Goal: Task Accomplishment & Management: Manage account settings

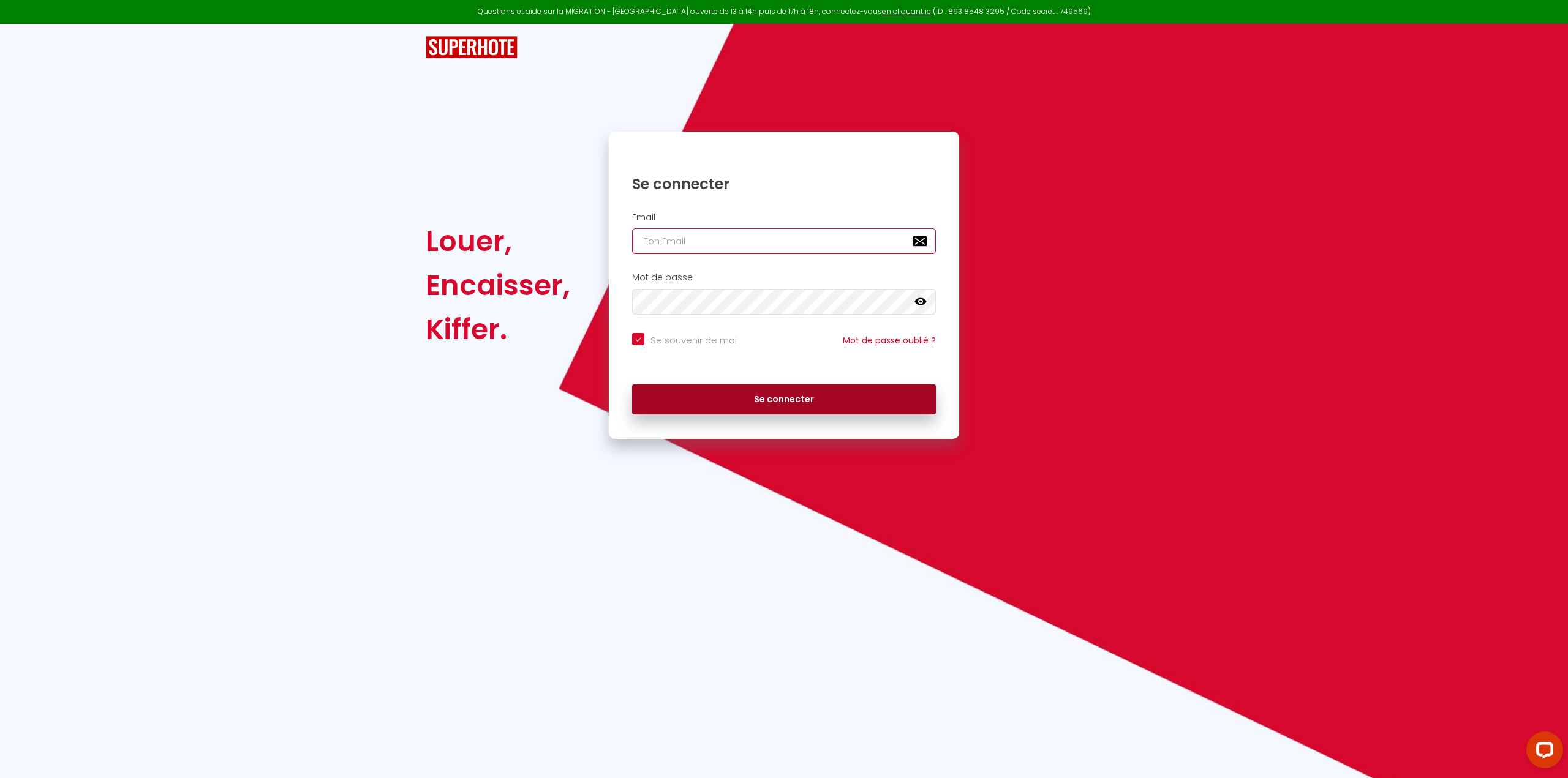
type input "[PERSON_NAME][EMAIL_ADDRESS][DOMAIN_NAME]"
click at [773, 407] on button "Se connecter" at bounding box center [784, 400] width 304 height 31
checkbox input "true"
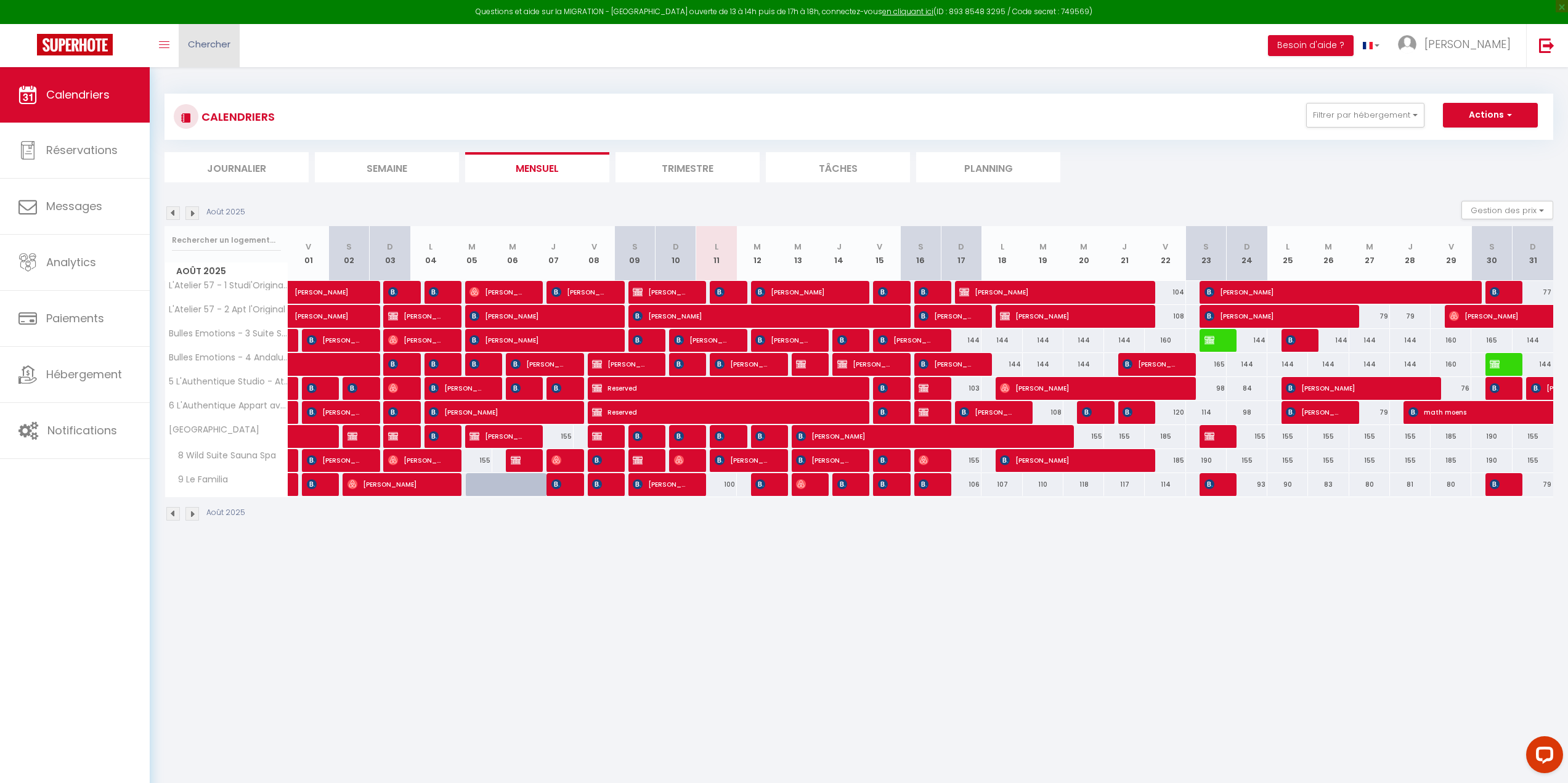
click at [207, 45] on span "Chercher" at bounding box center [209, 44] width 42 height 13
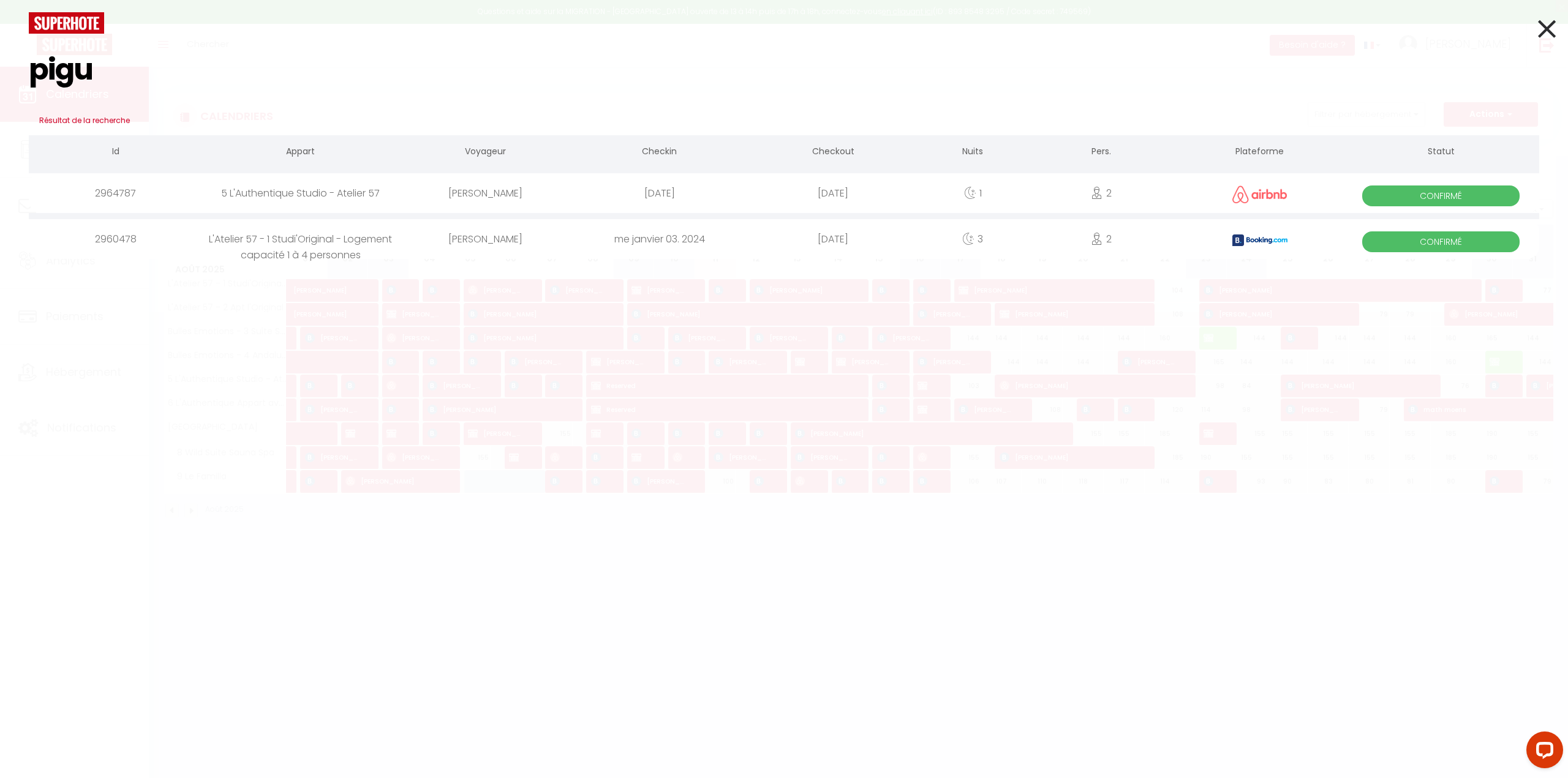
type input "pigu"
click at [1549, 32] on icon at bounding box center [1547, 29] width 18 height 31
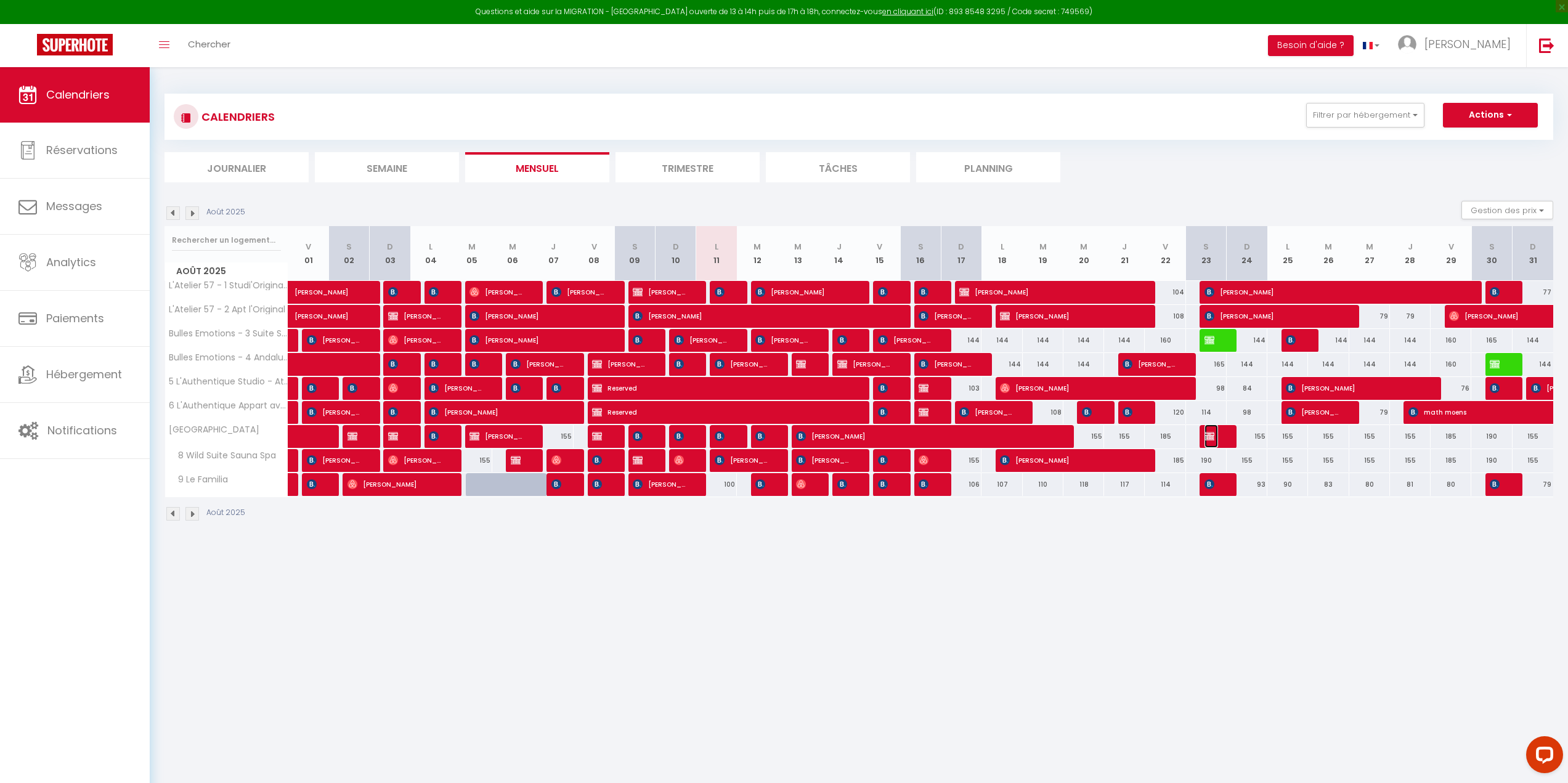
click at [1212, 439] on img at bounding box center [1209, 436] width 10 height 10
select select "OK"
select select "KO"
select select "0"
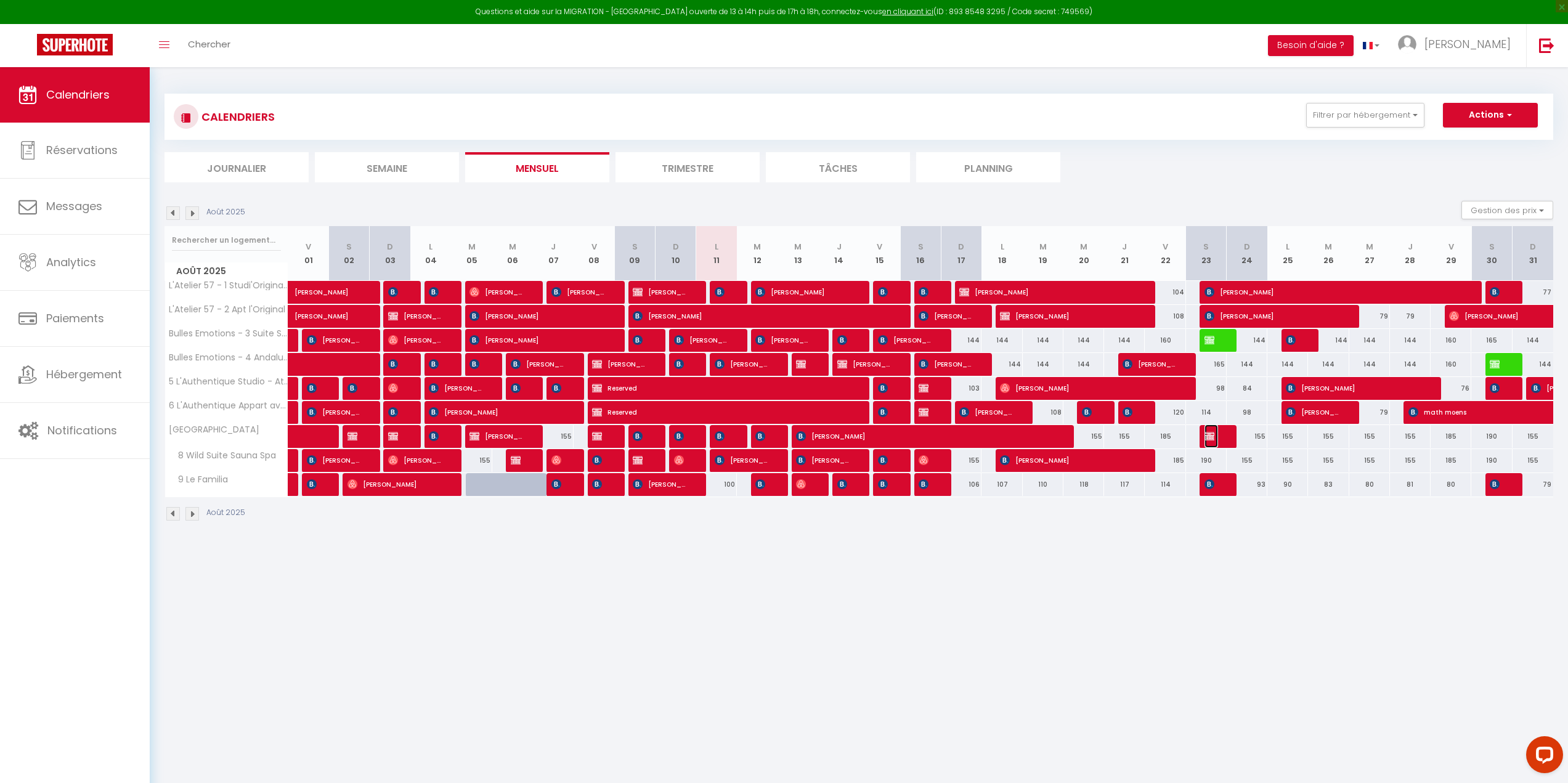
select select "1"
select select
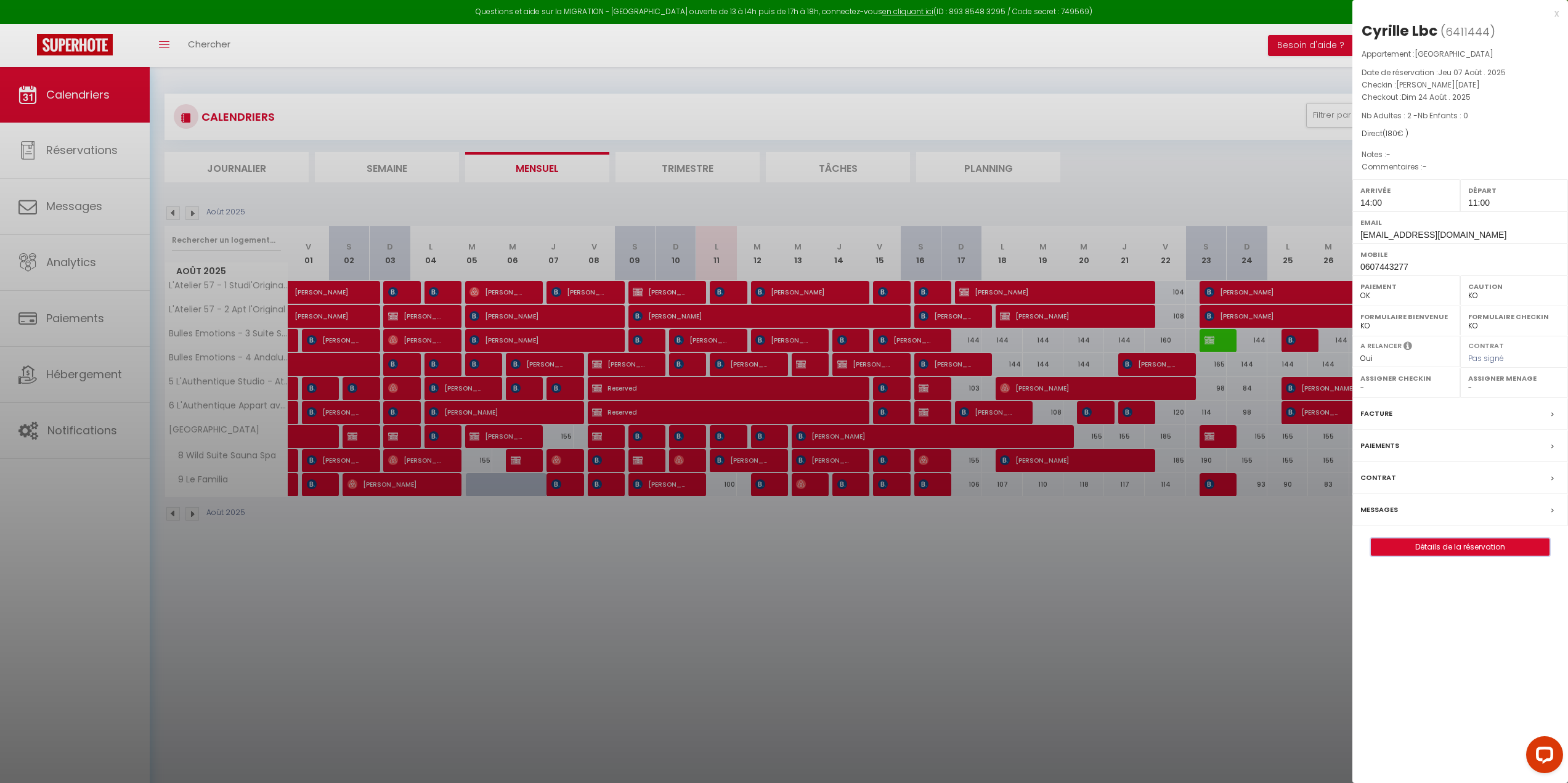
click at [1438, 555] on button "Détails de la réservation" at bounding box center [1460, 547] width 178 height 17
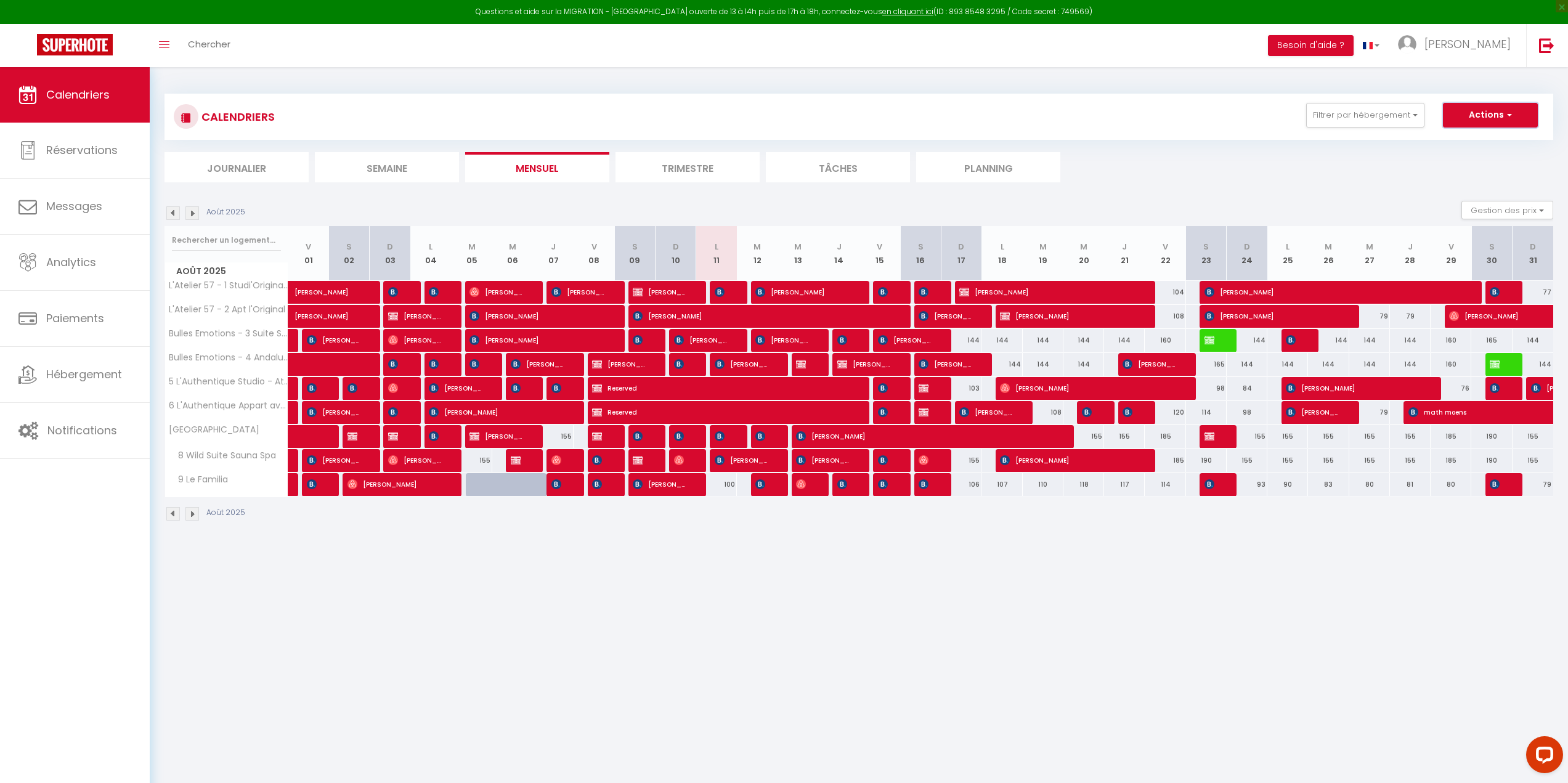
click at [1509, 119] on span "button" at bounding box center [1507, 115] width 8 height 13
click at [1229, 442] on div "155" at bounding box center [1247, 437] width 41 height 23
type input "155"
type input "Dim 24 Août 2025"
type input "Lun 25 Août 2025"
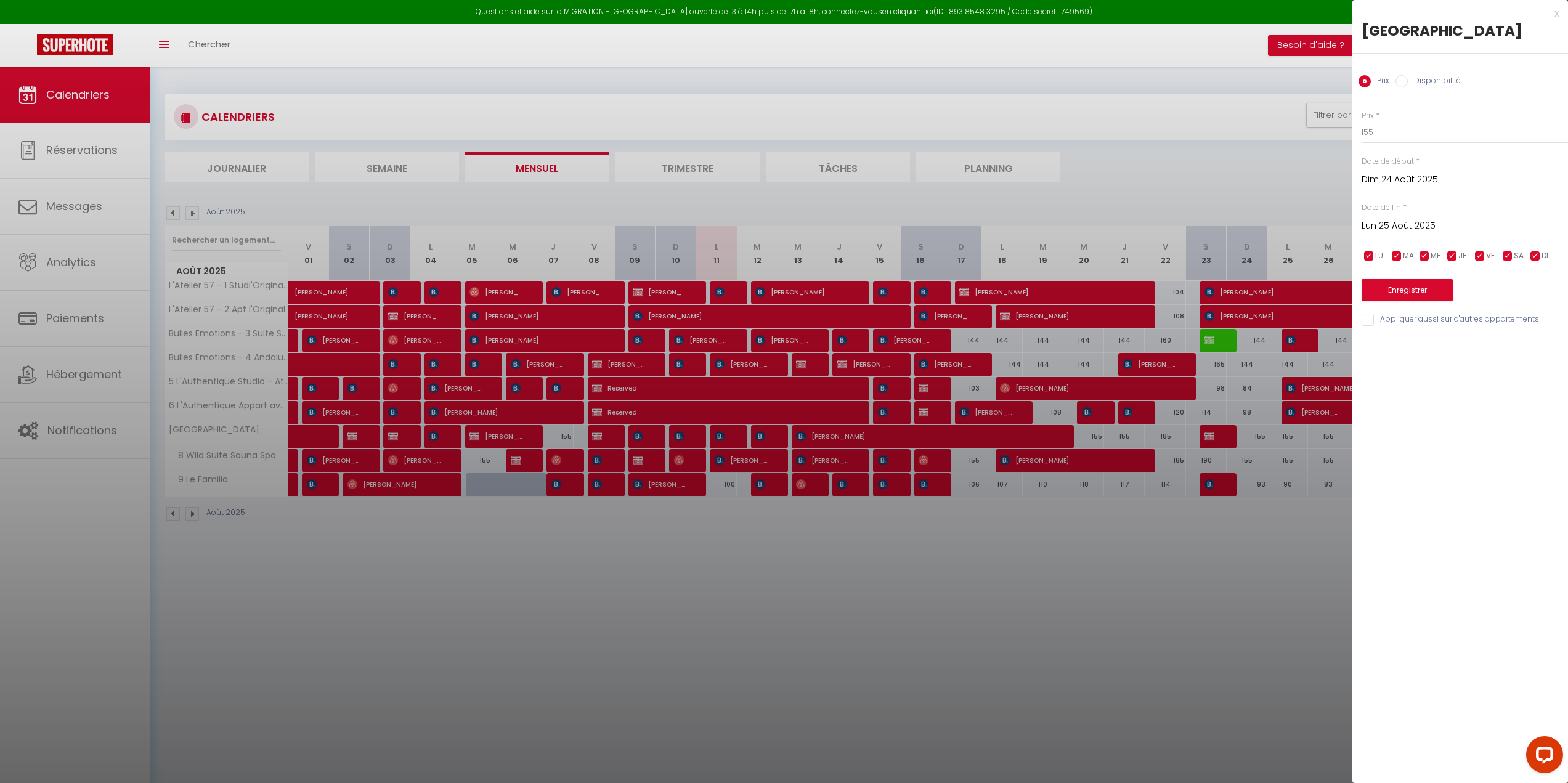
click at [1553, 15] on div "x" at bounding box center [1455, 13] width 206 height 14
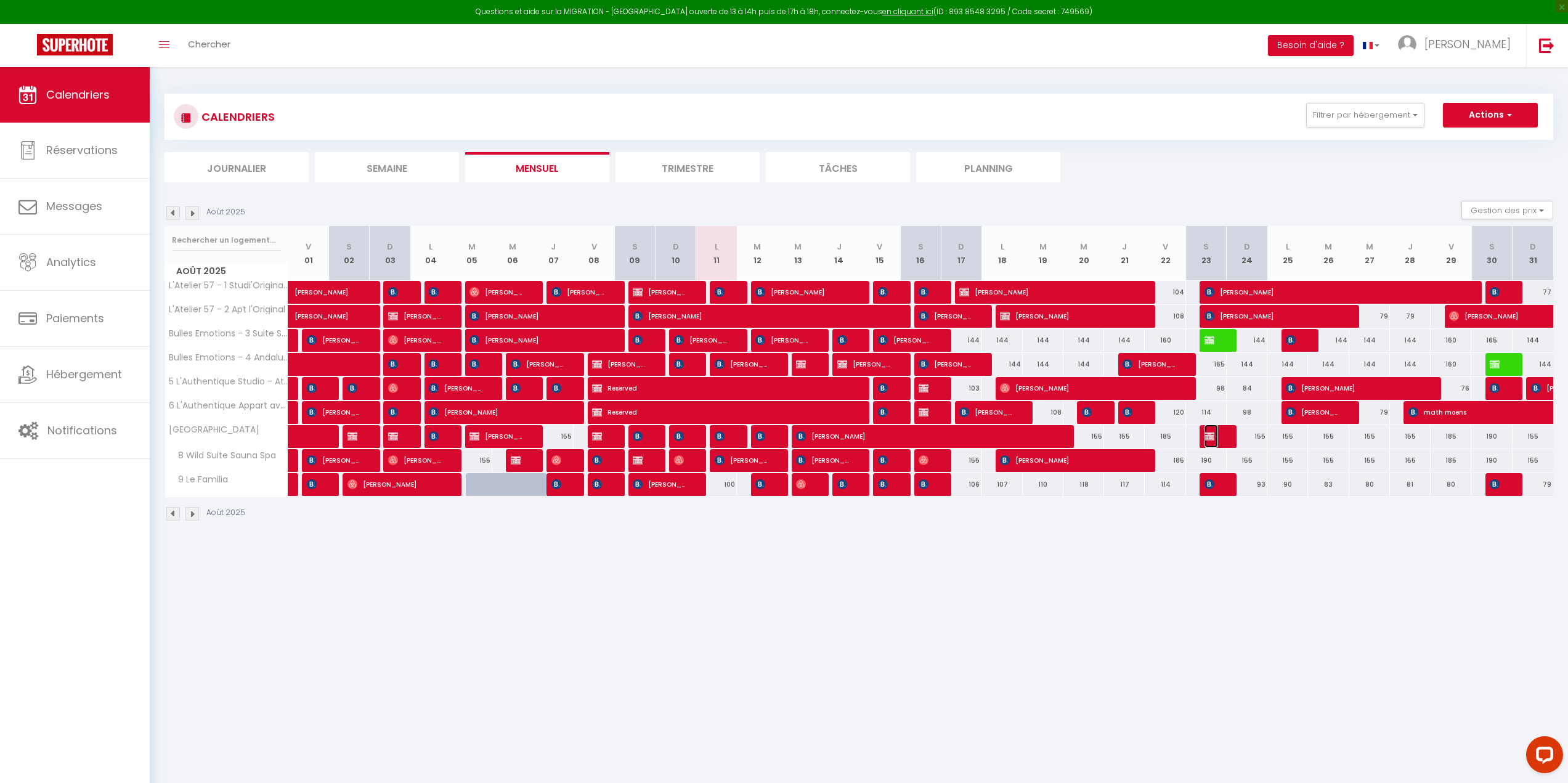
click at [1215, 432] on span "Cyrille Lbc" at bounding box center [1211, 436] width 14 height 23
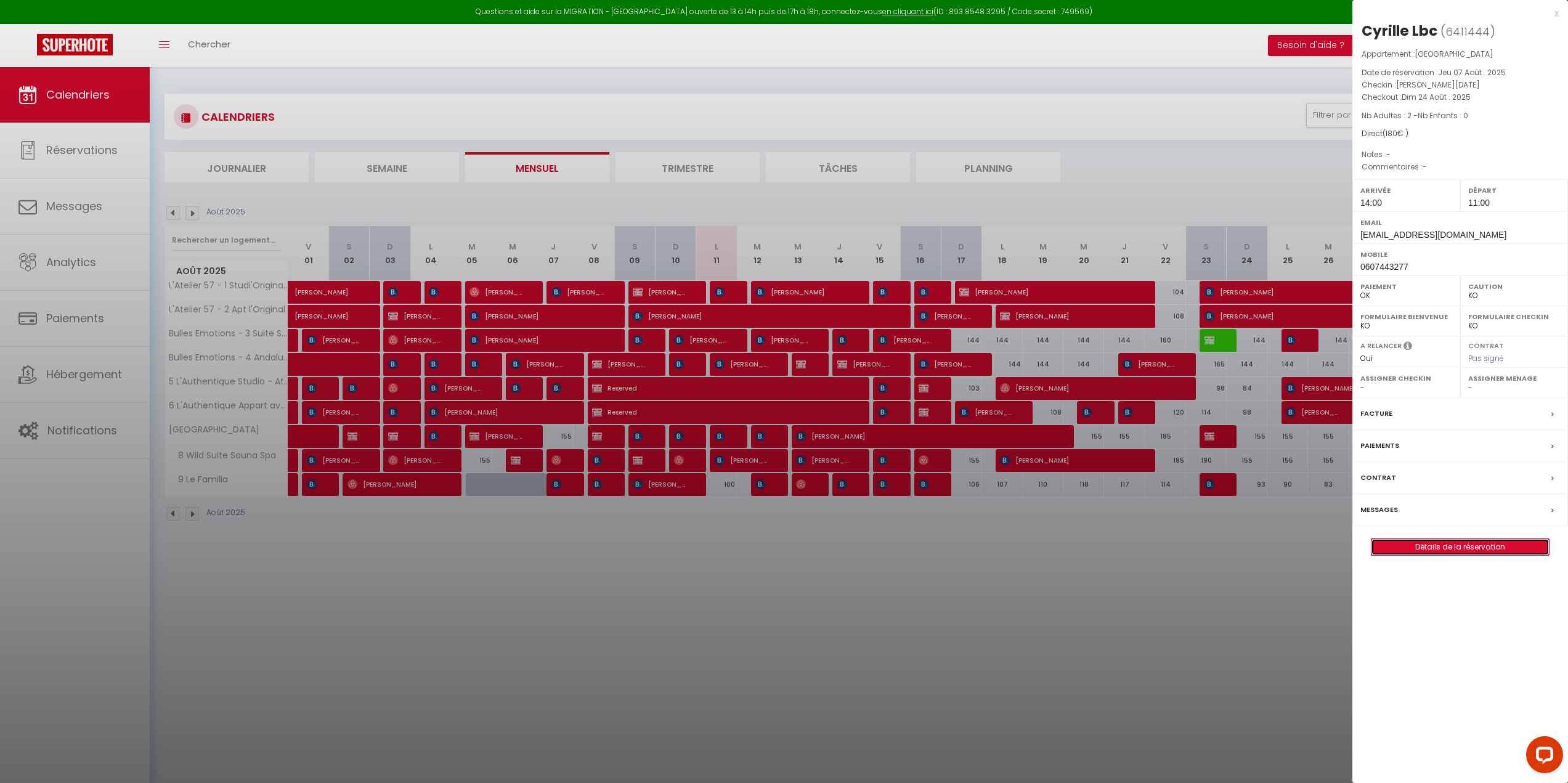
click at [1455, 548] on link "Détails de la réservation" at bounding box center [1460, 547] width 178 height 16
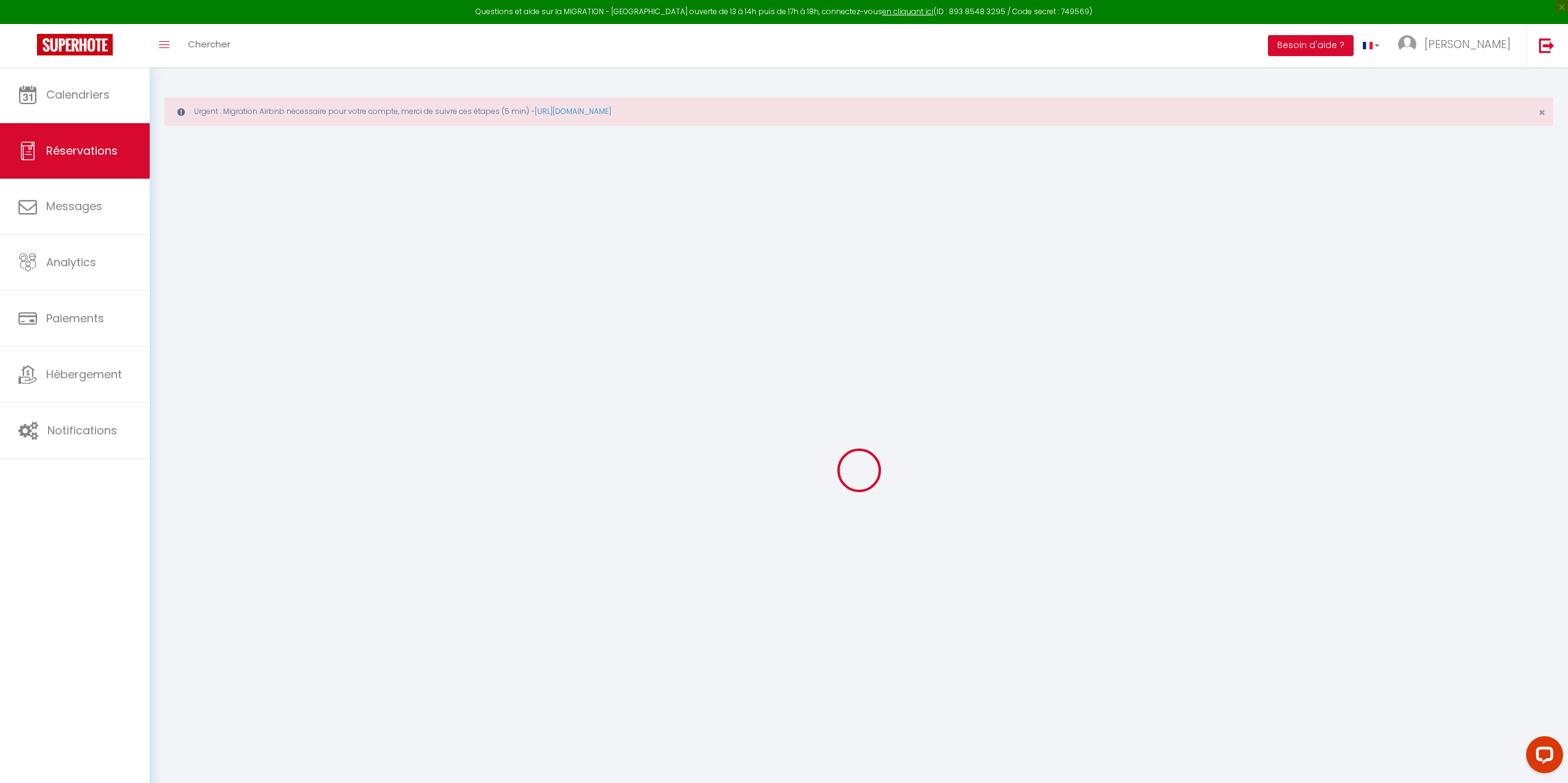
select select
checkbox input "false"
select select
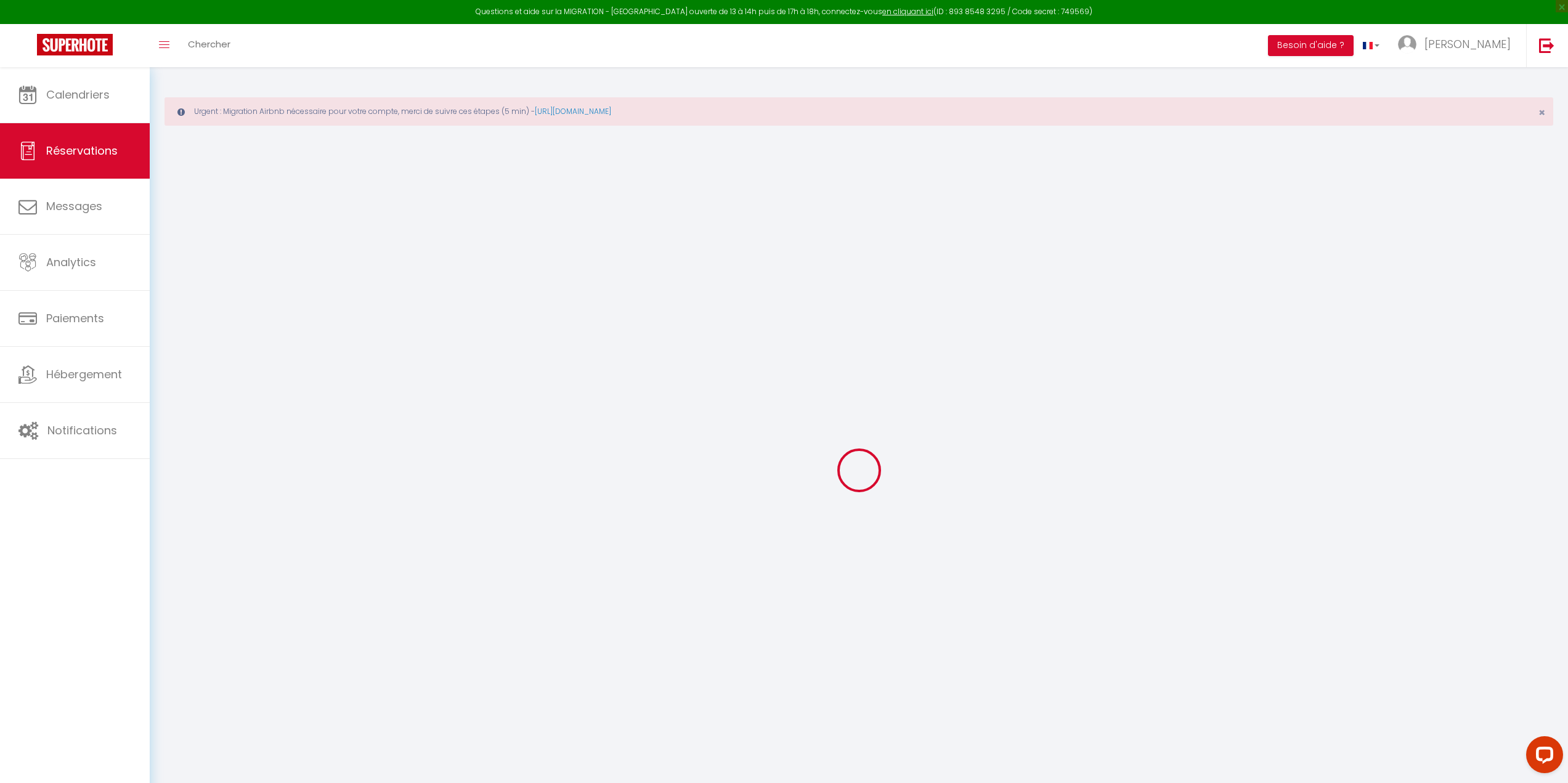
select select
checkbox input "false"
select select
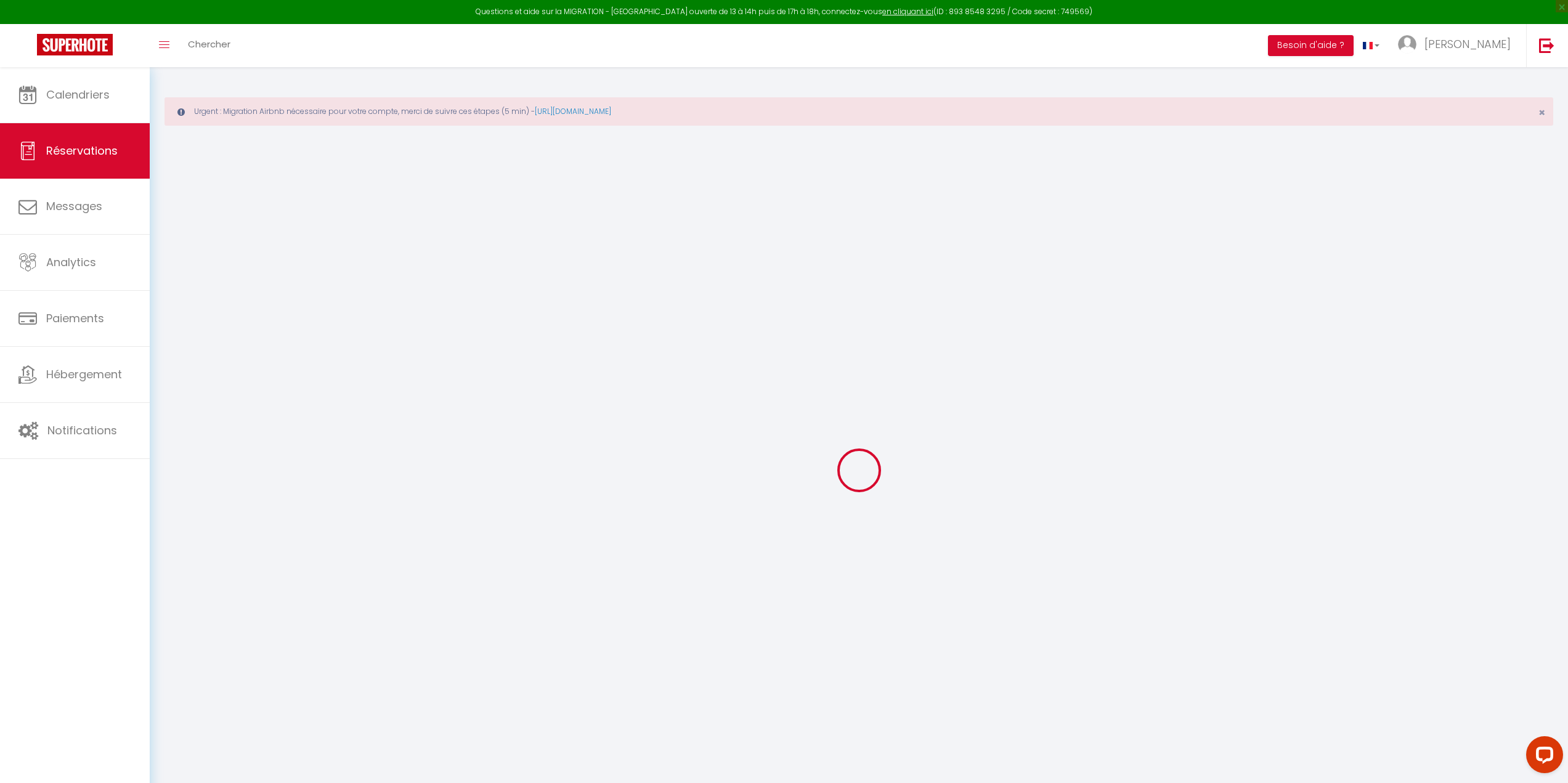
select select
checkbox input "false"
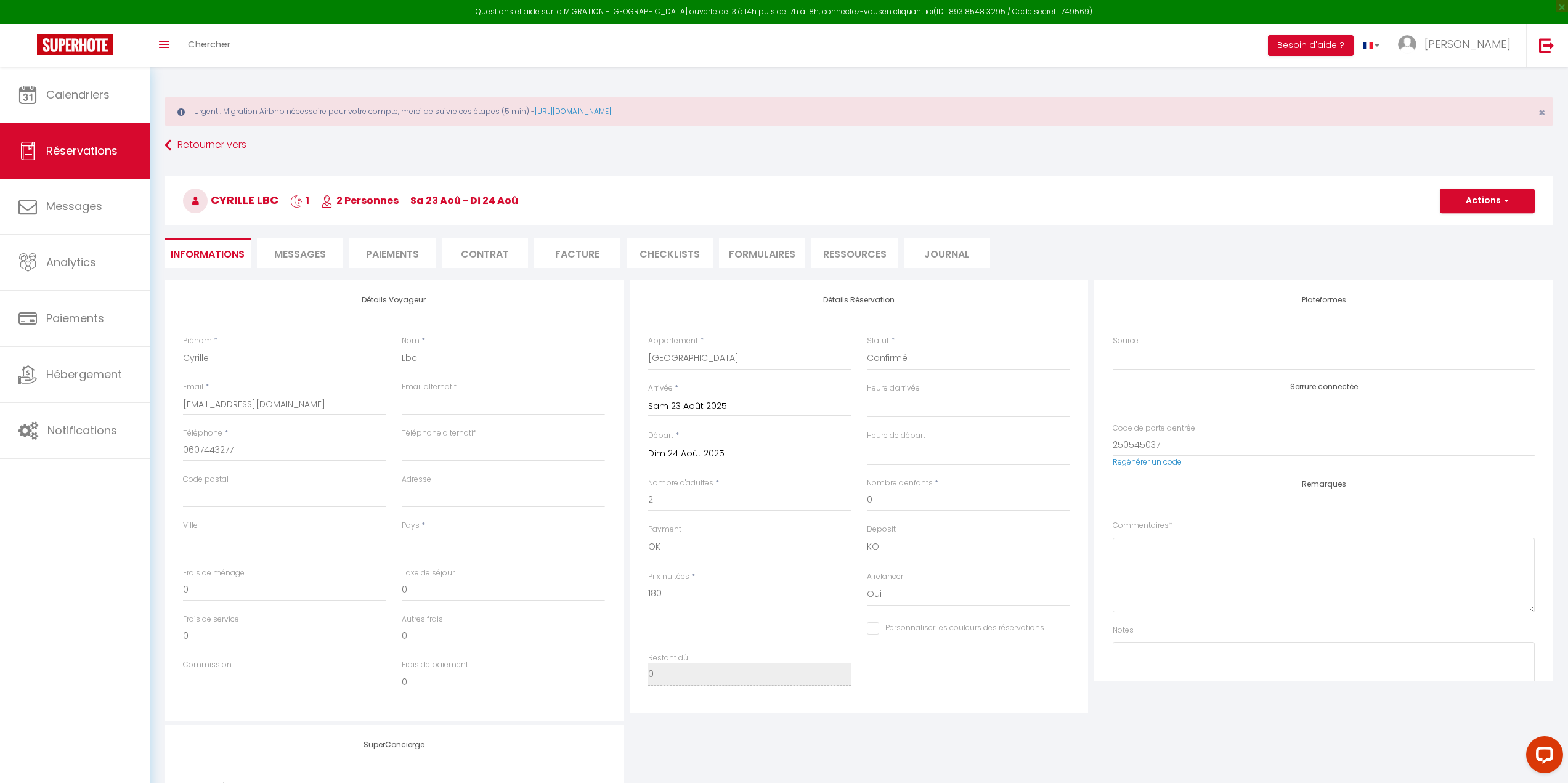
select select
checkbox input "false"
select select
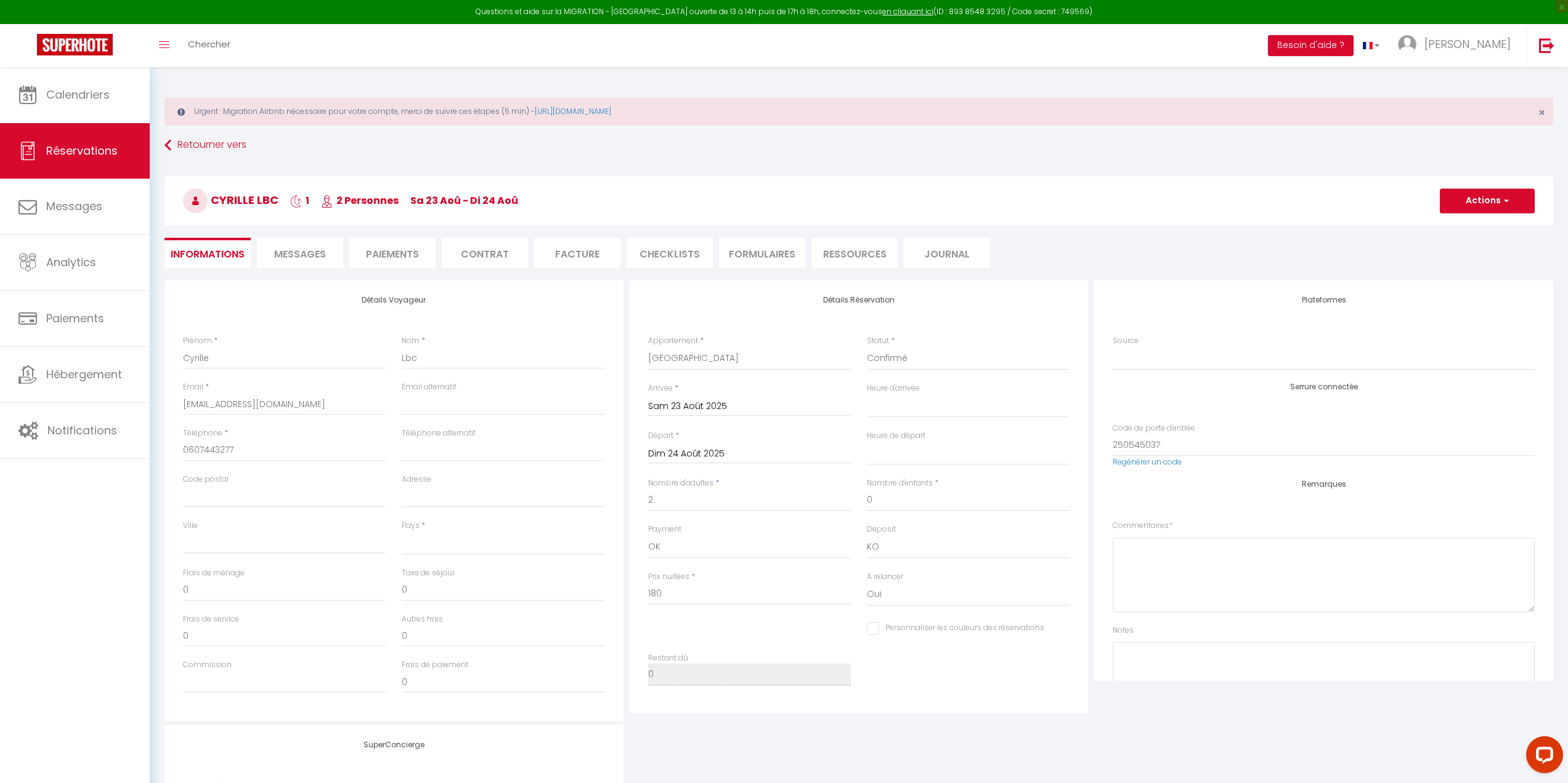
checkbox input "false"
select select "14:00"
select select "11:00"
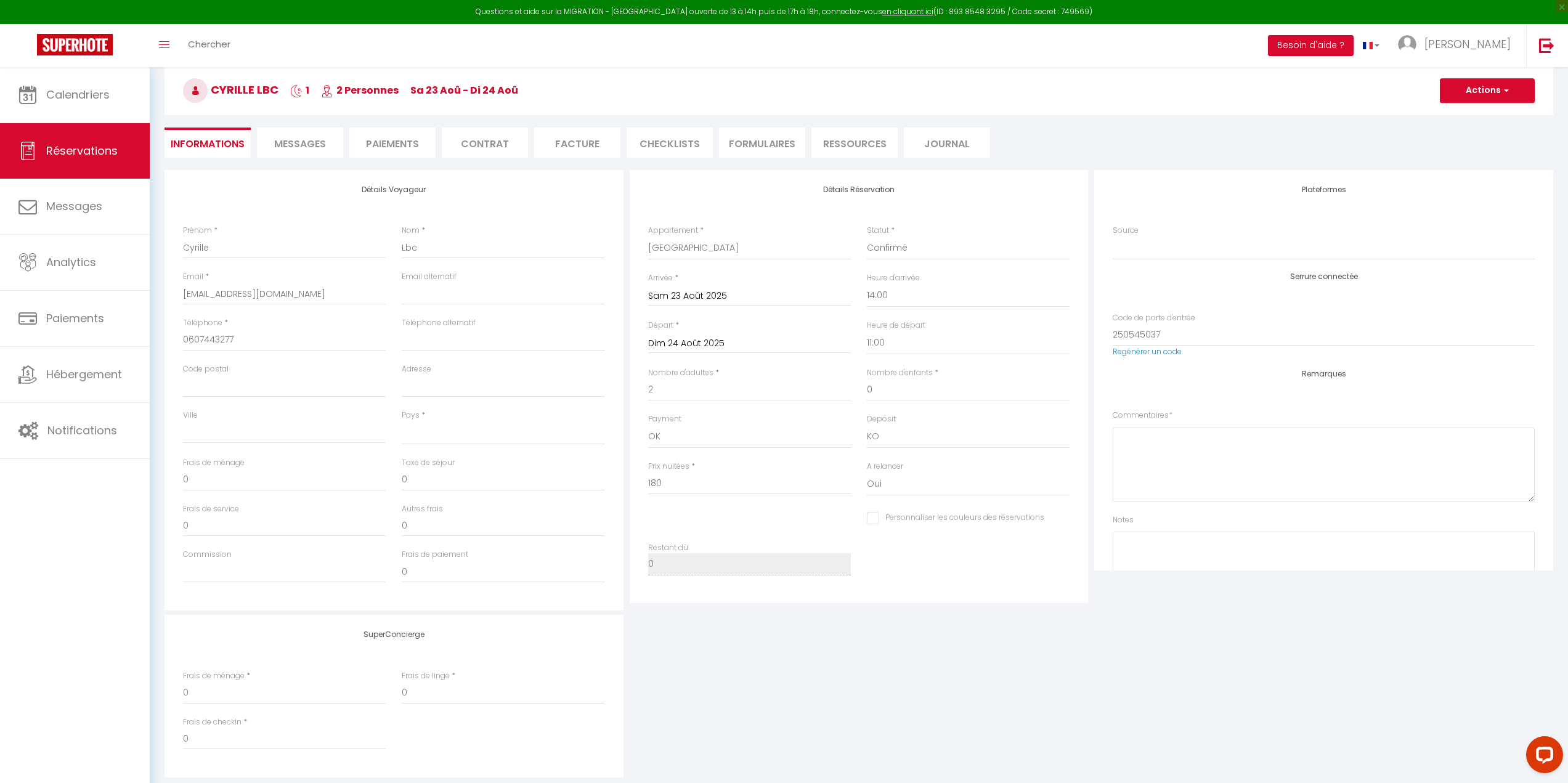
scroll to position [6, 0]
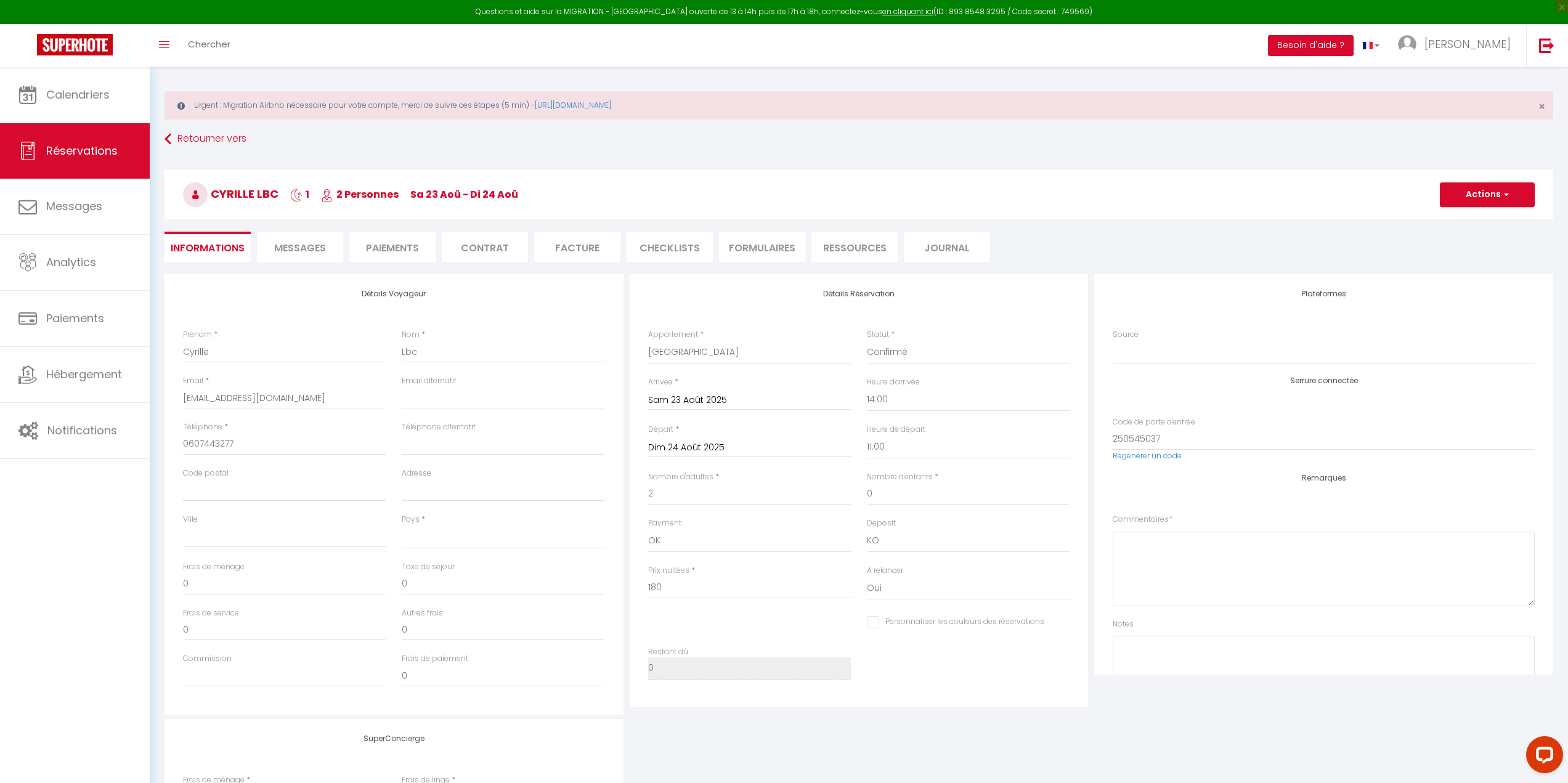
click at [592, 247] on li "Facture" at bounding box center [577, 247] width 86 height 30
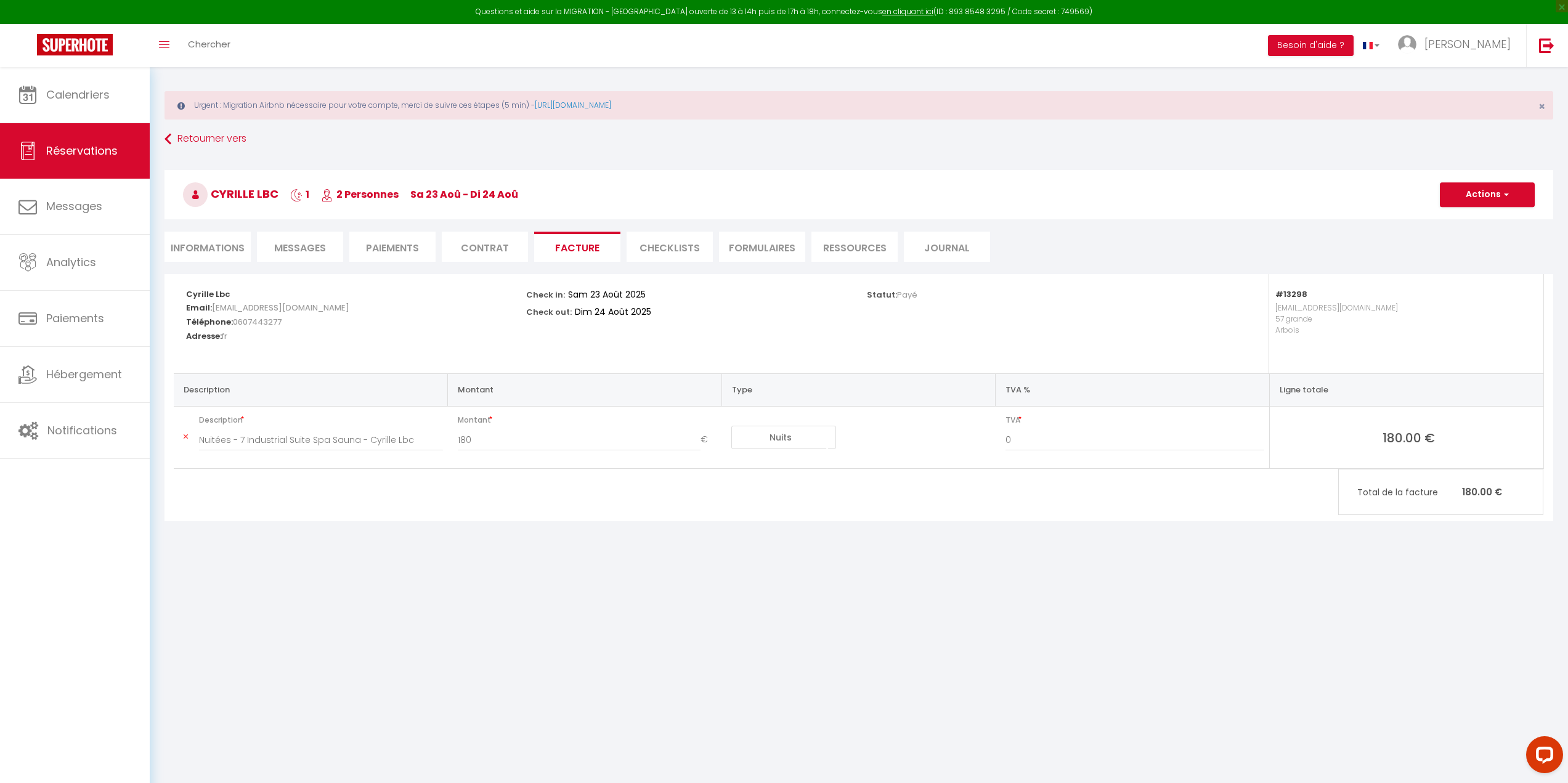
click at [200, 247] on li "Informations" at bounding box center [207, 247] width 86 height 30
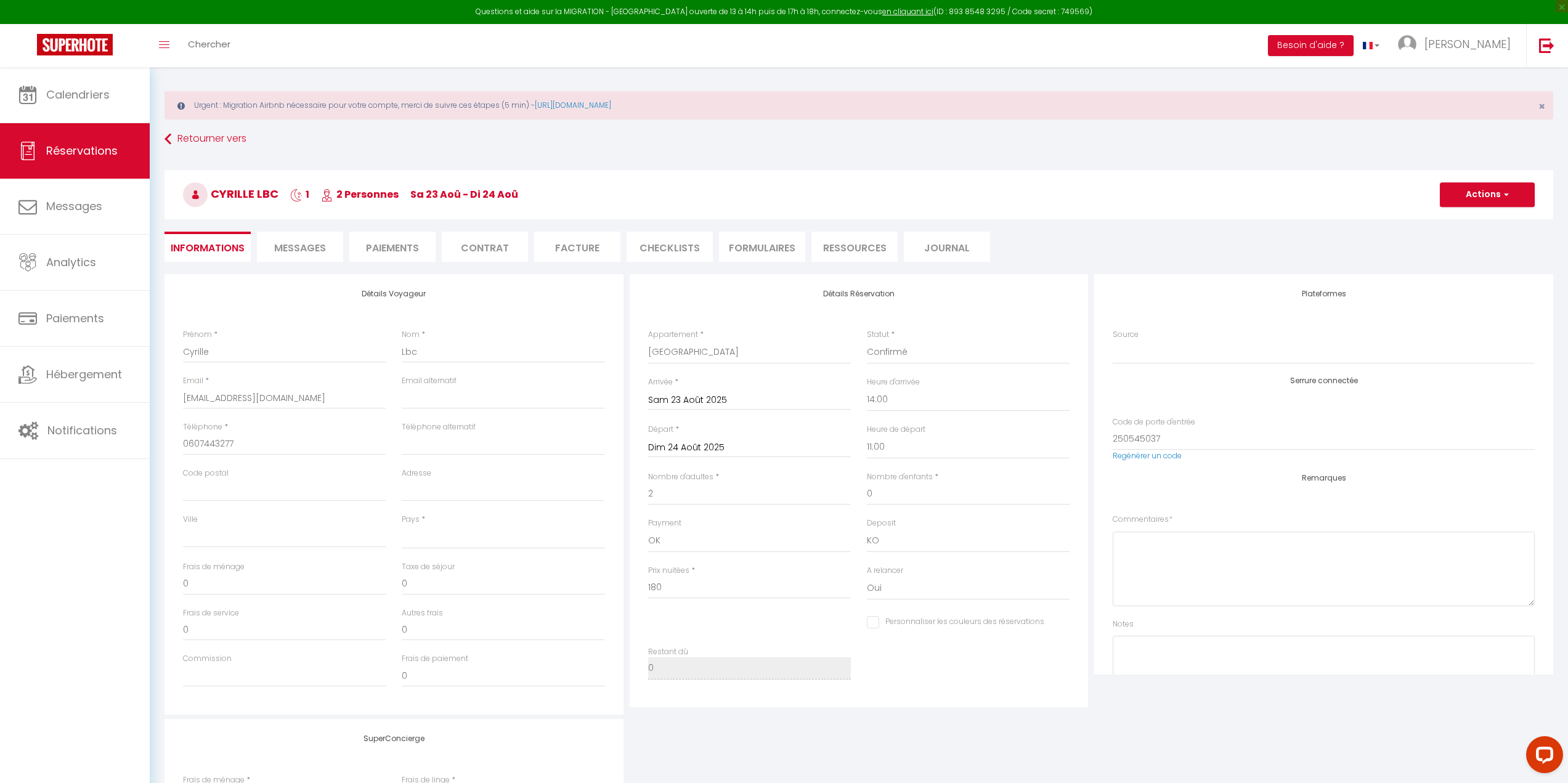
select select
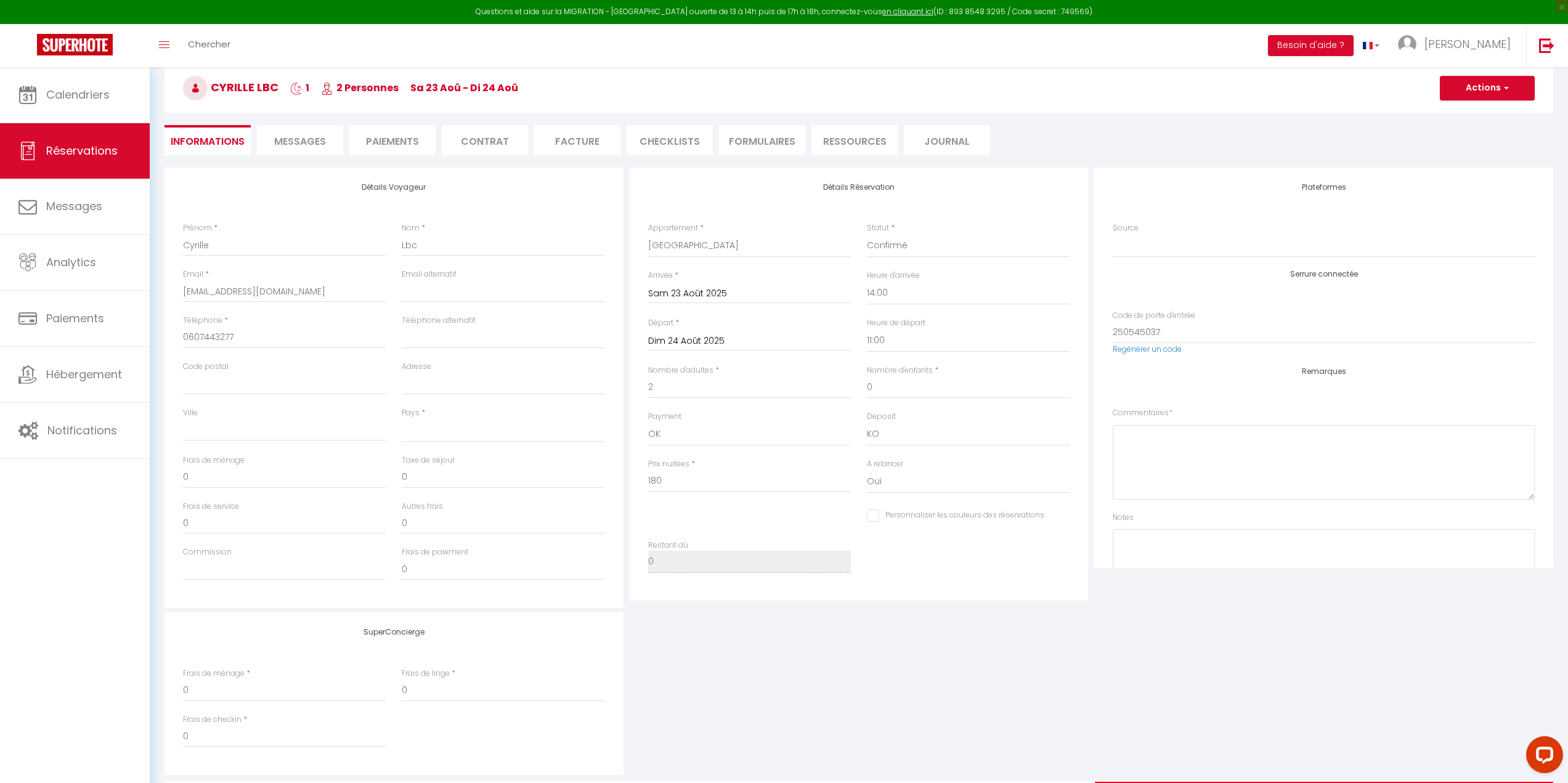
scroll to position [6, 0]
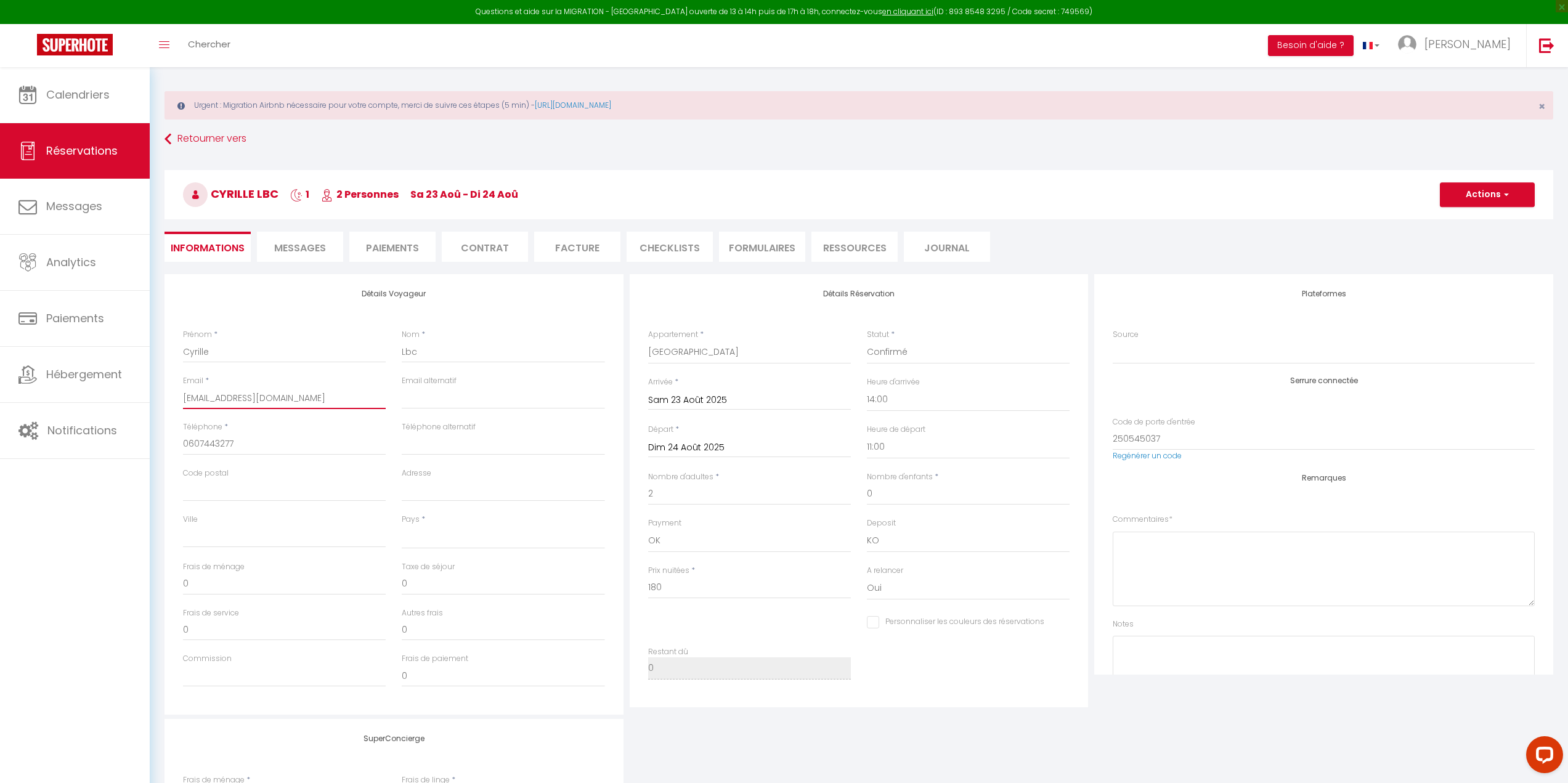
click at [351, 406] on input "[EMAIL_ADDRESS][DOMAIN_NAME]" at bounding box center [284, 398] width 203 height 22
click at [350, 402] on input "[EMAIL_ADDRESS][DOMAIN_NAME]" at bounding box center [284, 398] width 203 height 22
type input "c"
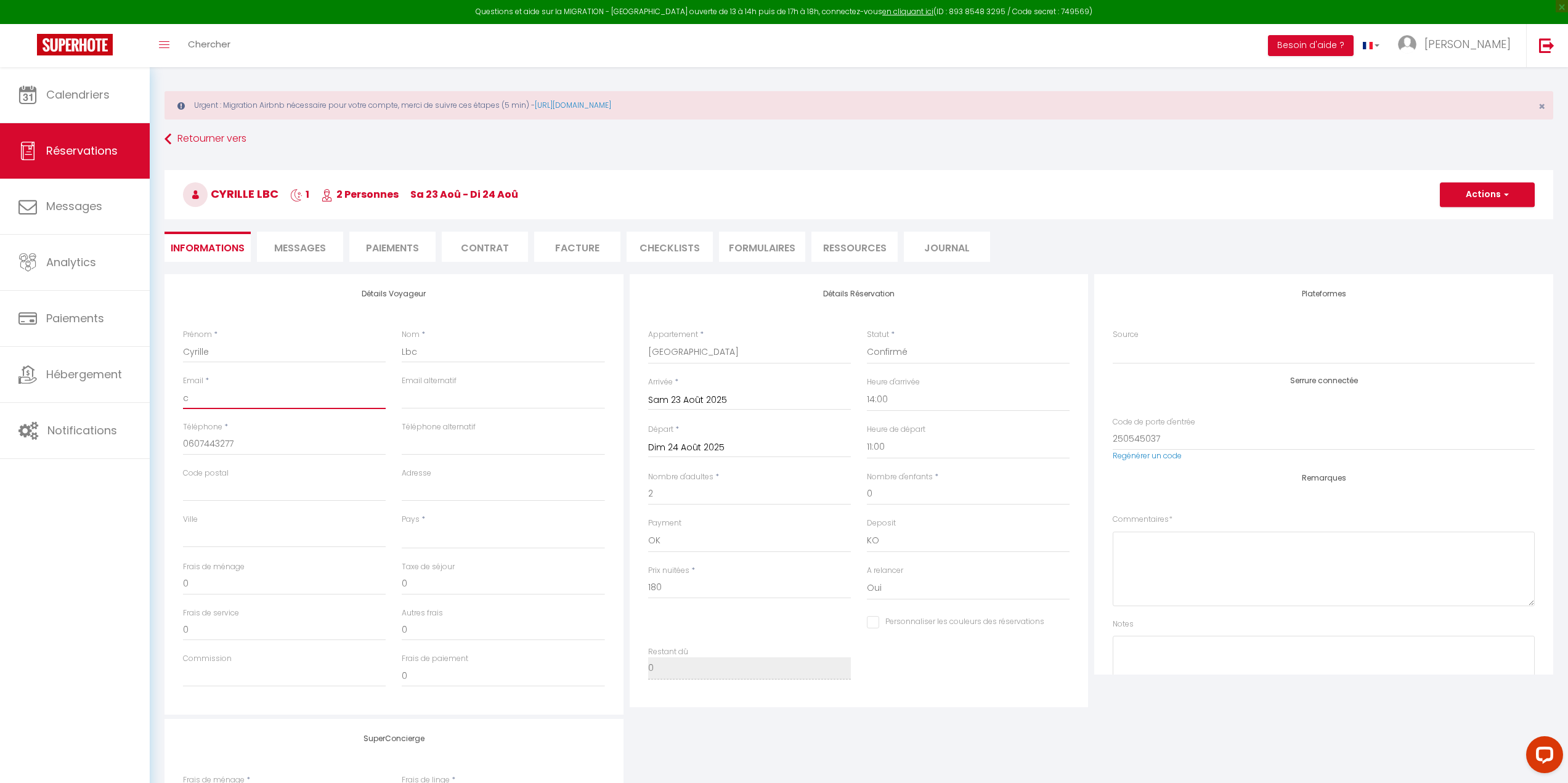
select select
checkbox input "false"
type input "cy"
select select
checkbox input "false"
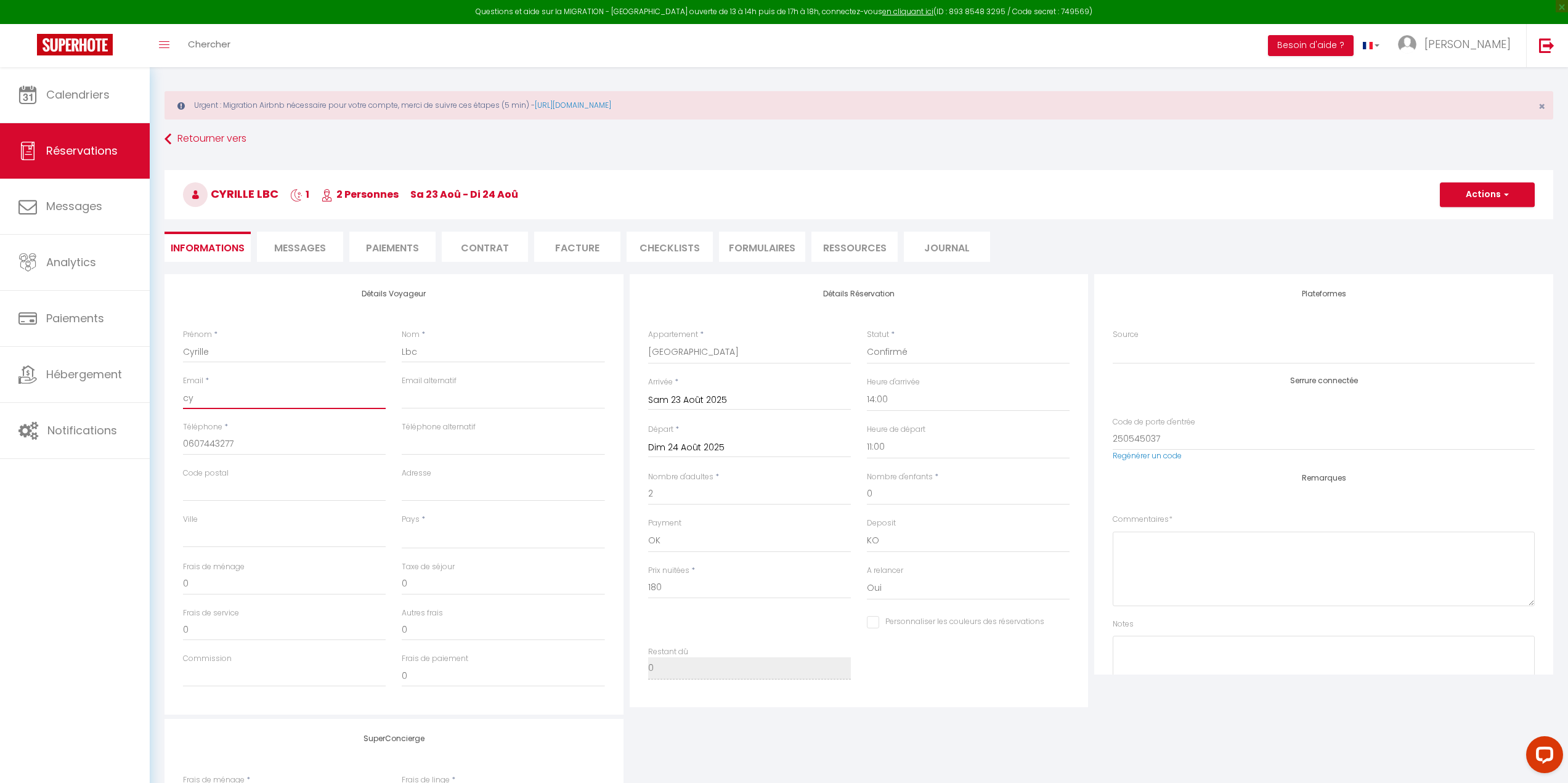
type input "cy."
select select
checkbox input "false"
type input "cy.p"
select select
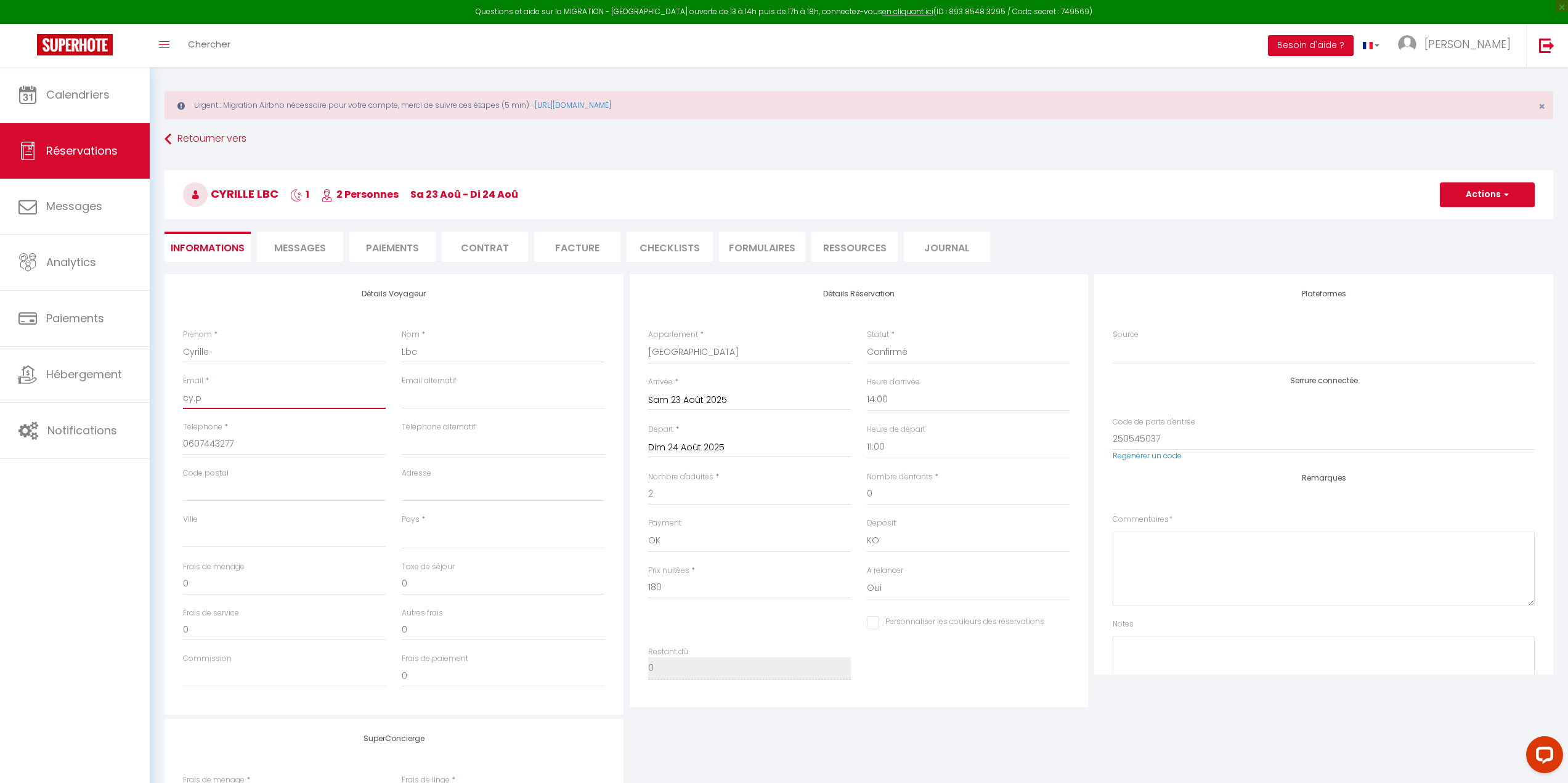
checkbox input "false"
type input "cy.pi"
select select
checkbox input "false"
type input "cy.pig"
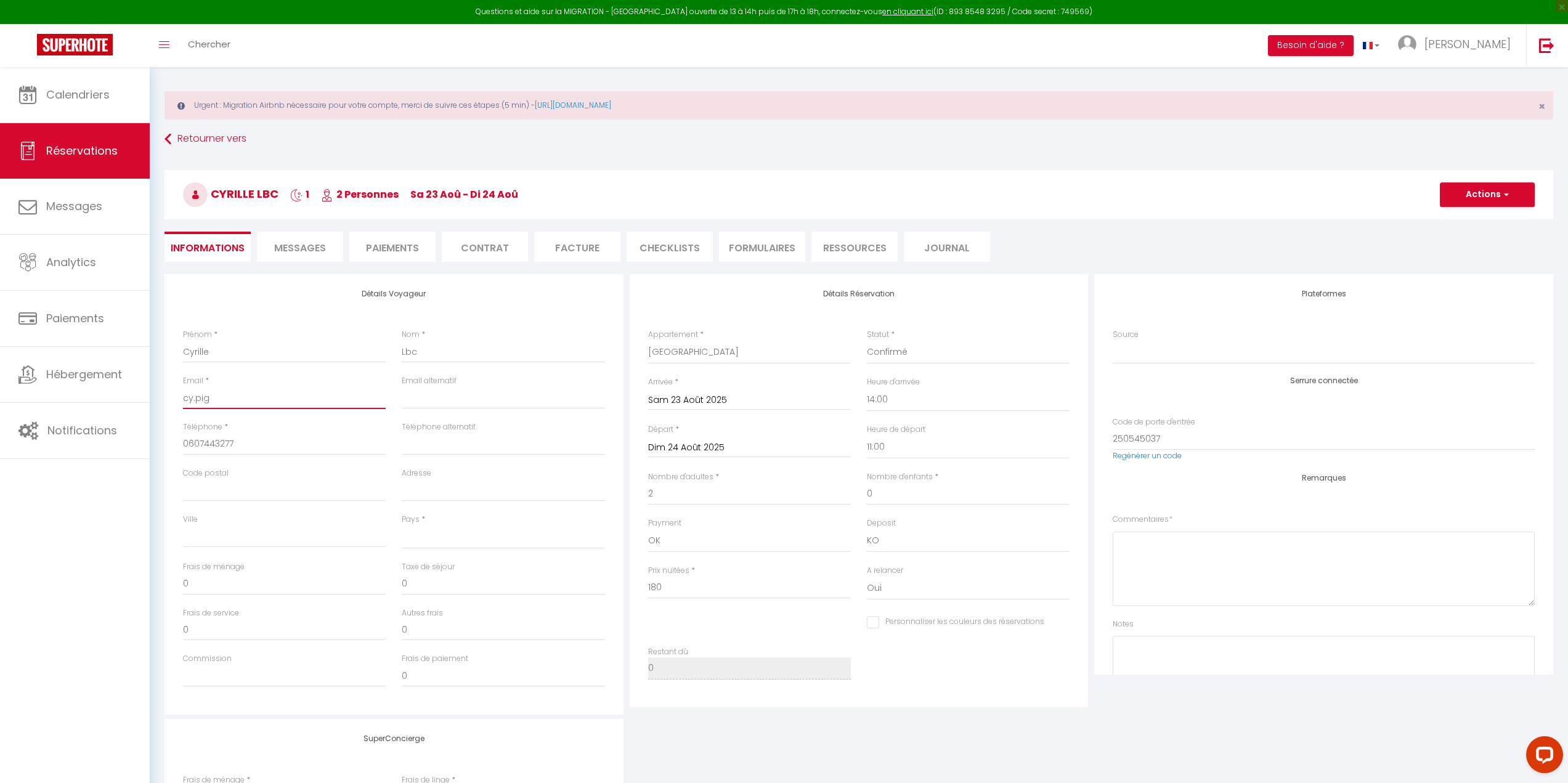
select select
checkbox input "false"
type input "cy.pigu"
select select
checkbox input "false"
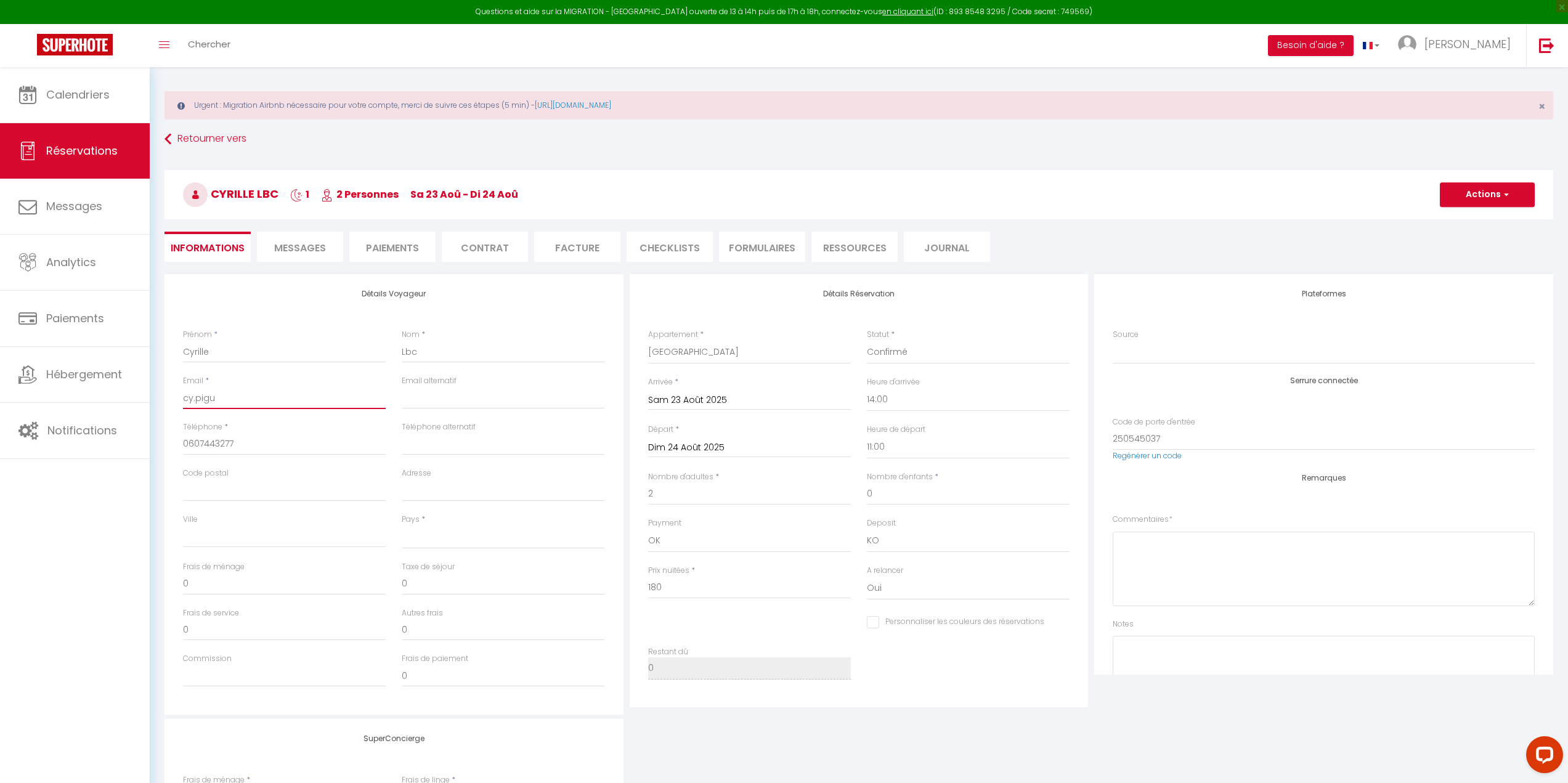
type input "cy.pigue"
select select
checkbox input "false"
type input "cy.piguet"
select select
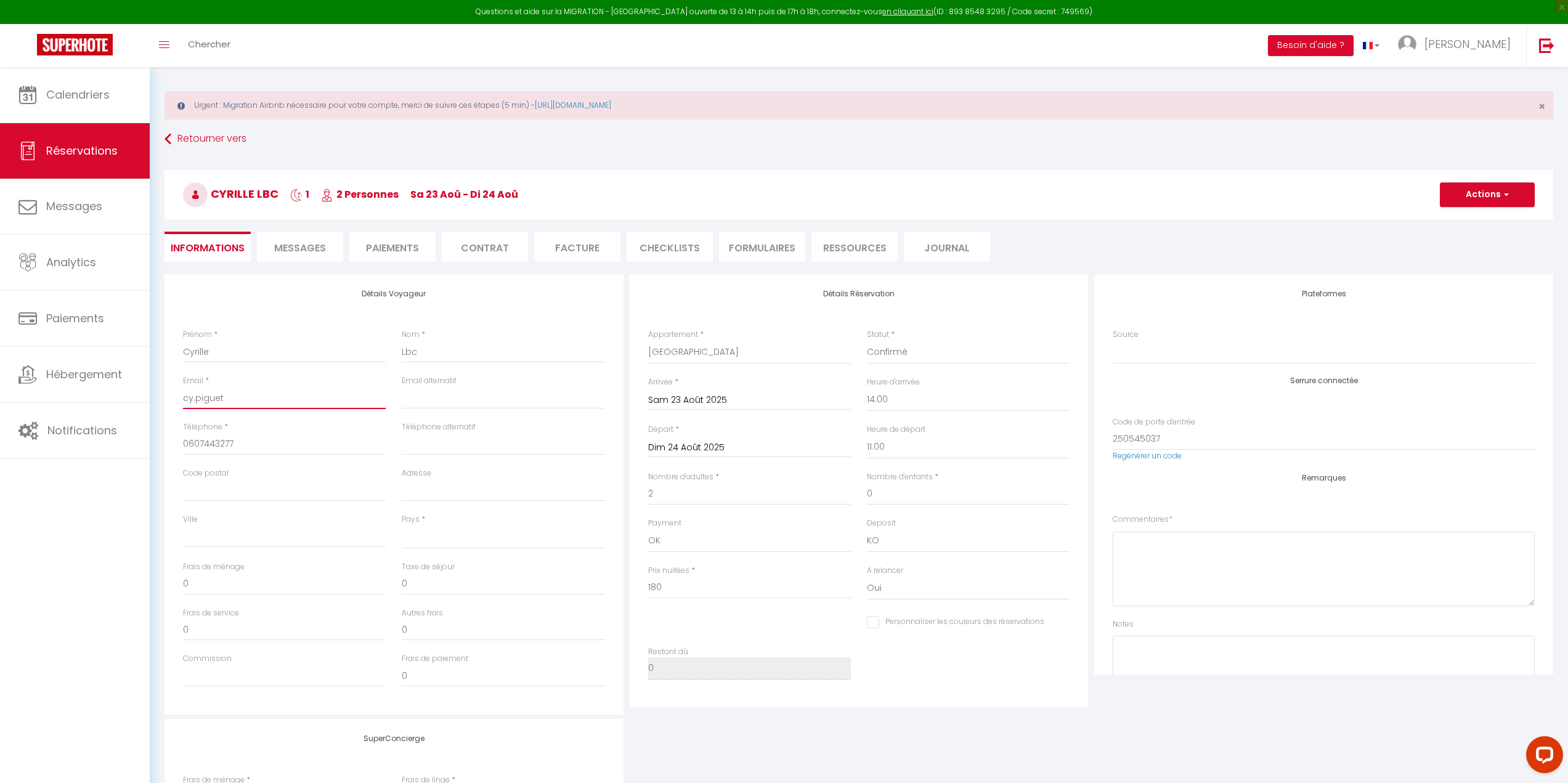
checkbox input "false"
type input "cy.piguet@"
select select
checkbox input "false"
type input "cy.piguet@l"
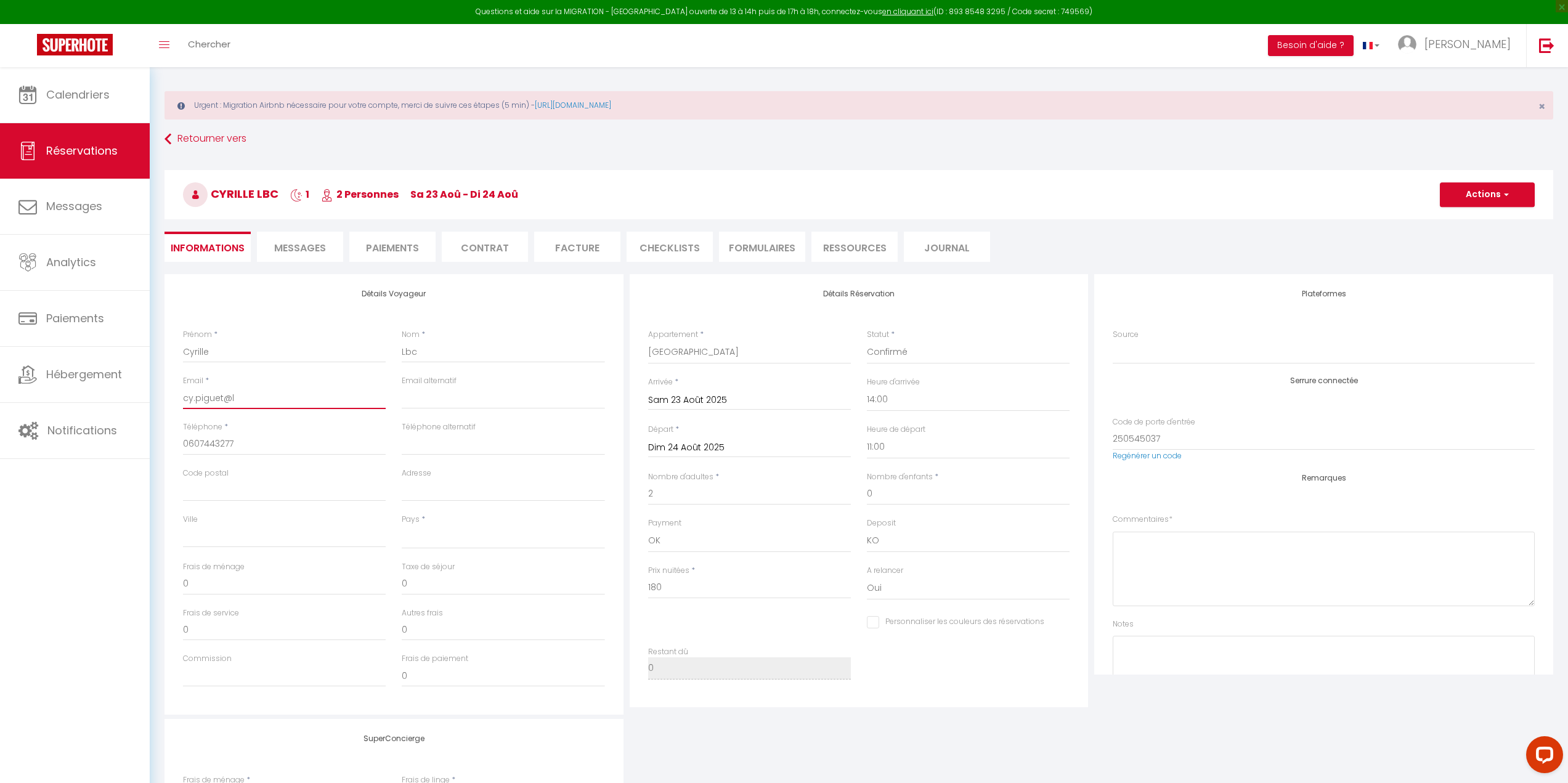
select select
checkbox input "false"
type input "cy.piguet@la"
select select
checkbox input "false"
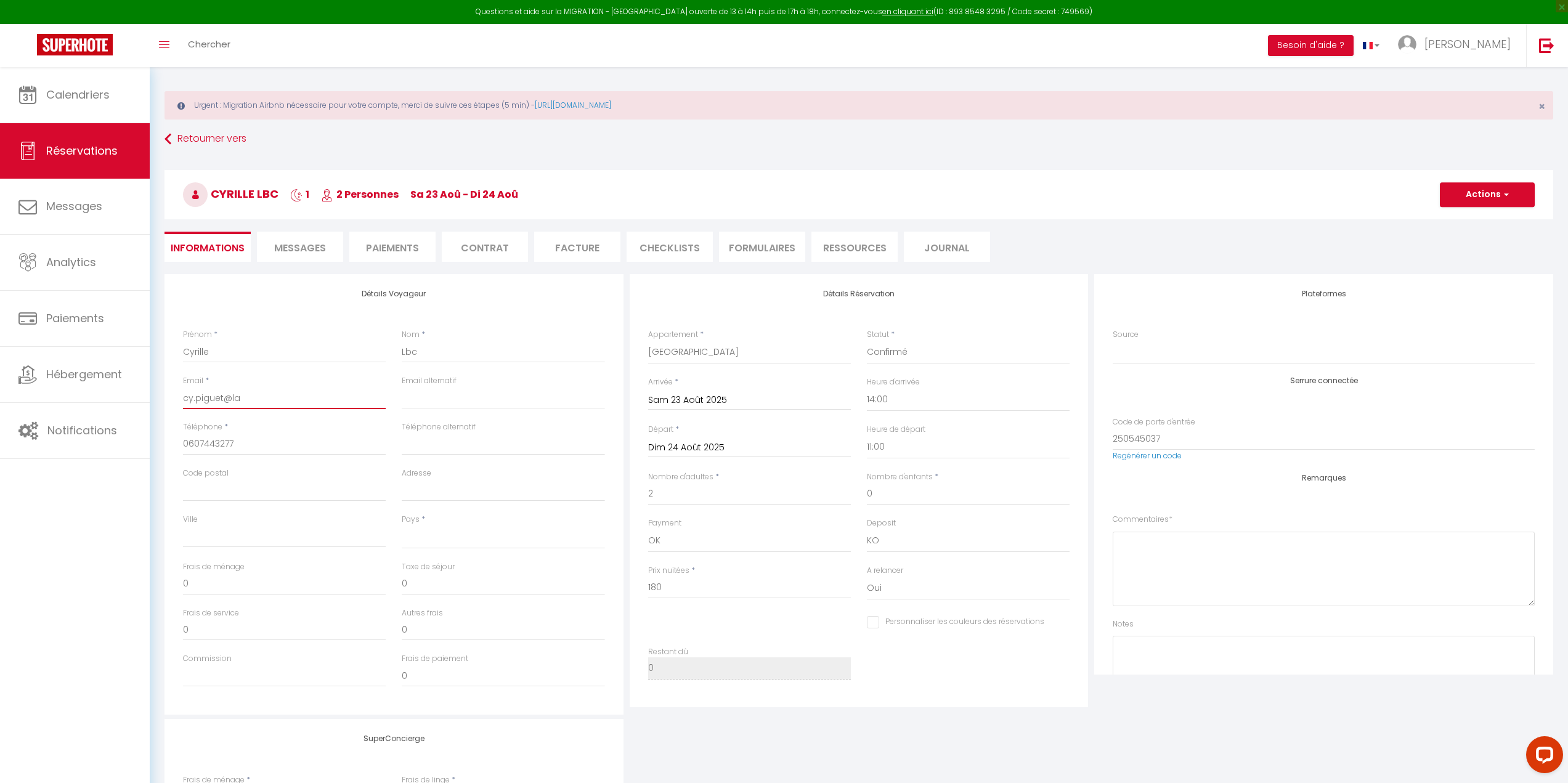
type input "cy.piguet@lap"
select select
checkbox input "false"
type input "cy.piguet@lapo"
select select
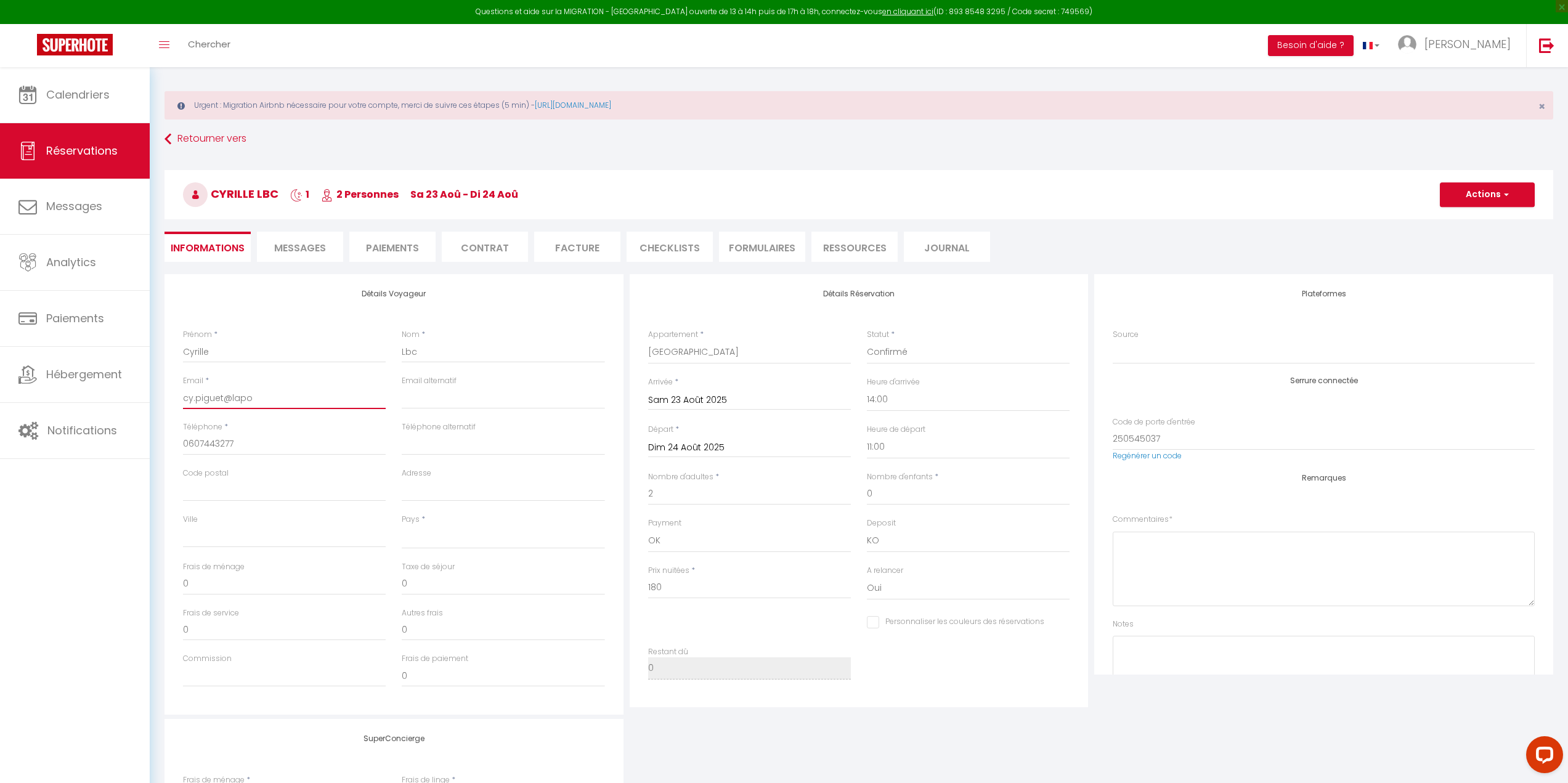
checkbox input "false"
type input "cy.piguet@lapos"
select select
checkbox input "false"
type input "cy.piguet@lapost"
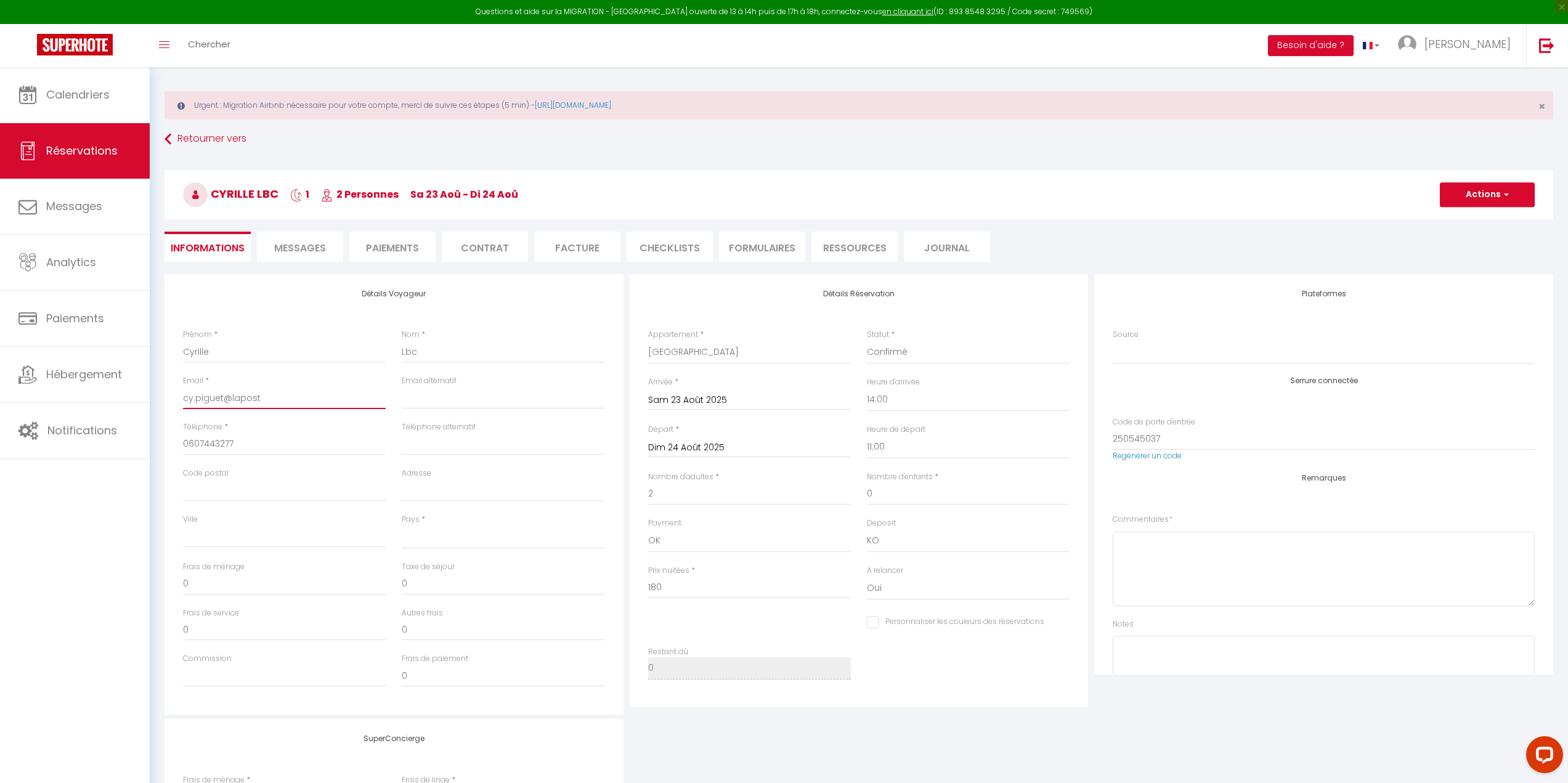
select select
checkbox input "false"
type input "cy.piguet@laposte"
select select
checkbox input "false"
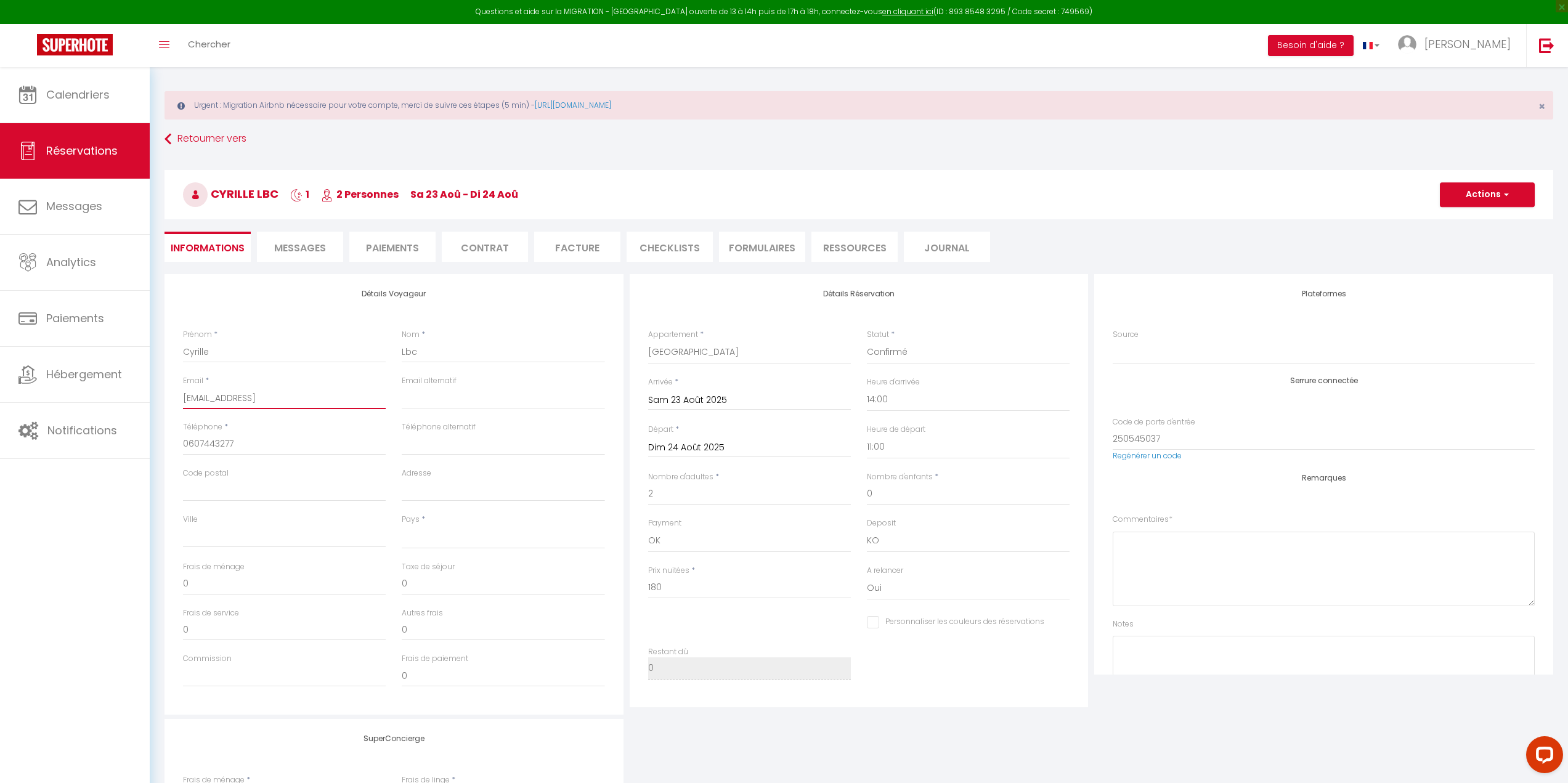
type input "cy.piguet@laposte."
select select
checkbox input "false"
type input "cy.piguet@laposte.n"
select select
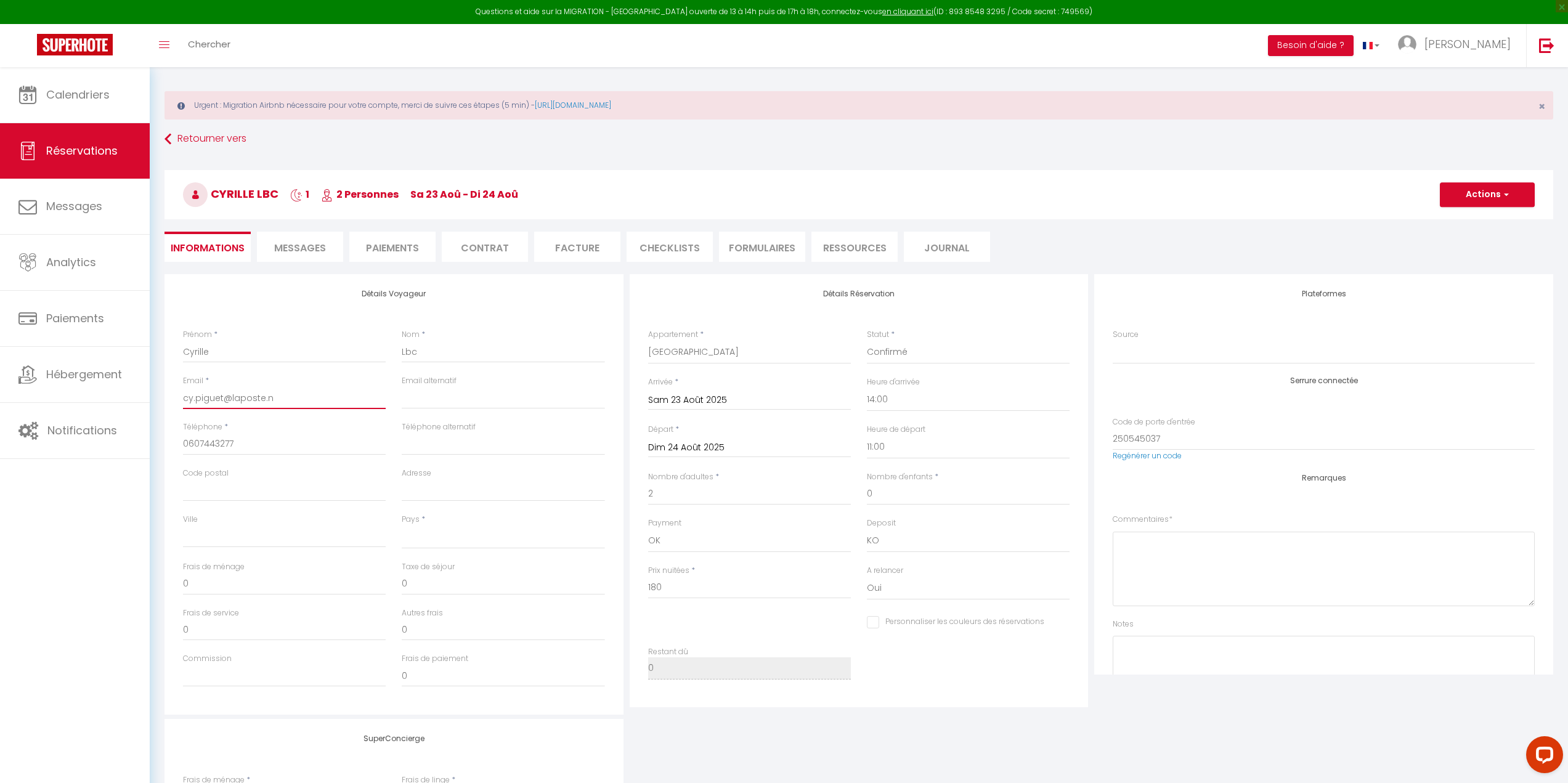
checkbox input "false"
type input "cy.piguet@laposte.ne"
select select
checkbox input "false"
type input "cy.piguet@laposte.net"
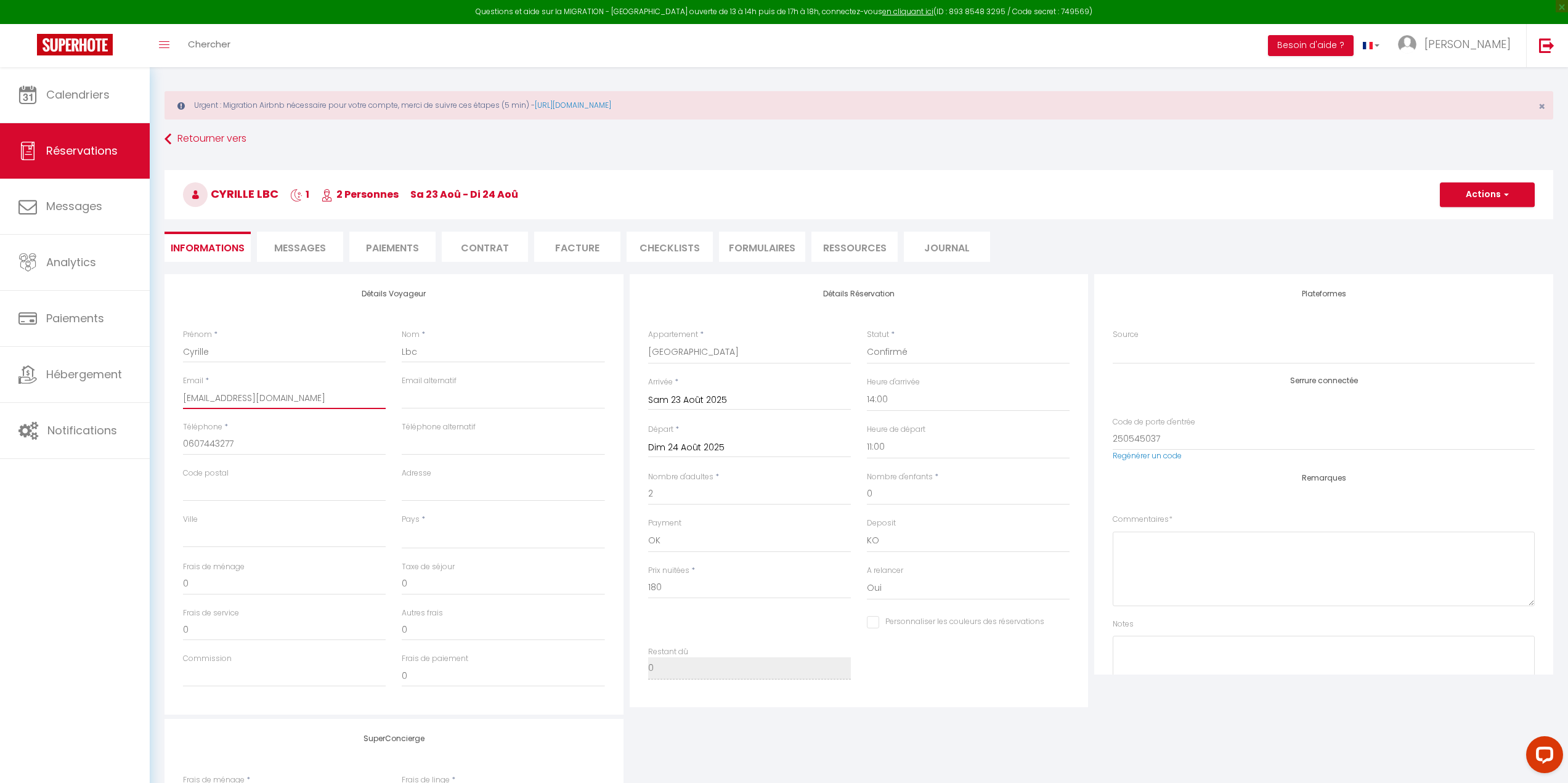
select select
checkbox input "false"
type input "cy.piguet@laposte.net"
click at [1472, 188] on button "Actions" at bounding box center [1487, 194] width 95 height 25
click at [1442, 220] on link "Enregistrer" at bounding box center [1475, 221] width 97 height 16
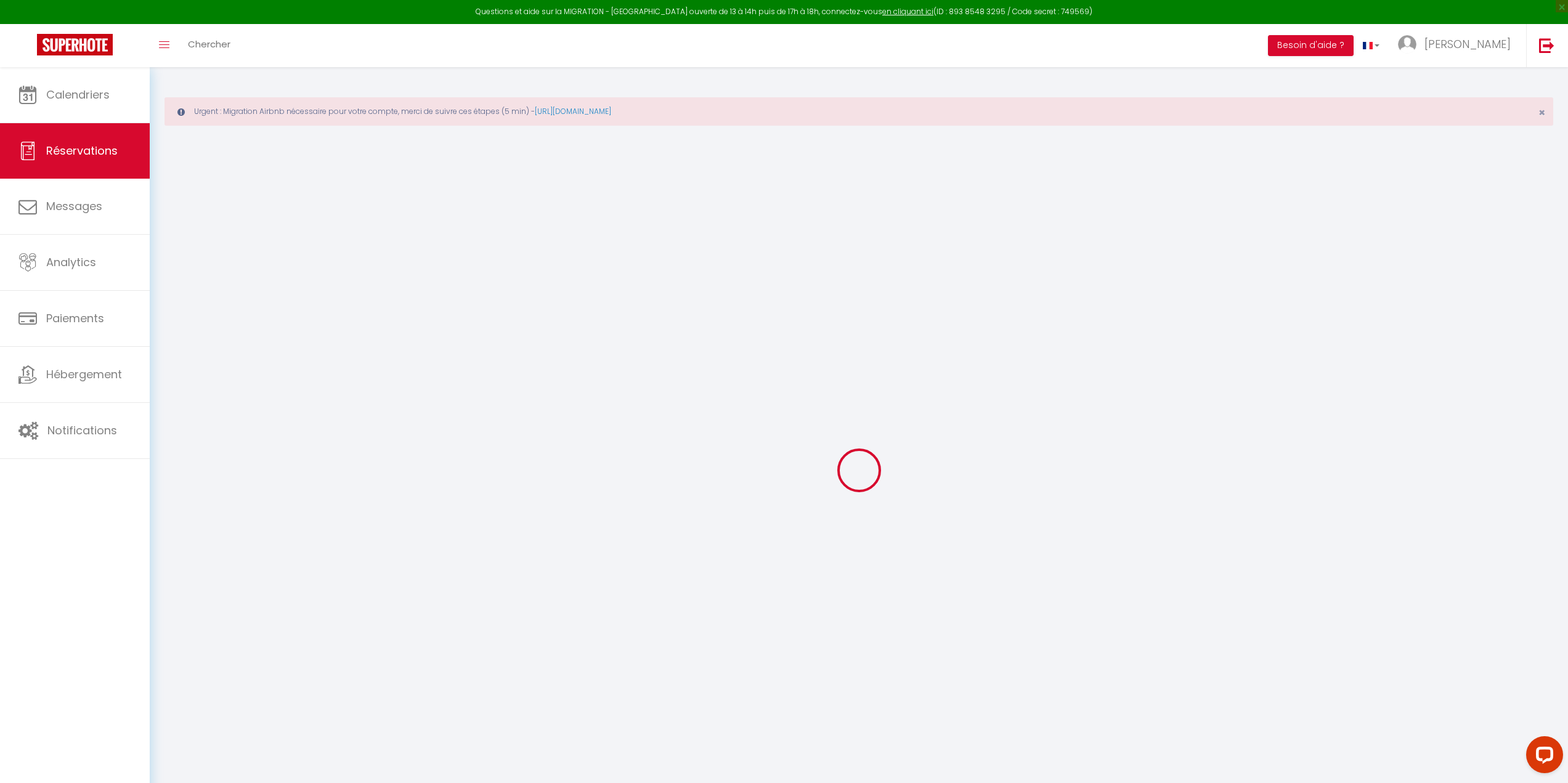
select select "not_cancelled"
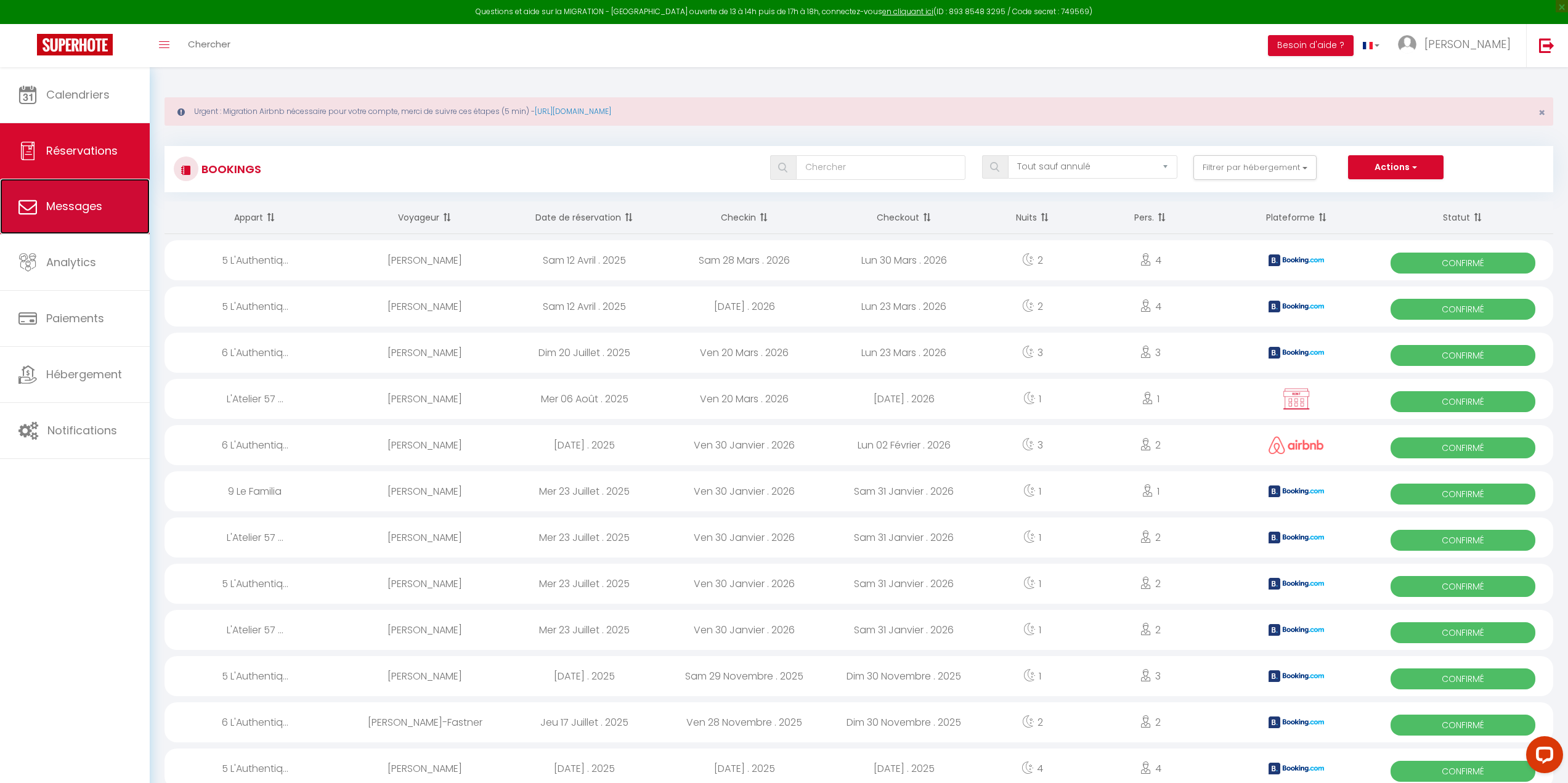
click at [74, 204] on span "Messages" at bounding box center [74, 206] width 56 height 15
select select "message"
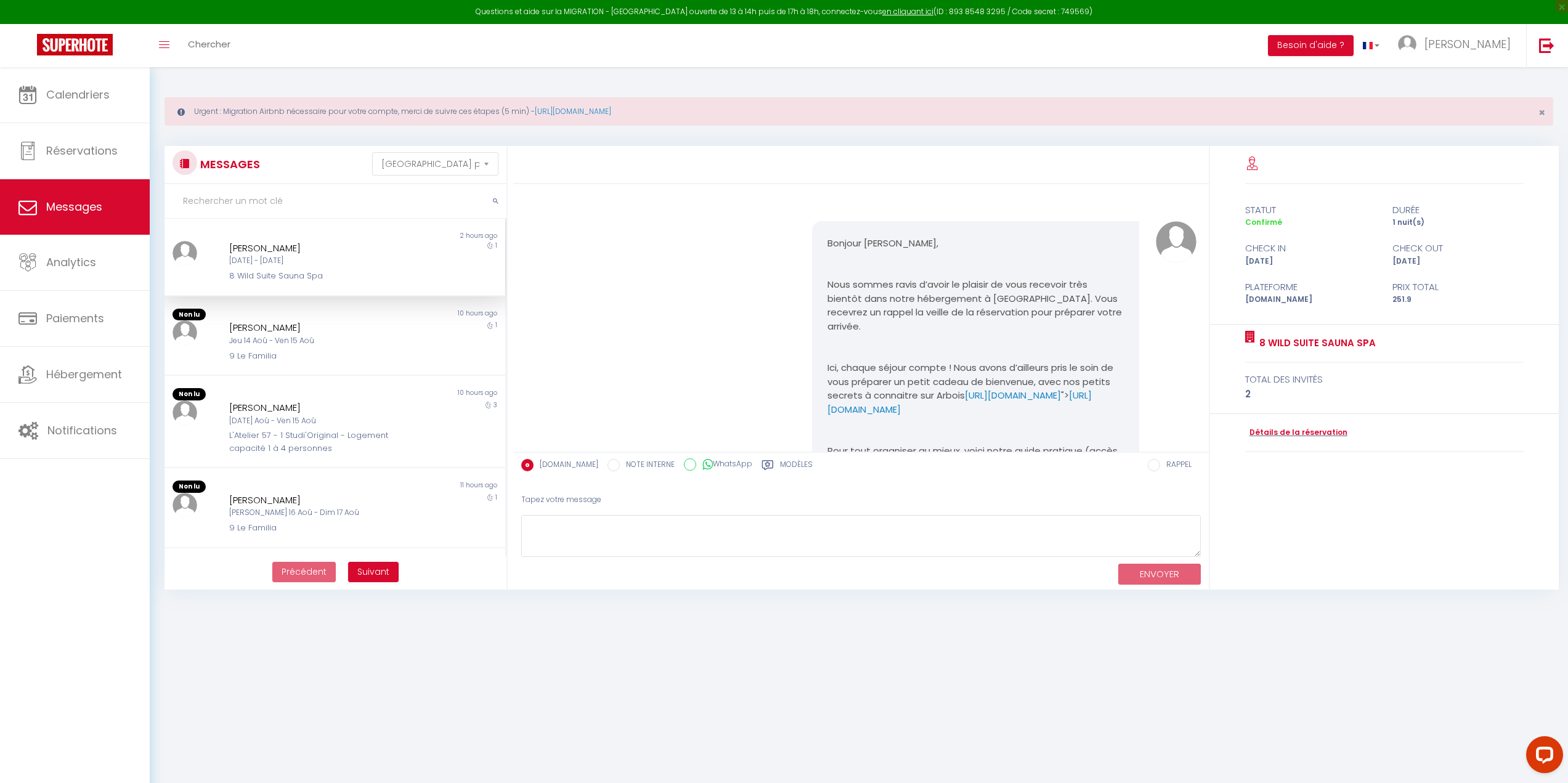
scroll to position [334, 0]
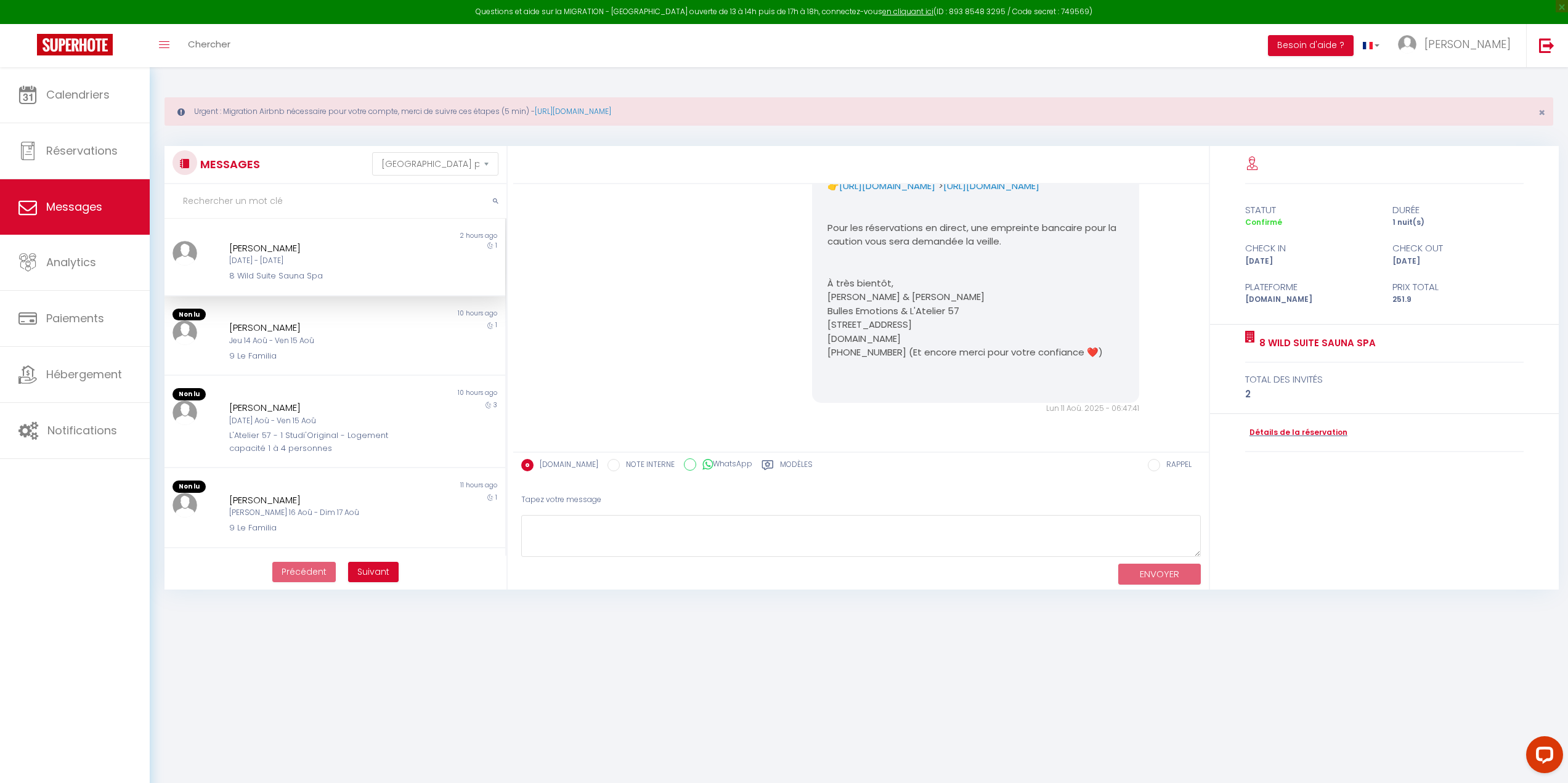
click at [258, 192] on input "text" at bounding box center [335, 201] width 342 height 35
type input "pigu"
click at [366, 287] on div "Non lu 4 days ago Cyrille Lbc Sam 23 Aoû - Dim 24 Aoû 7 Industrial Suite Spa Sa…" at bounding box center [335, 257] width 341 height 78
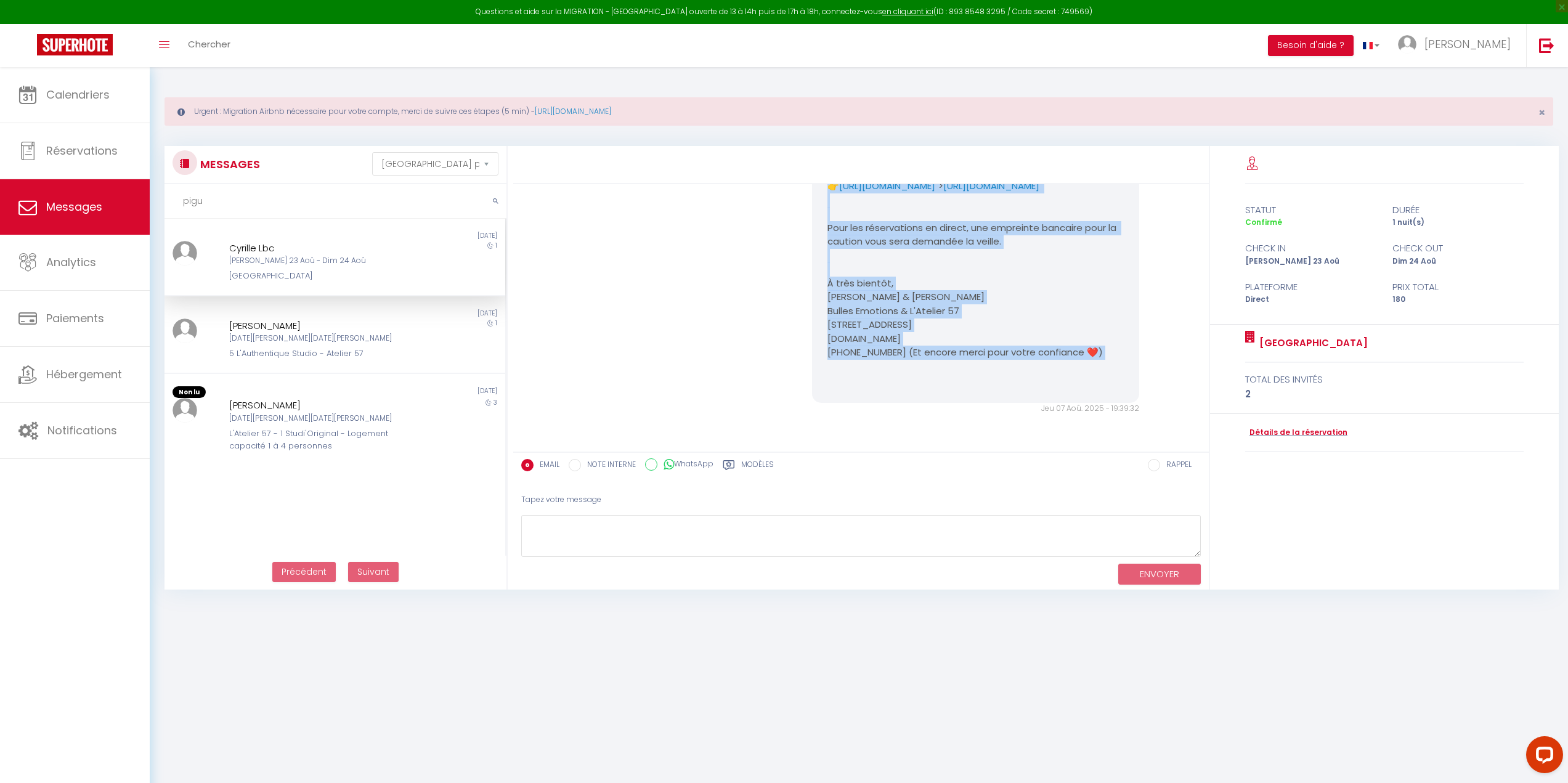
drag, startPoint x: 820, startPoint y: 245, endPoint x: 1077, endPoint y: 362, distance: 282.4
click at [1077, 362] on div "Bonjour Cyrille, Nous sommes ravis d’avoir le plaisir de vous recevoir très bie…" at bounding box center [976, 166] width 328 height 475
copy pre "Bonjour Cyrille, Nous sommes ravis d’avoir le plaisir de vous recevoir très bie…"
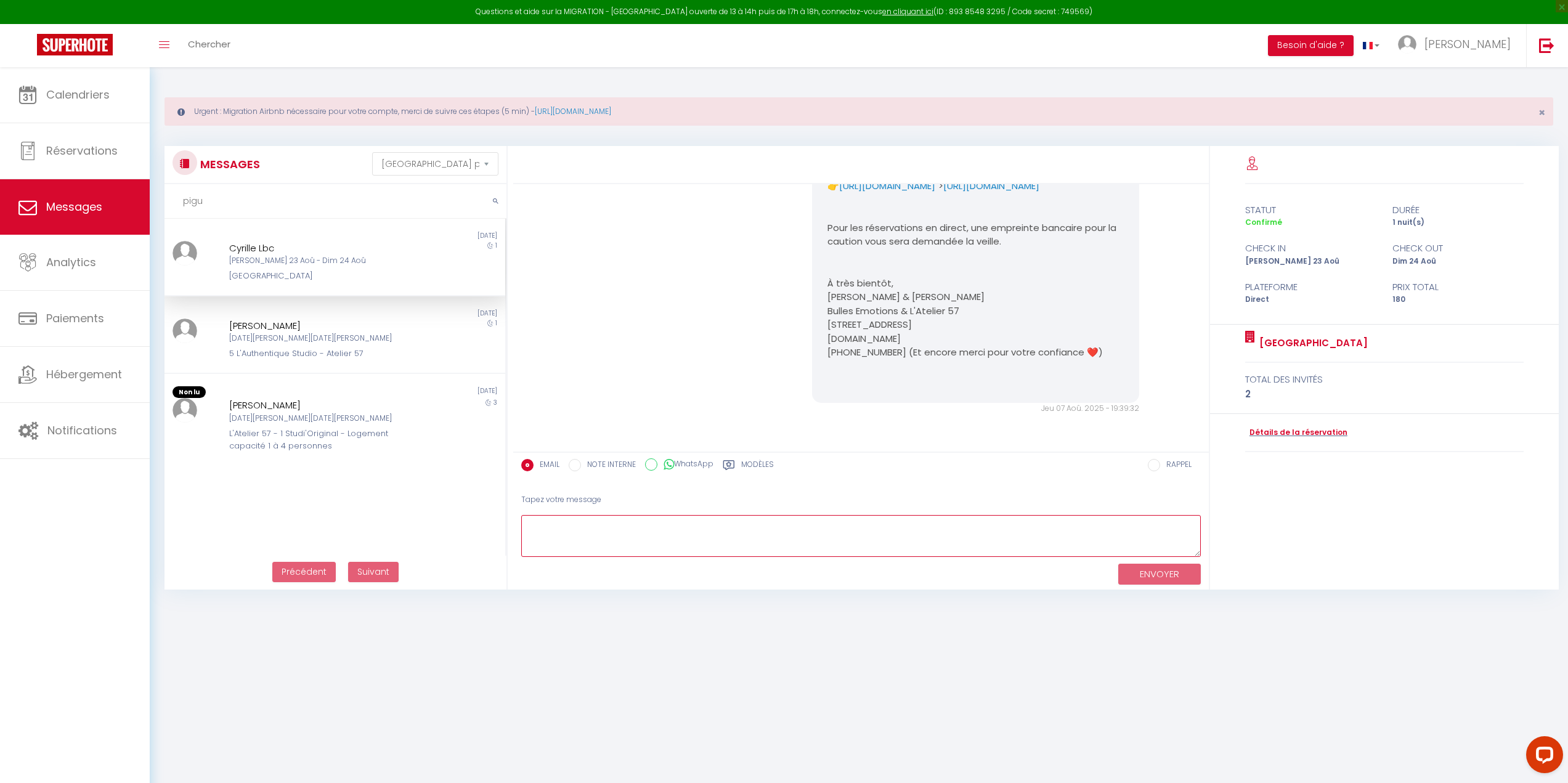
click at [590, 528] on textarea at bounding box center [861, 536] width 679 height 42
paste textarea "Bonjour Cyrille, Nous sommes ravis d’avoir le plaisir de vous recevoir très bie…"
type textarea "Bonjour Cyrille, Nous sommes ravis d’avoir le plaisir de vous recevoir très bie…"
click at [1156, 574] on button "ENVOYER" at bounding box center [1159, 574] width 83 height 21
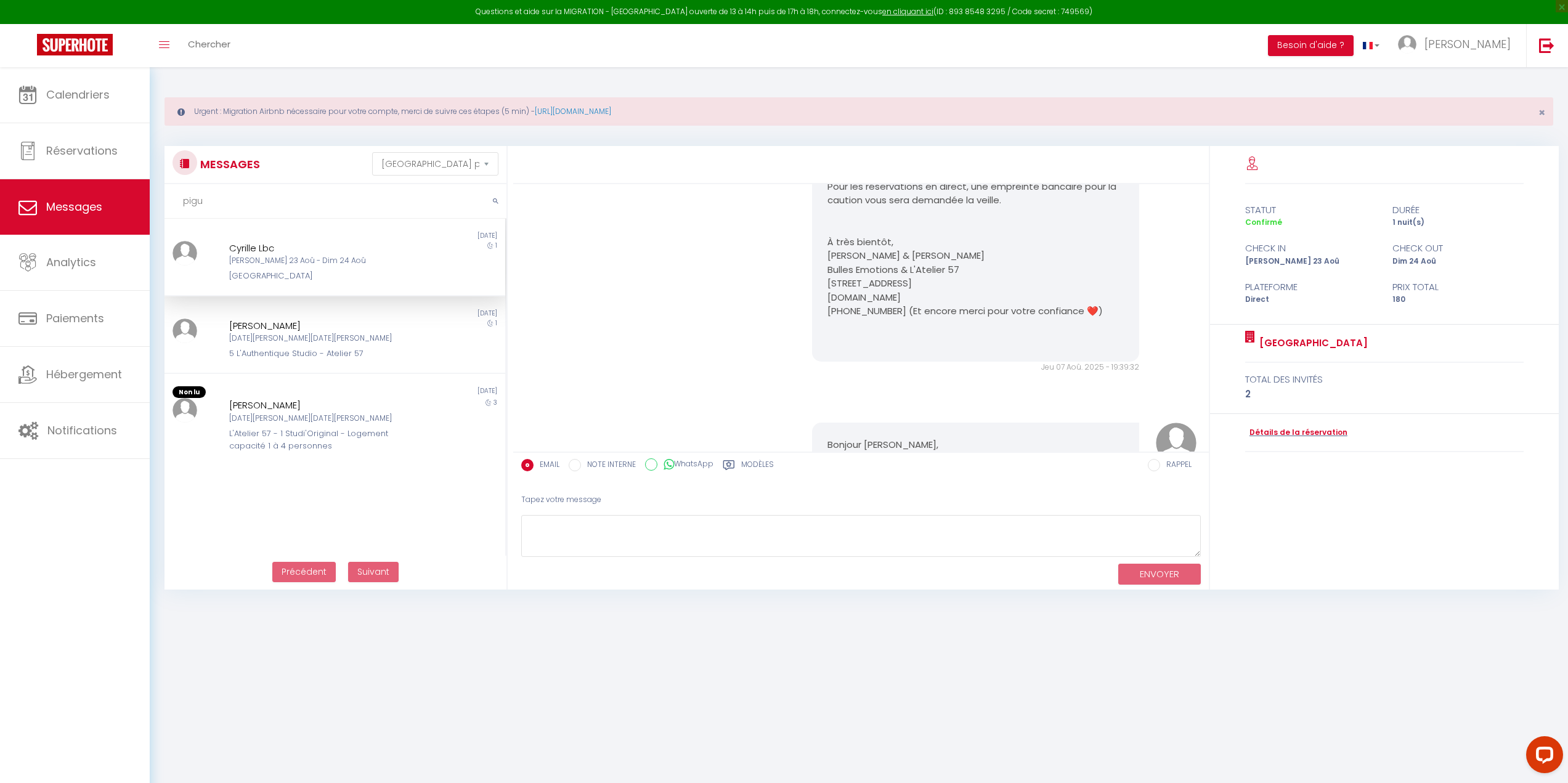
scroll to position [953, 0]
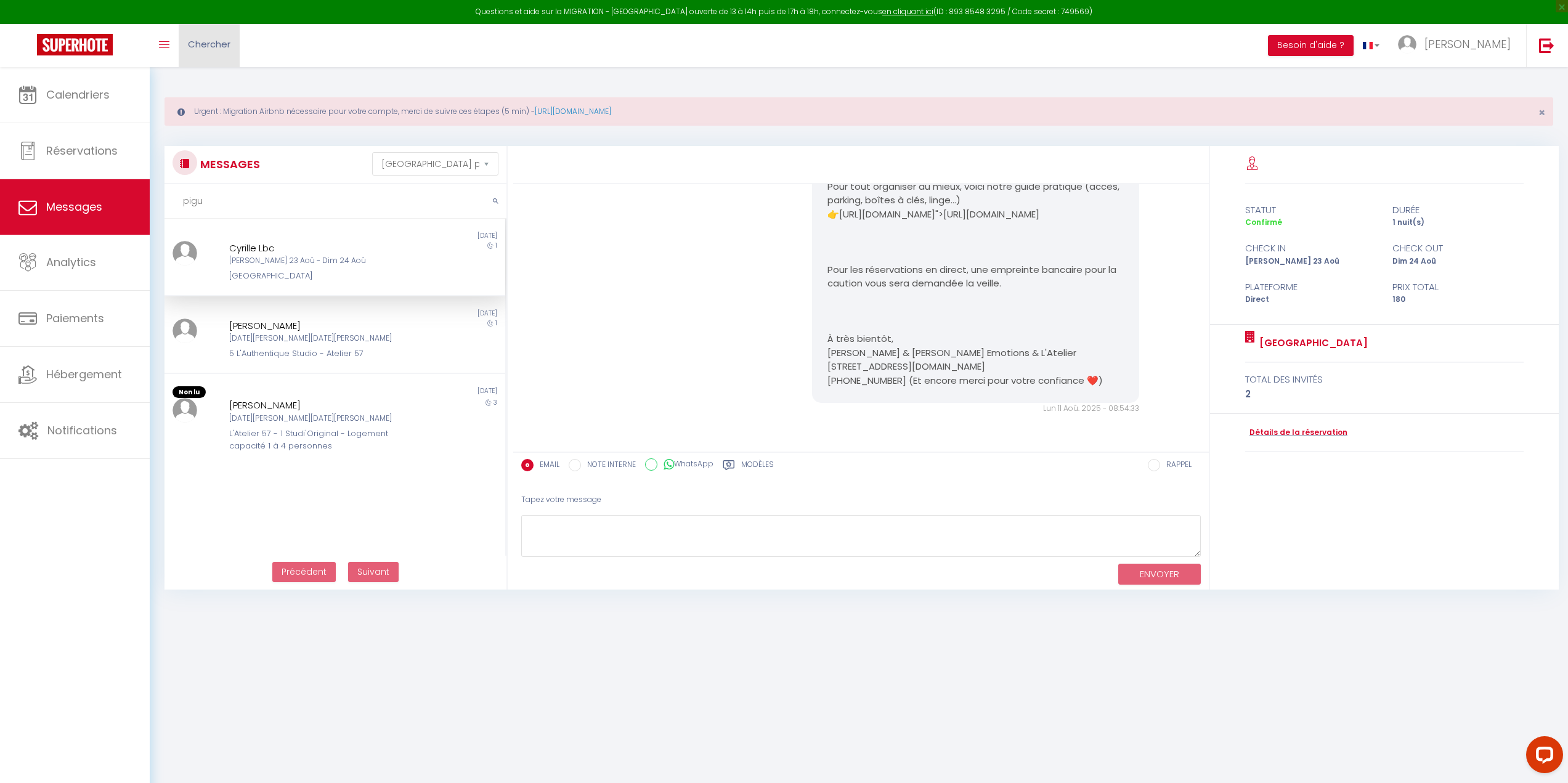
click at [223, 39] on span "Chercher" at bounding box center [209, 44] width 42 height 13
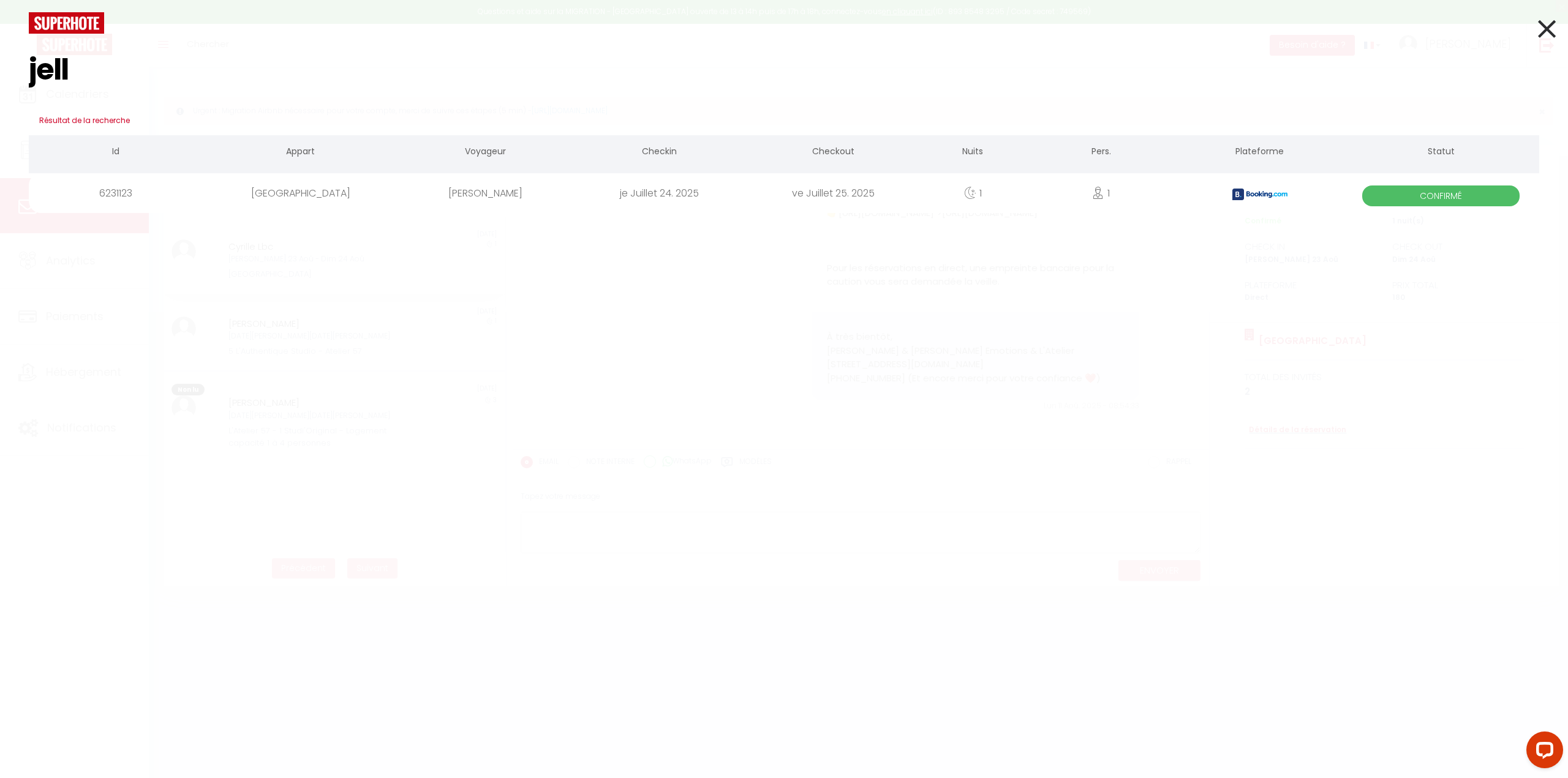
type input "jell"
click at [729, 203] on div "je Juillet 24. 2025" at bounding box center [660, 194] width 174 height 40
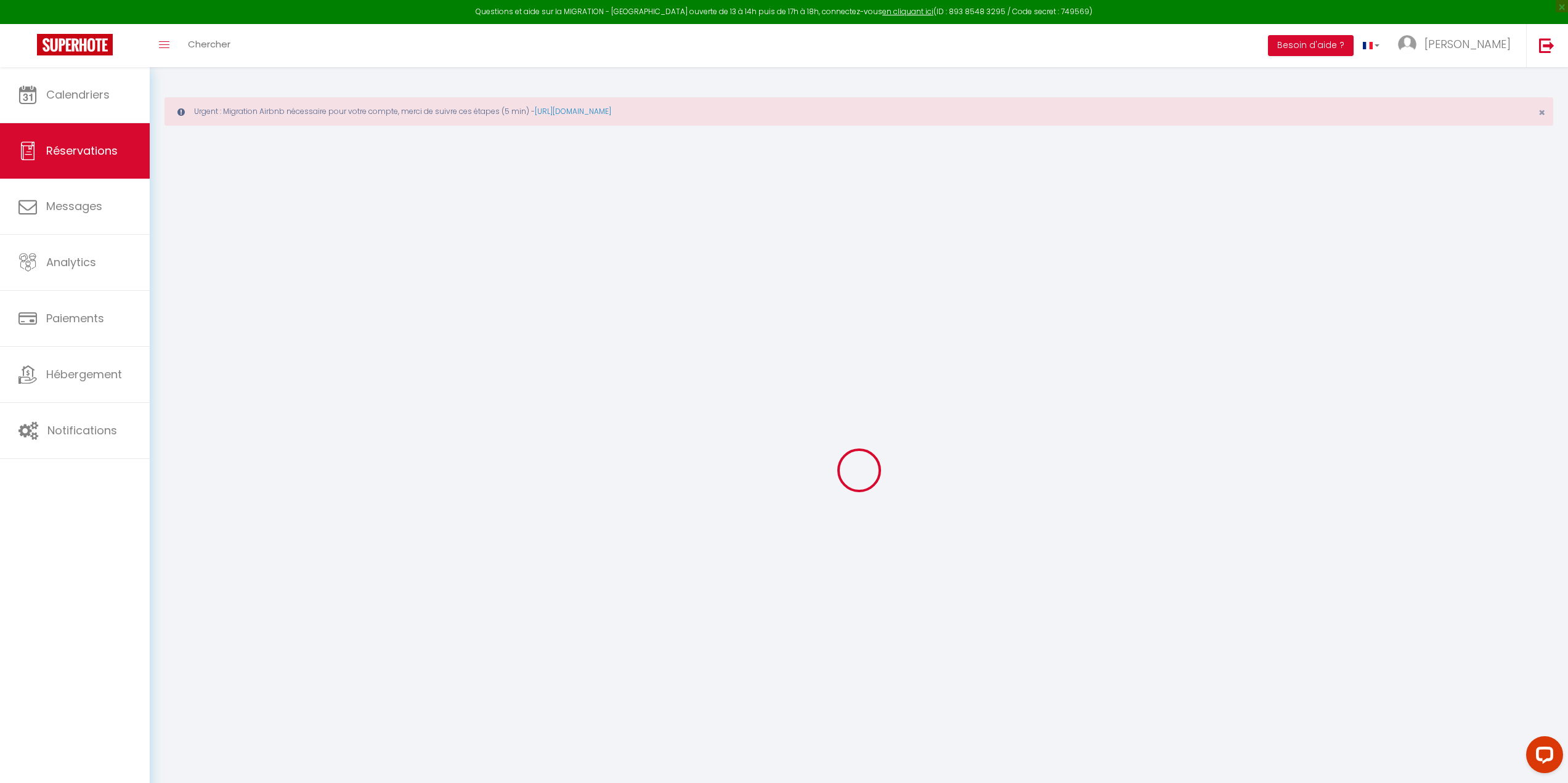
type input "Jelle"
type input "Stelpstra"
type input "jstelp.992198@guest.booking.com"
type input "+31652171994"
select select "NL"
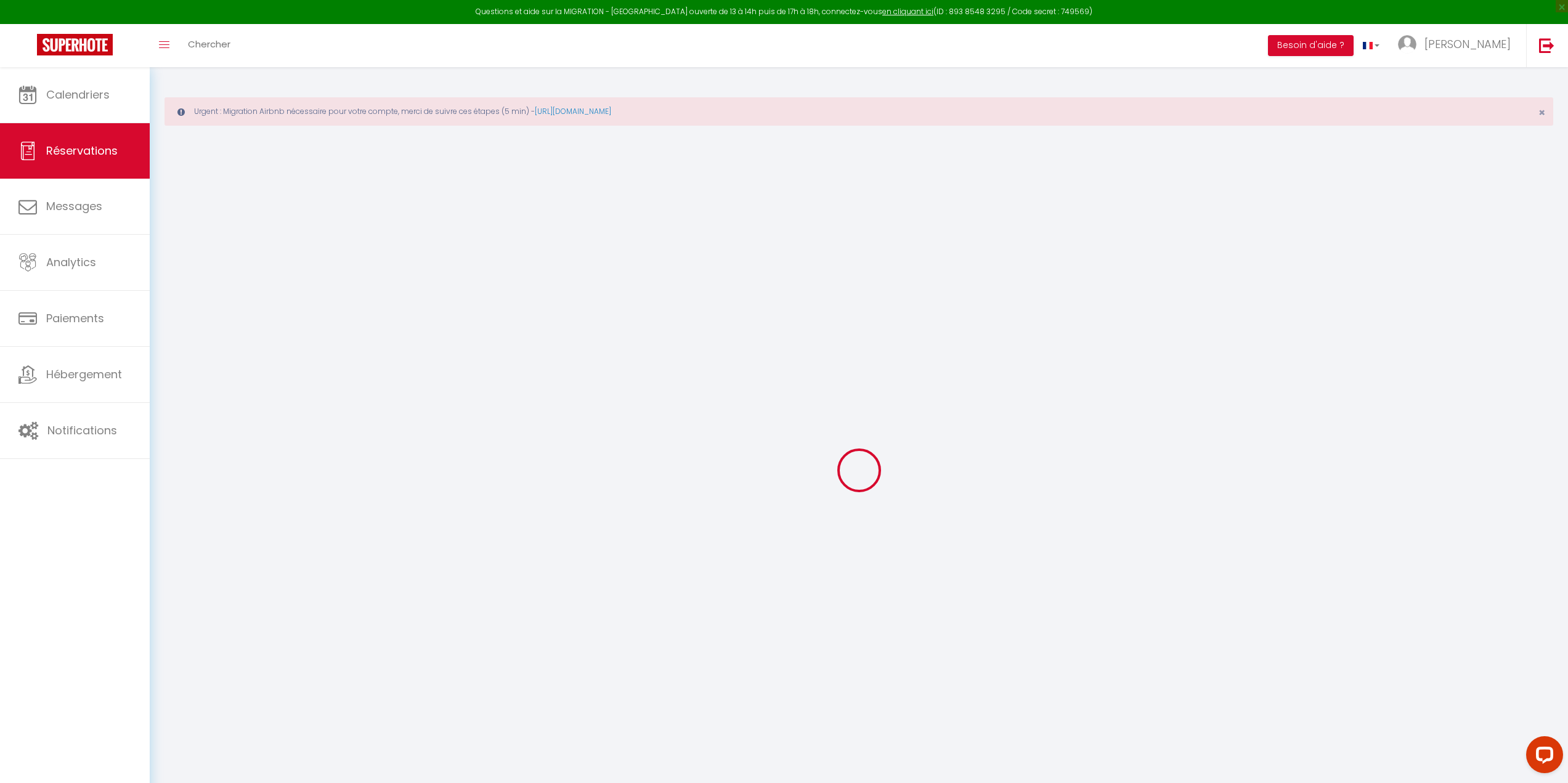
type input "26.17"
type input "2.44"
select select "13298"
select select "1"
select select
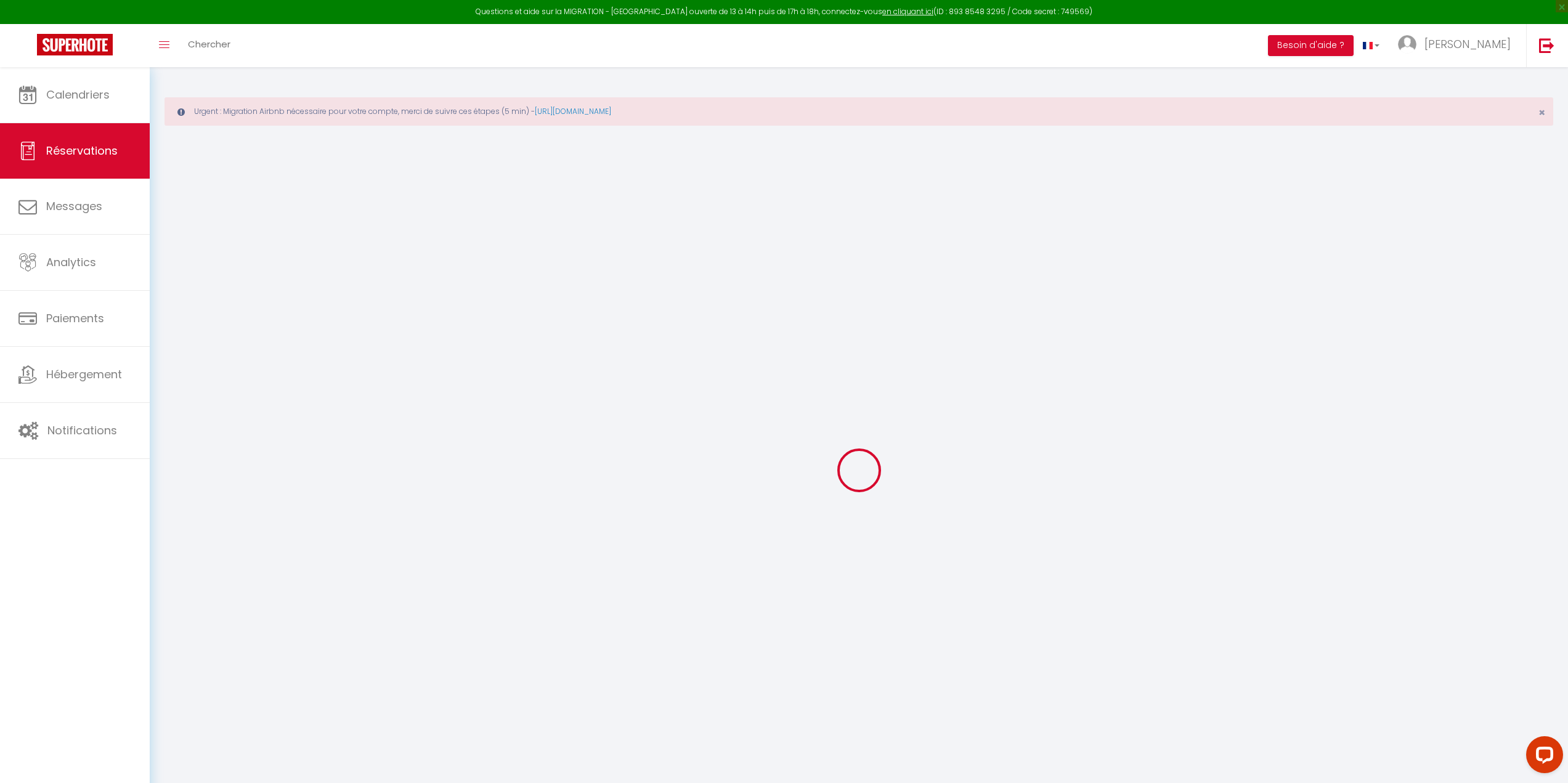
select select
type input "1"
select select "12"
select select "15"
type input "150.48"
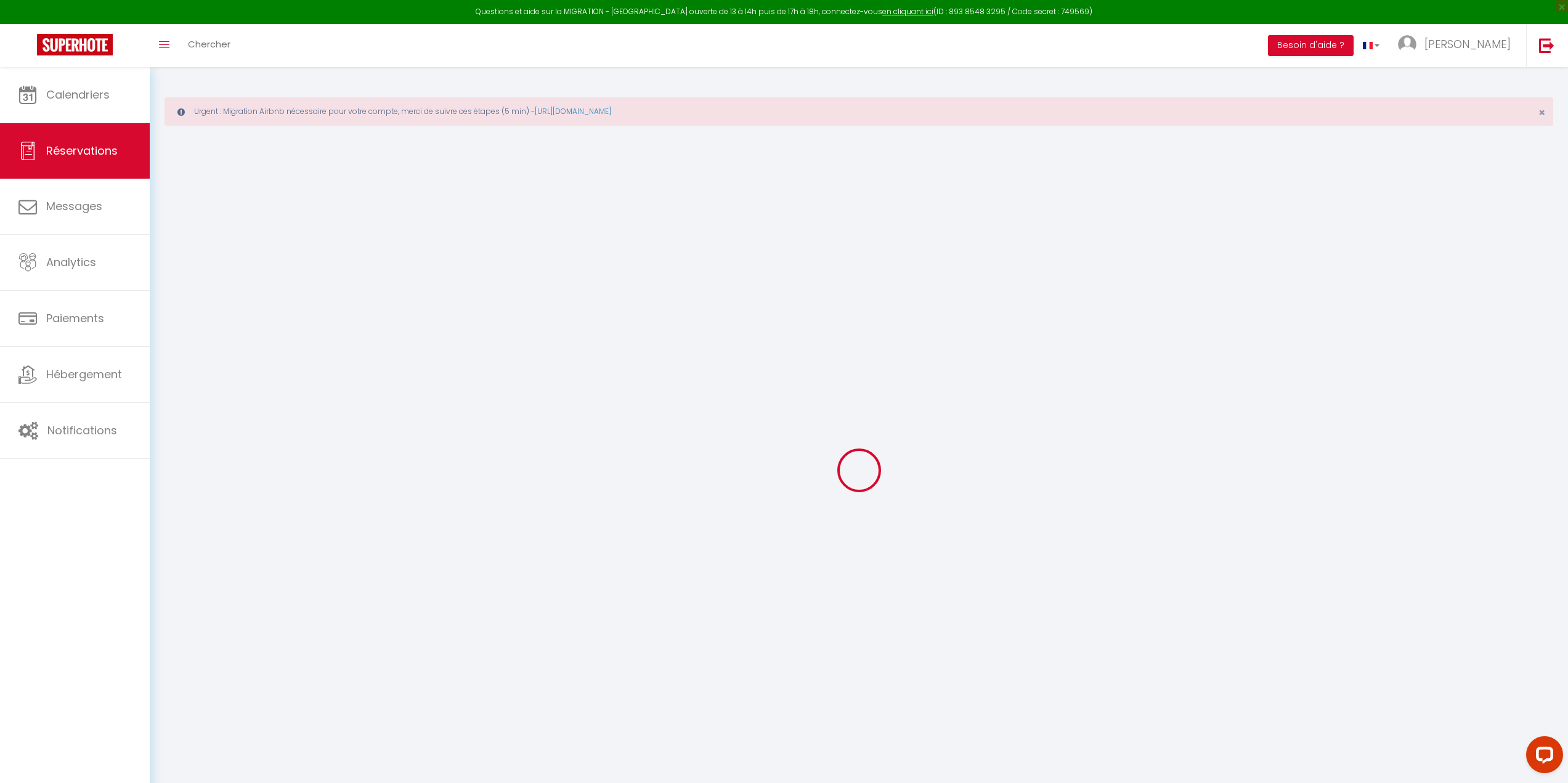
checkbox input "false"
type input "0"
select select "2"
type input "0"
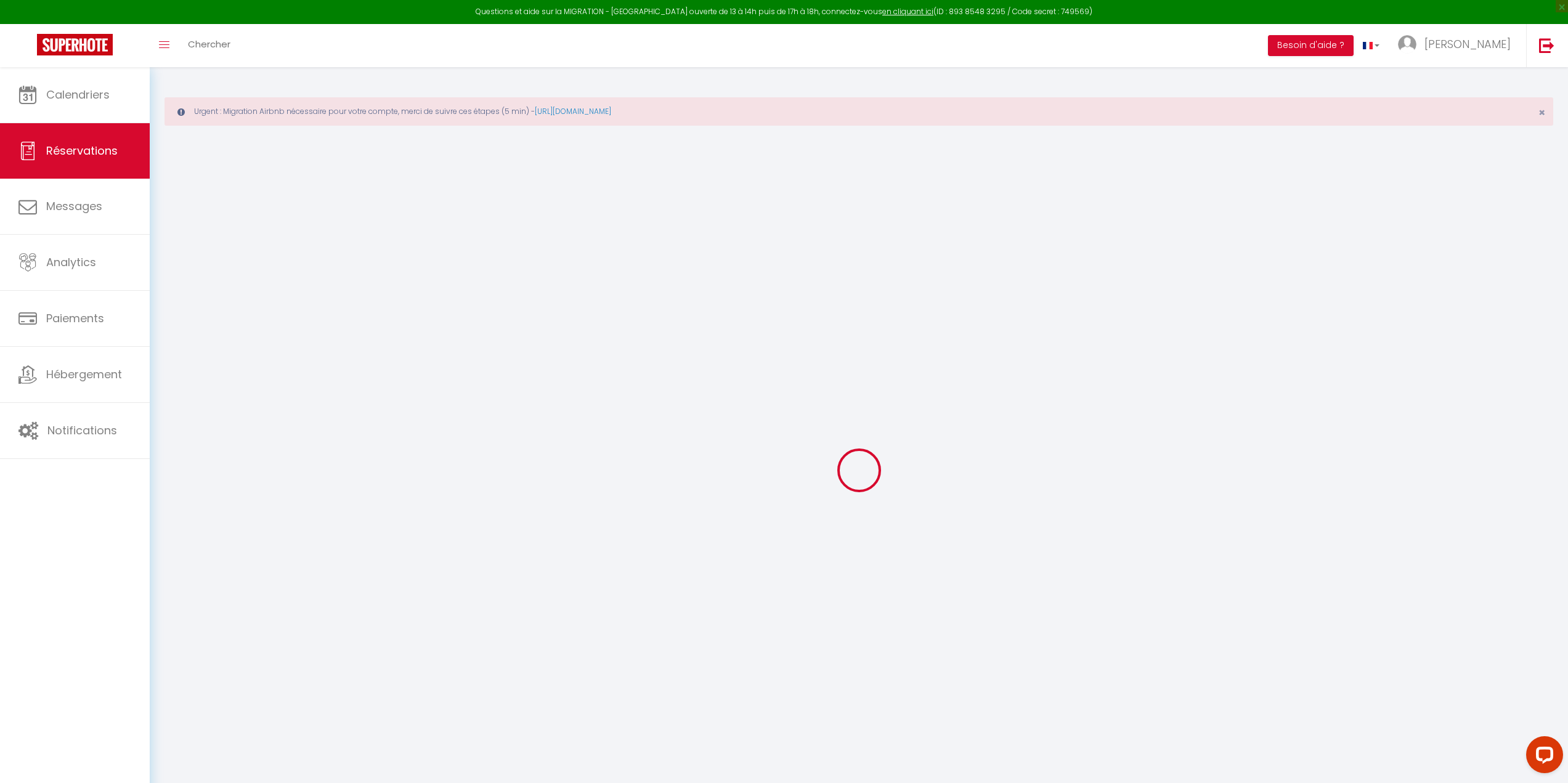
type input "0"
select select
checkbox input "false"
select select
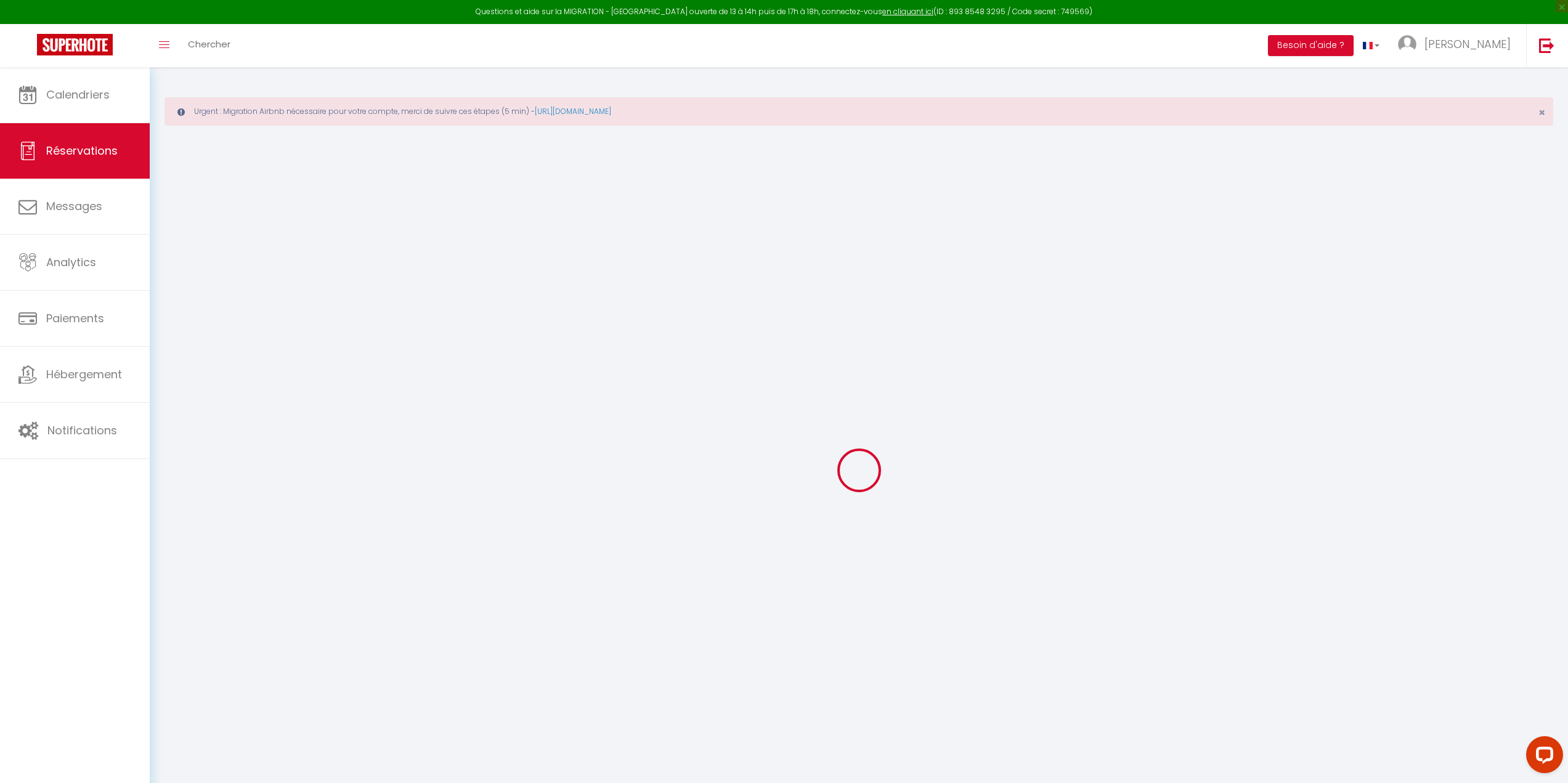
select select
checkbox input "false"
select select
checkbox input "false"
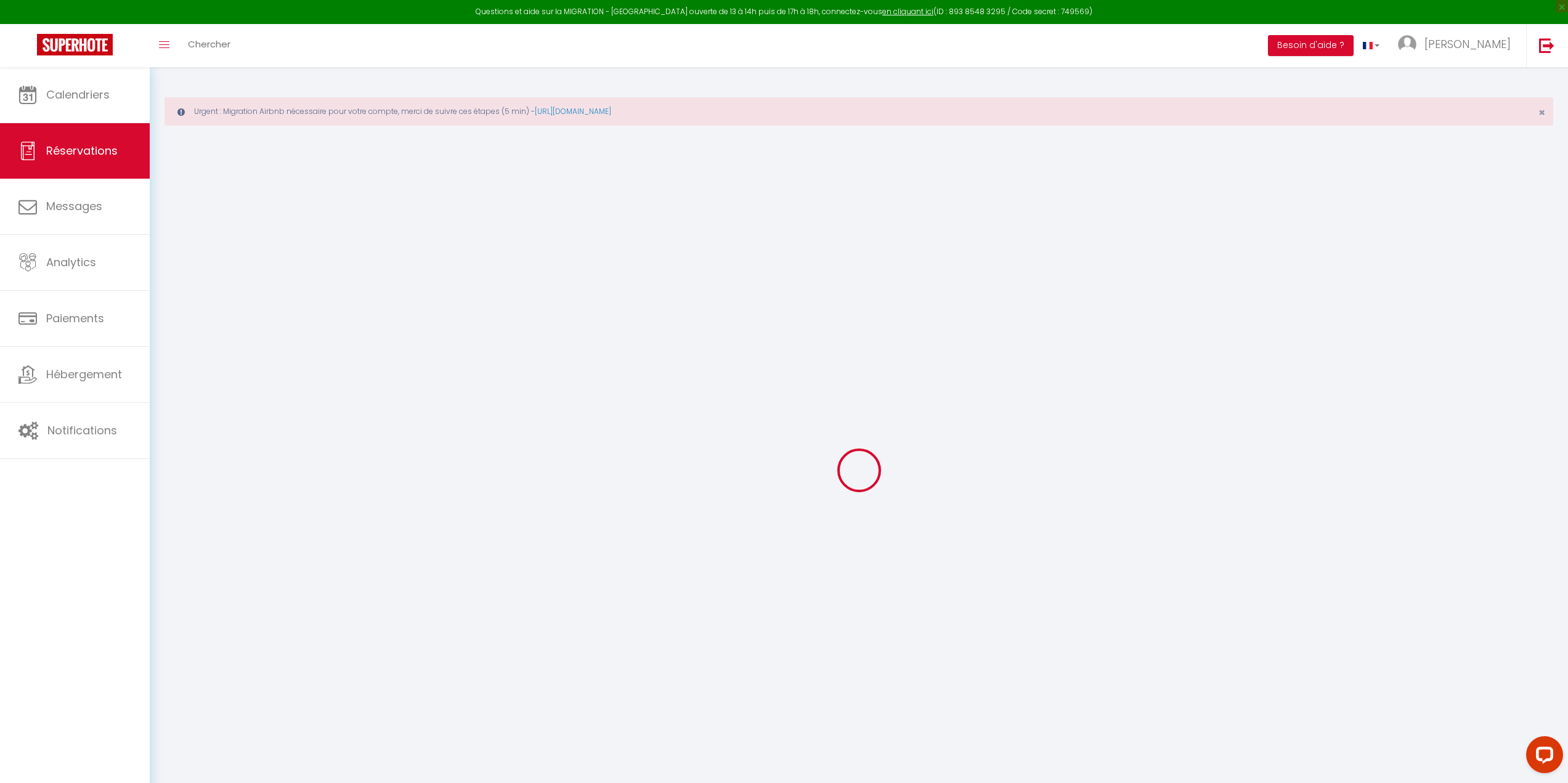
select select
checkbox input "false"
type textarea "** THIS RESERVATION HAS BEEN PRE-PAID ** Genius Free Room Upgrade booking to at…"
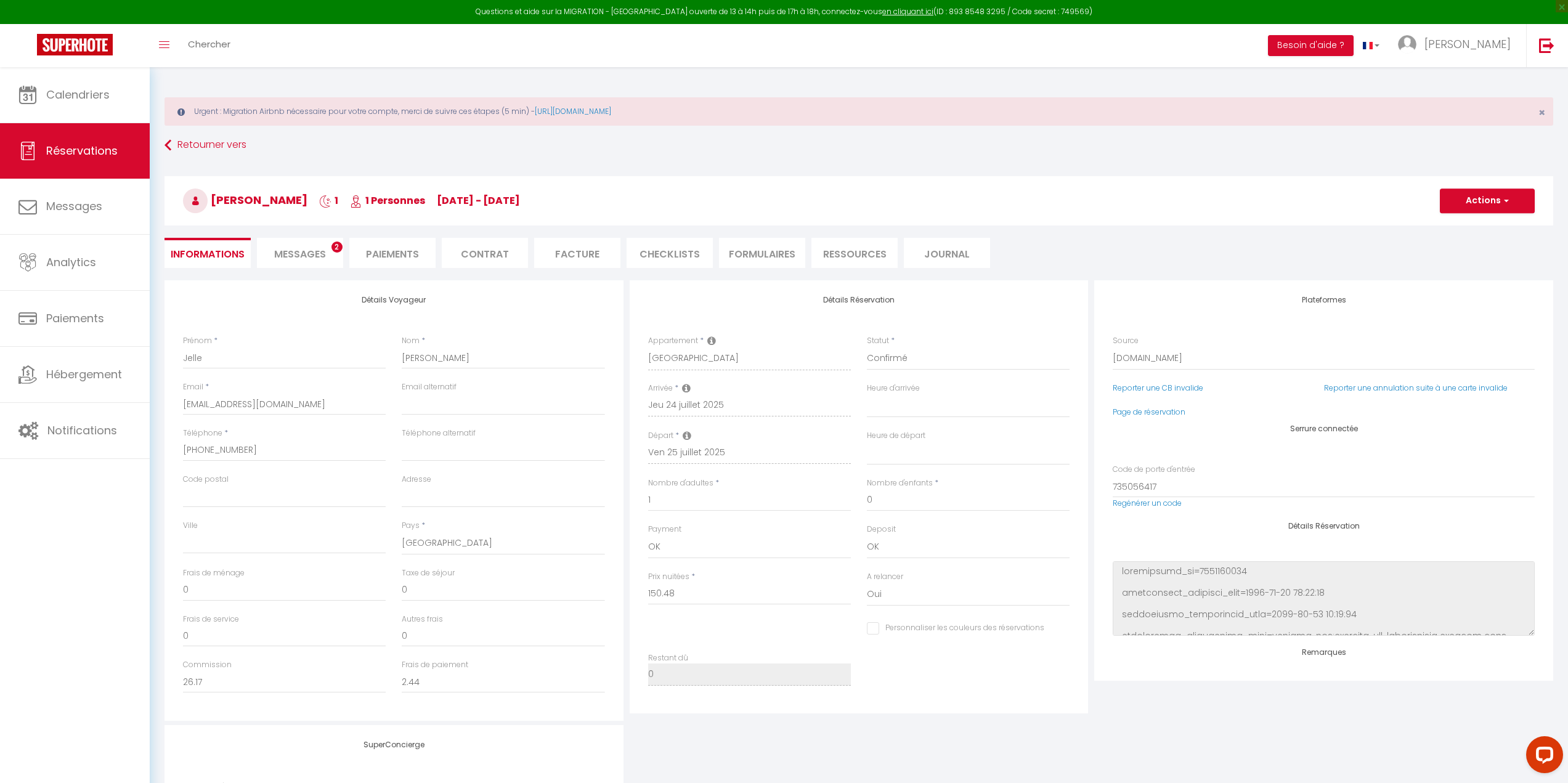
type input "24"
type input "1"
select select
checkbox input "false"
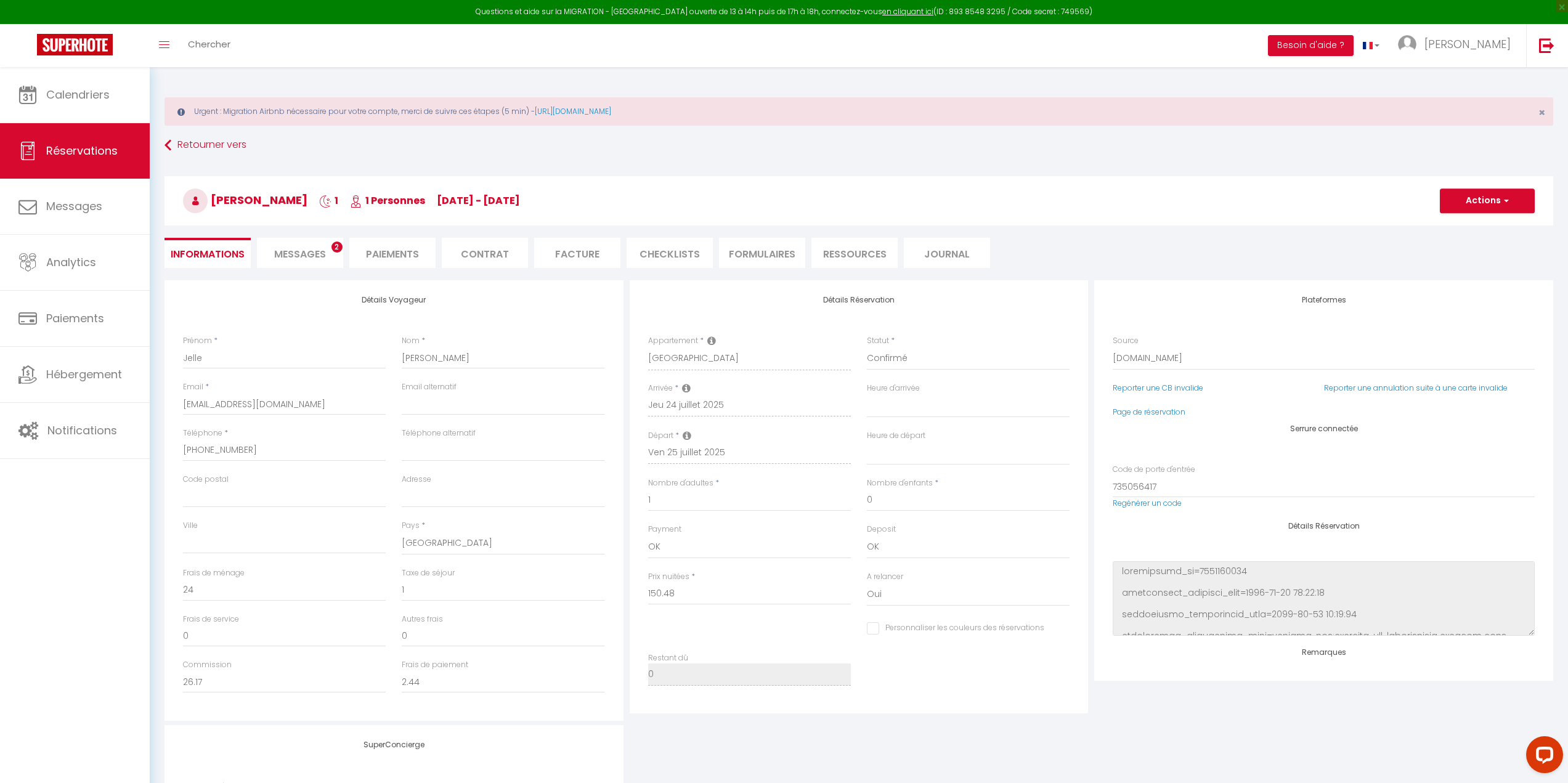
select select
click at [551, 253] on li "Facture" at bounding box center [577, 253] width 86 height 30
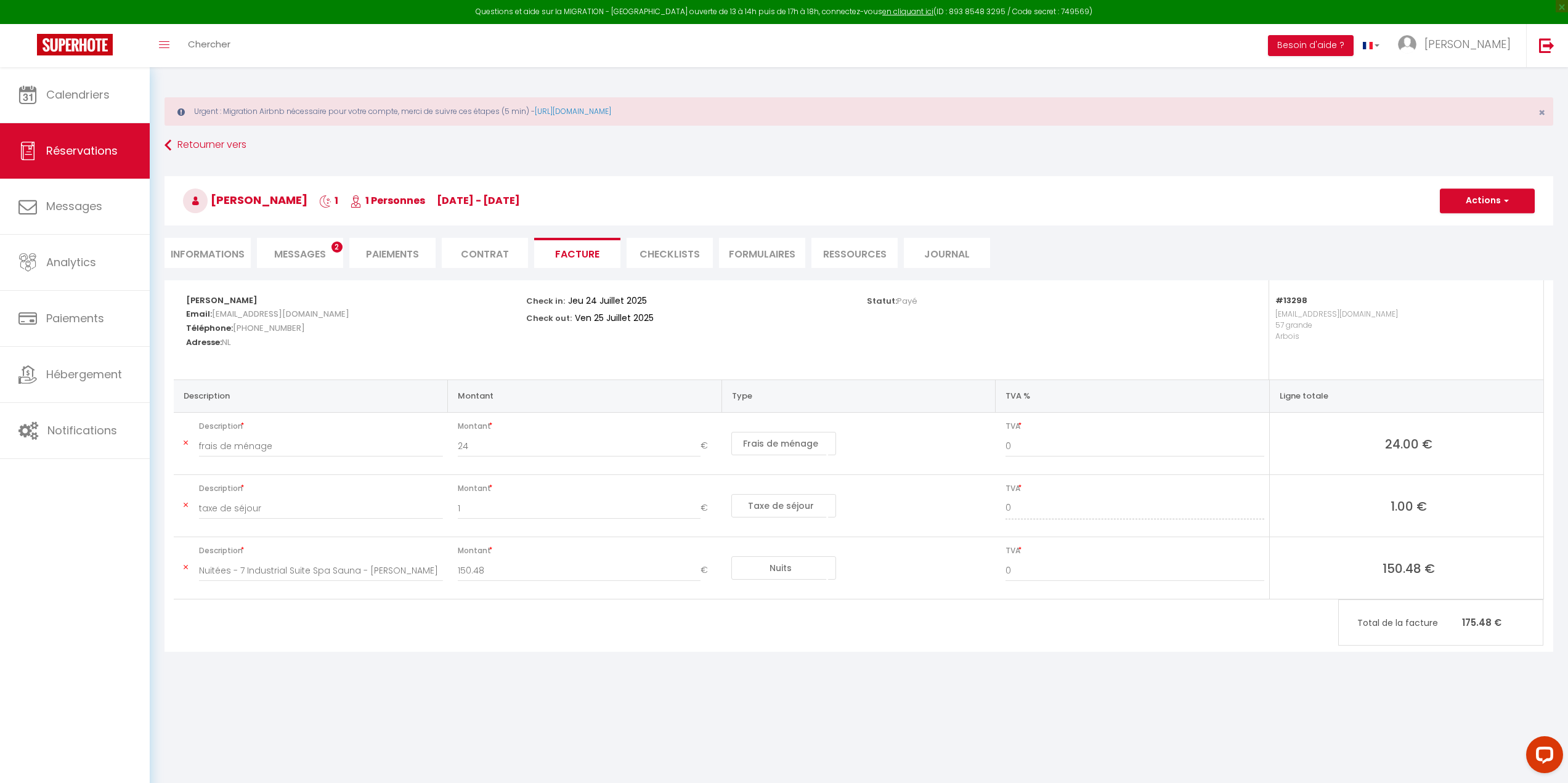
click at [1482, 182] on h3 "Jelle Stelpstra 1 1 Personnes je 24 Juil - ve 25 Juil" at bounding box center [858, 201] width 1388 height 49
click at [1469, 208] on button "Actions" at bounding box center [1487, 200] width 95 height 25
click at [1456, 246] on link "Aperçu et éditer" at bounding box center [1478, 243] width 103 height 16
click at [1503, 197] on span "button" at bounding box center [1504, 201] width 8 height 11
click at [1472, 265] on link "Envoyer la facture" at bounding box center [1478, 260] width 103 height 16
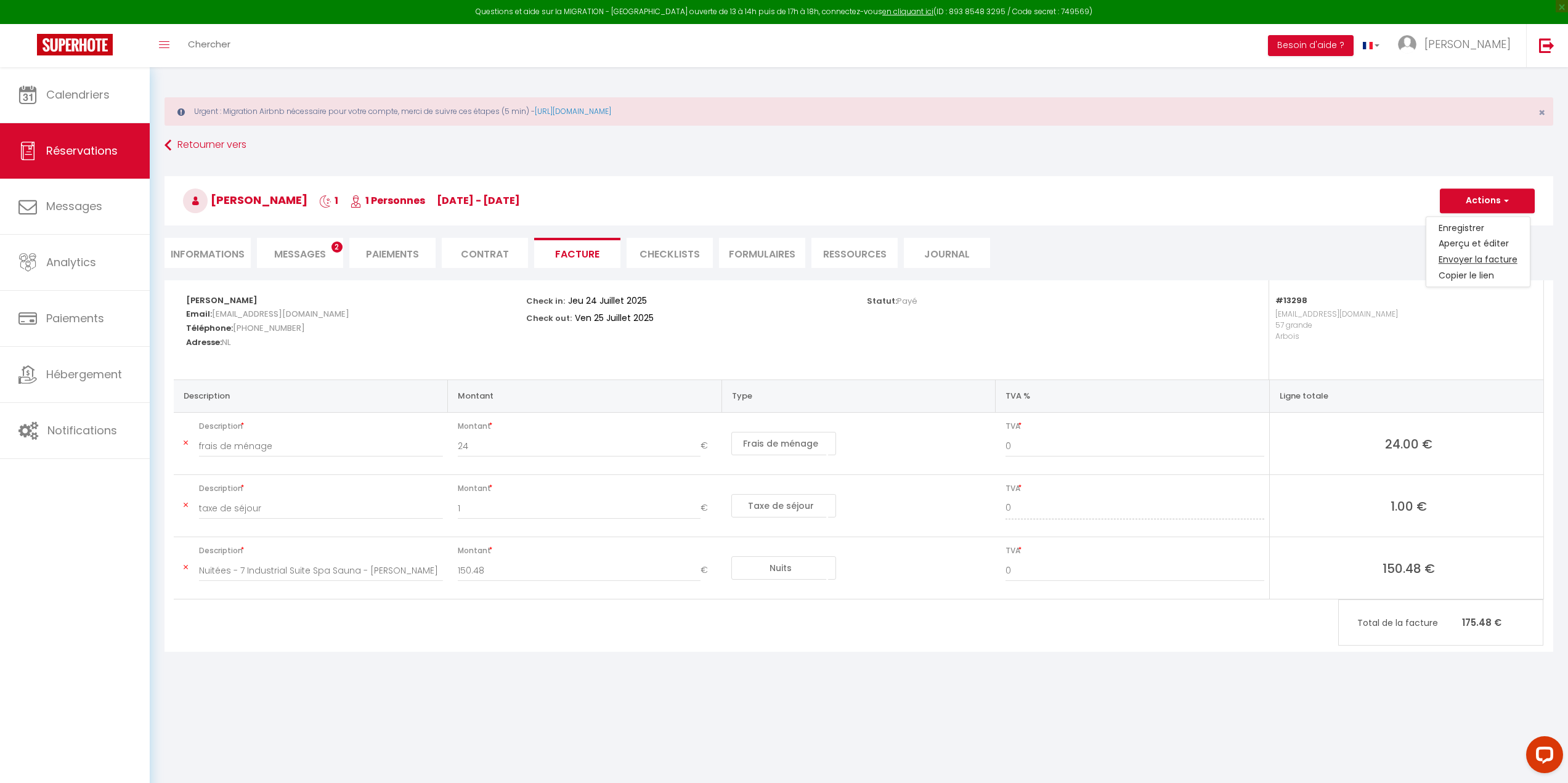
type input "jstelp.992198@guest.booking.com"
type input "Your invoice 6231123 - 7 Industrial Suite Spa Sauna"
type textarea "Hi, Here is the link to download your invoice: https://superhote.com/applink/in…"
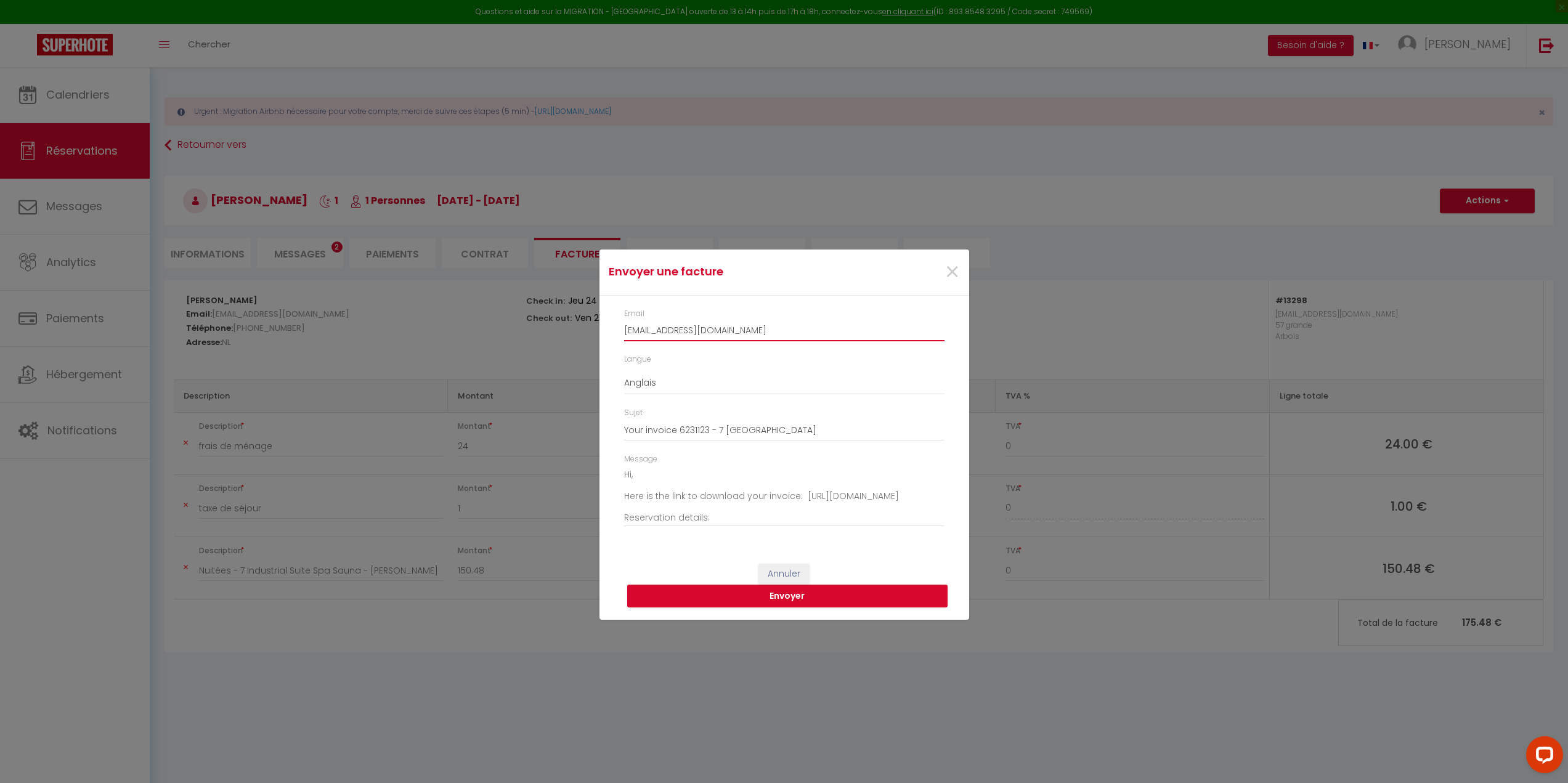
drag, startPoint x: 787, startPoint y: 327, endPoint x: 473, endPoint y: 357, distance: 315.4
click at [474, 357] on div "Envoyer une facture × Email jstelp.992198@guest.booking.com Langue Anglais Fran…" at bounding box center [784, 392] width 1568 height 783
type input "info@walsjerot.nl"
click at [793, 598] on button "Envoyer" at bounding box center [787, 596] width 320 height 23
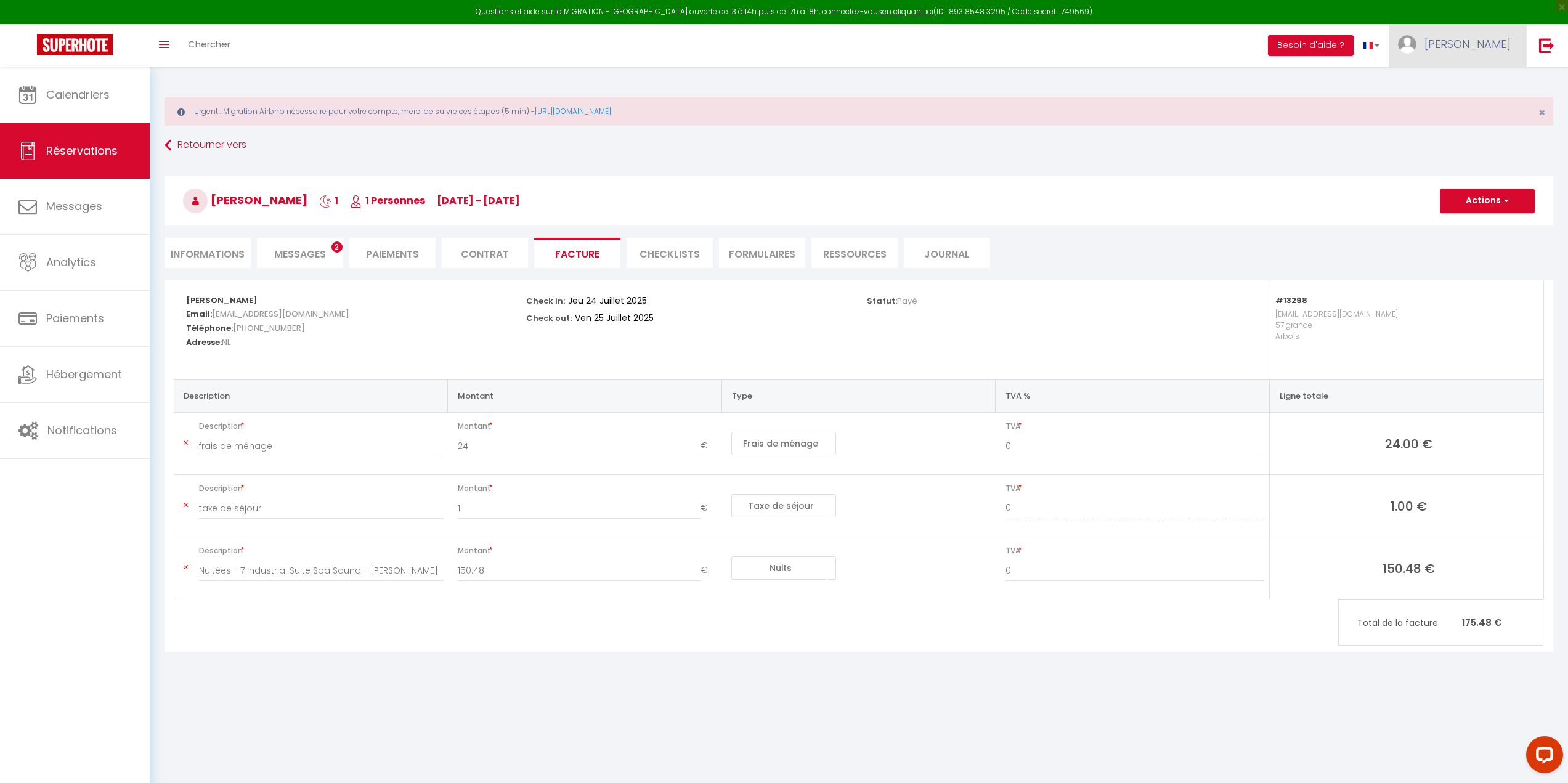
click at [1471, 49] on link "[PERSON_NAME]" at bounding box center [1457, 45] width 137 height 43
click at [1467, 90] on link "Paramètres" at bounding box center [1477, 85] width 91 height 21
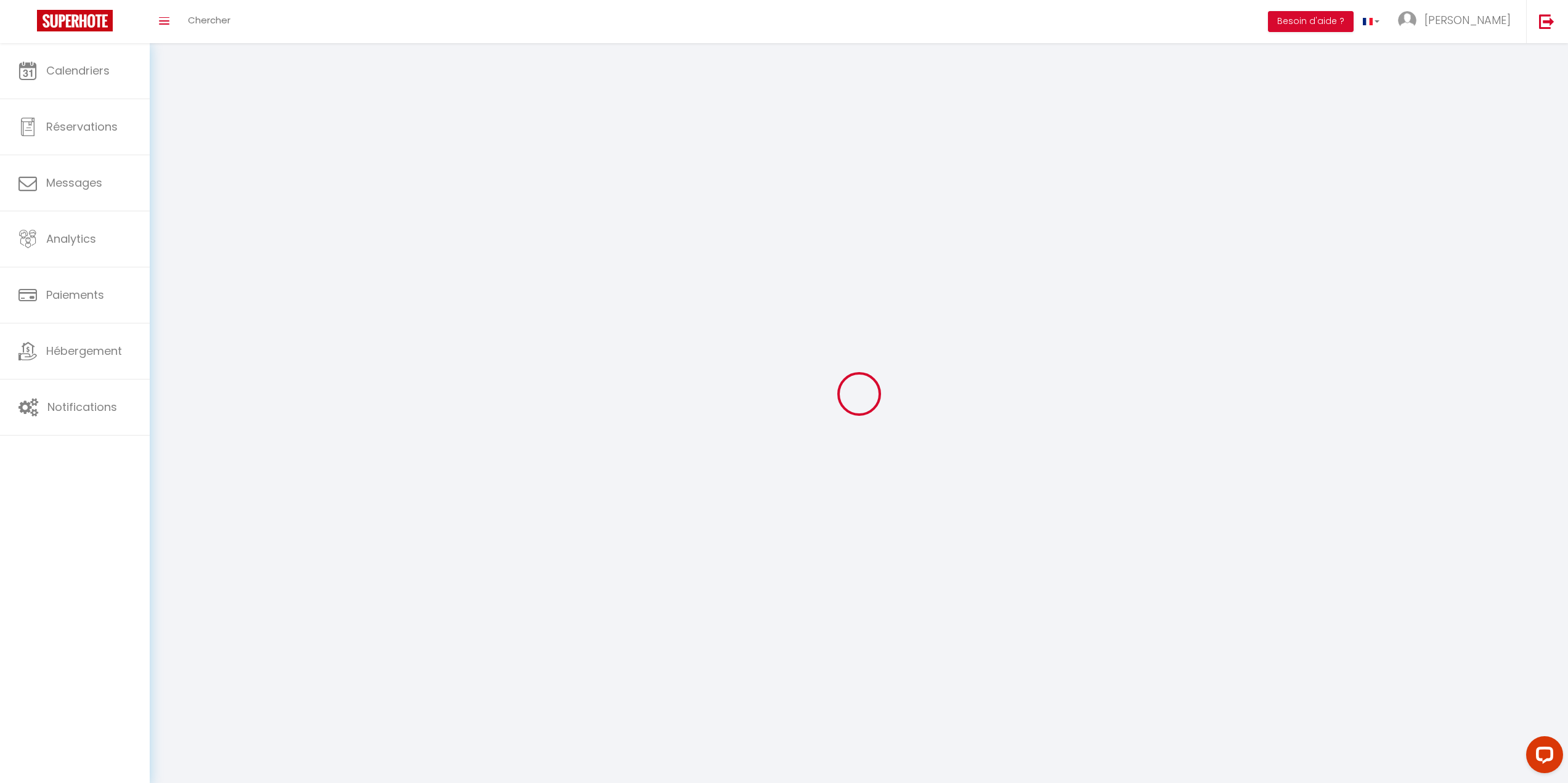
type input "[PERSON_NAME]"
type input "MAGNIN"
type input "0632209669"
type input "[STREET_ADDRESS]"
type input "39500"
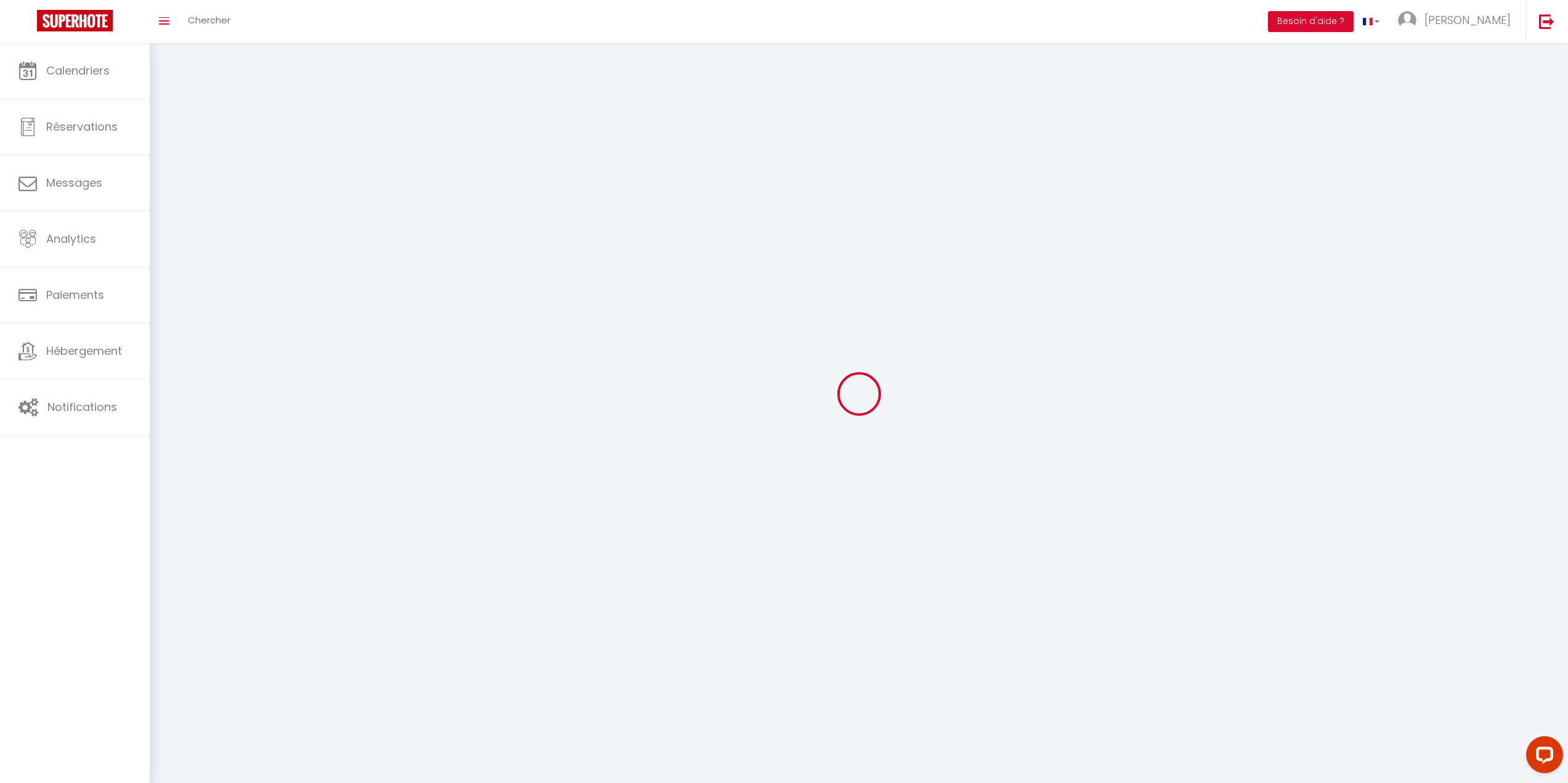
type input "Damparis"
type input "FfyWhd1z27UqFUP3ZiupQbp7U"
type input "KKorpRFpG2lxhE33GW5mv1Irm"
type input "[URL][DOMAIN_NAME]"
type input "FO27250"
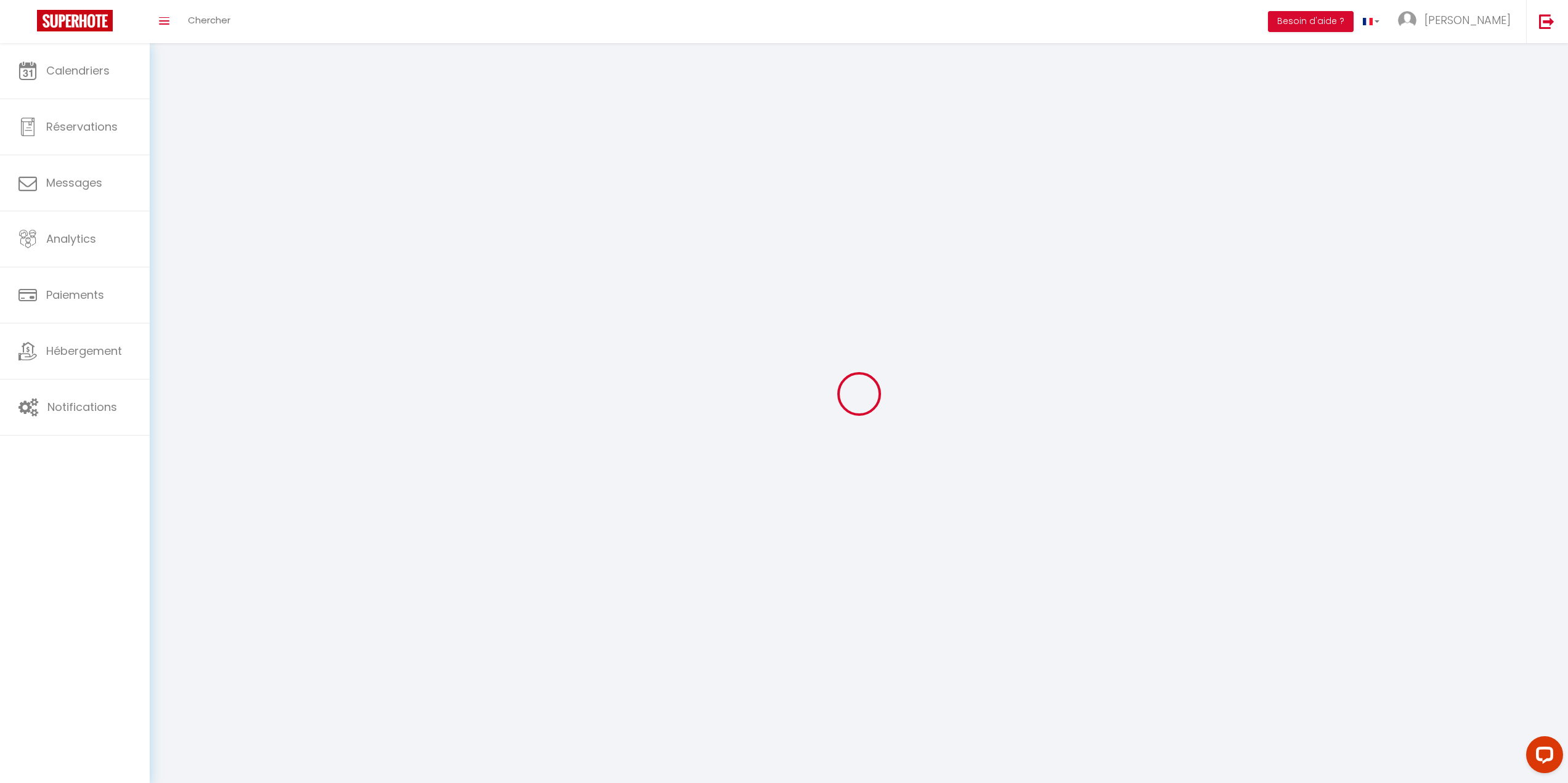
select select "28"
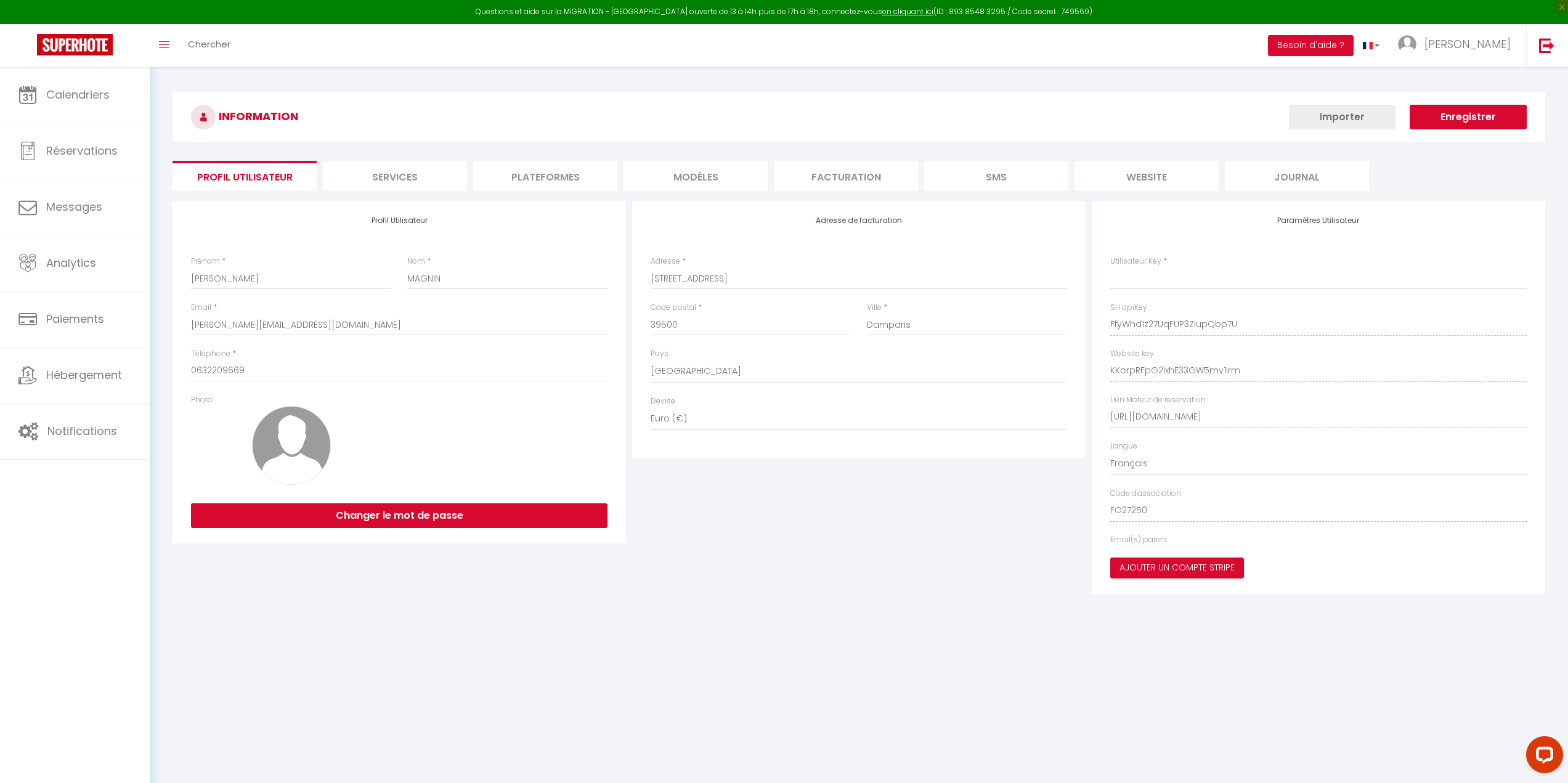
type input "FfyWhd1z27UqFUP3ZiupQbp7U"
type input "KKorpRFpG2lxhE33GW5mv1Irm"
type input "[URL][DOMAIN_NAME]"
select select "fr"
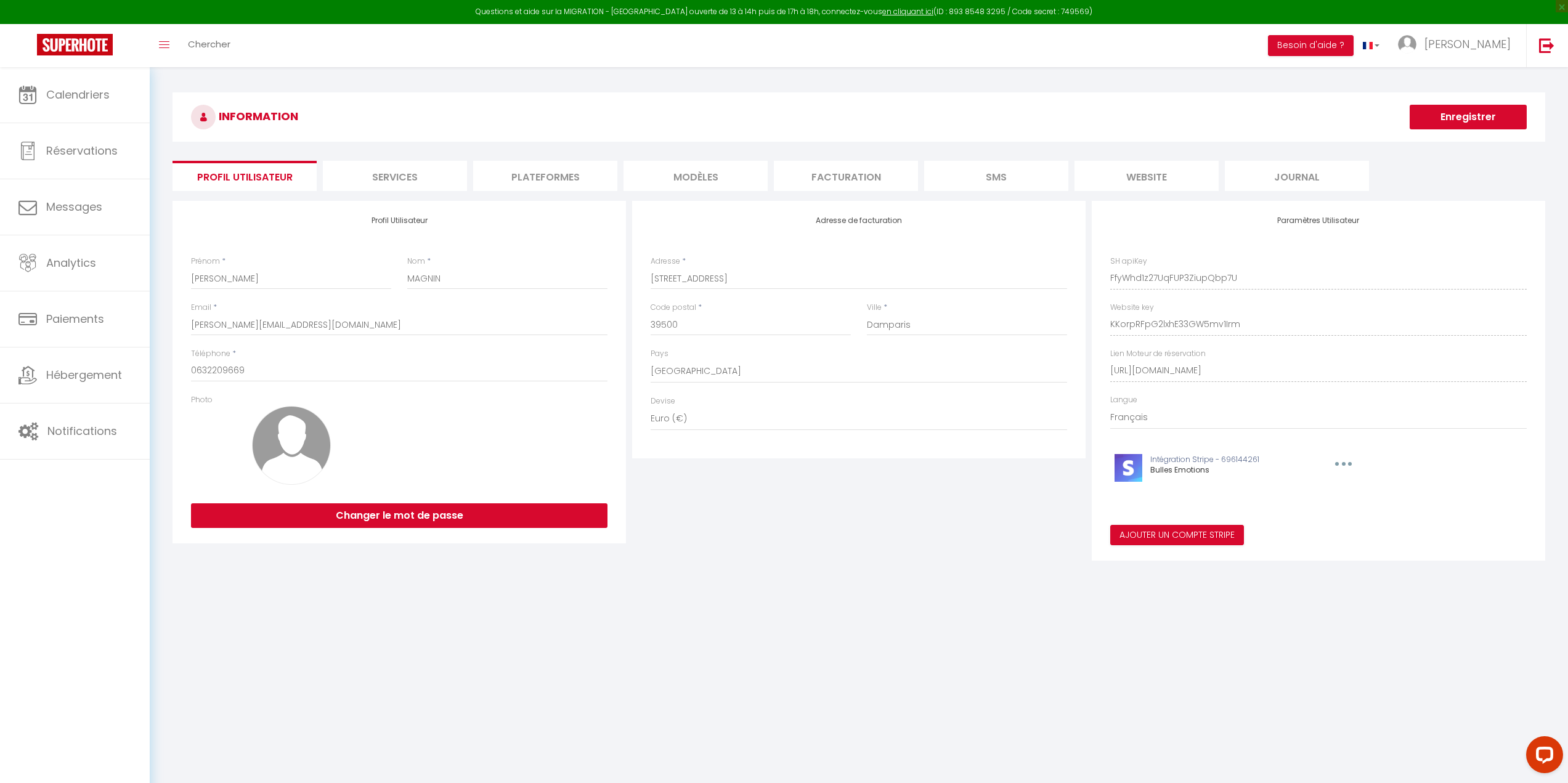
click at [382, 178] on li "Services" at bounding box center [395, 176] width 144 height 30
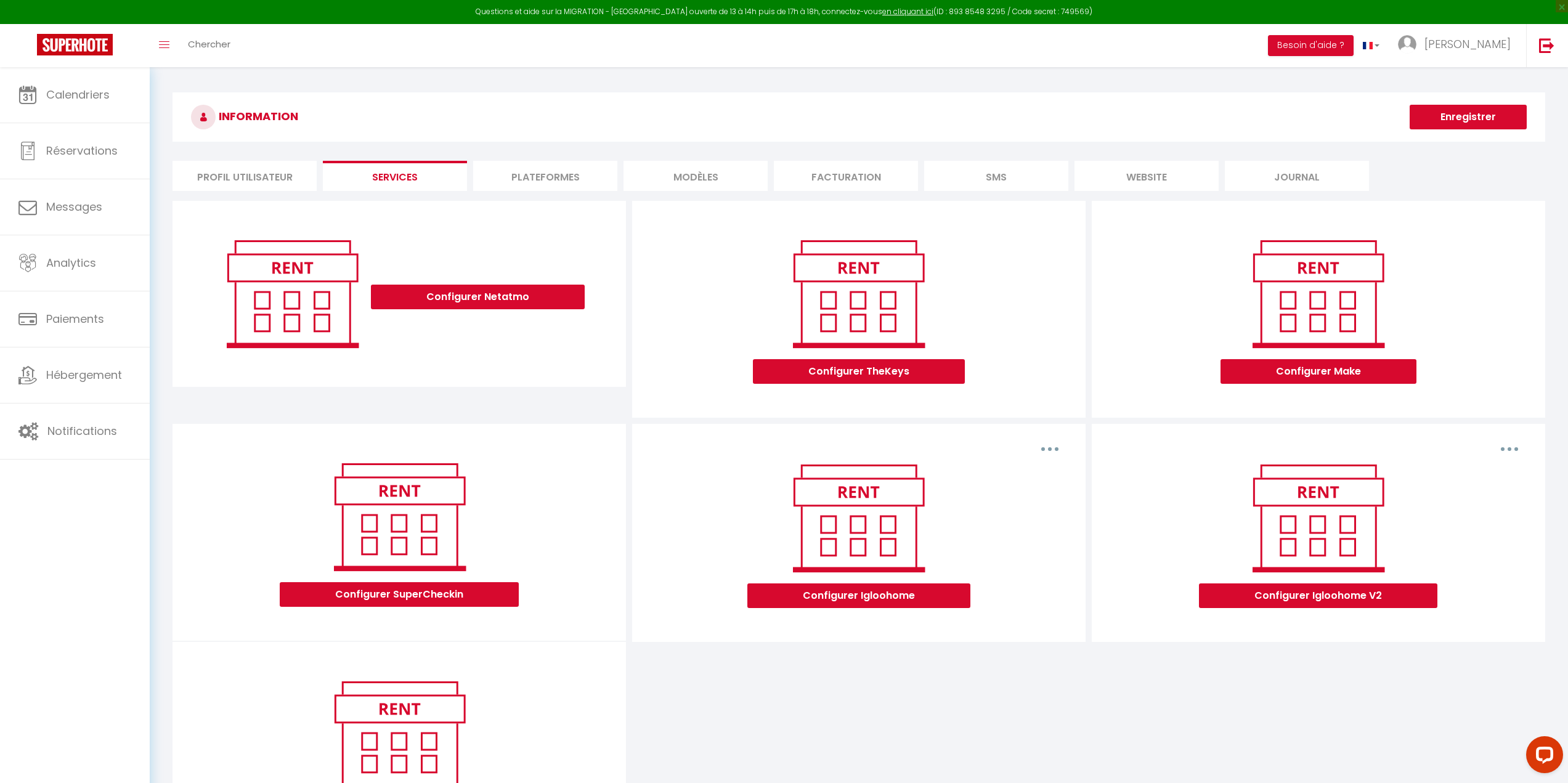
click at [569, 170] on li "Plateformes" at bounding box center [545, 176] width 144 height 30
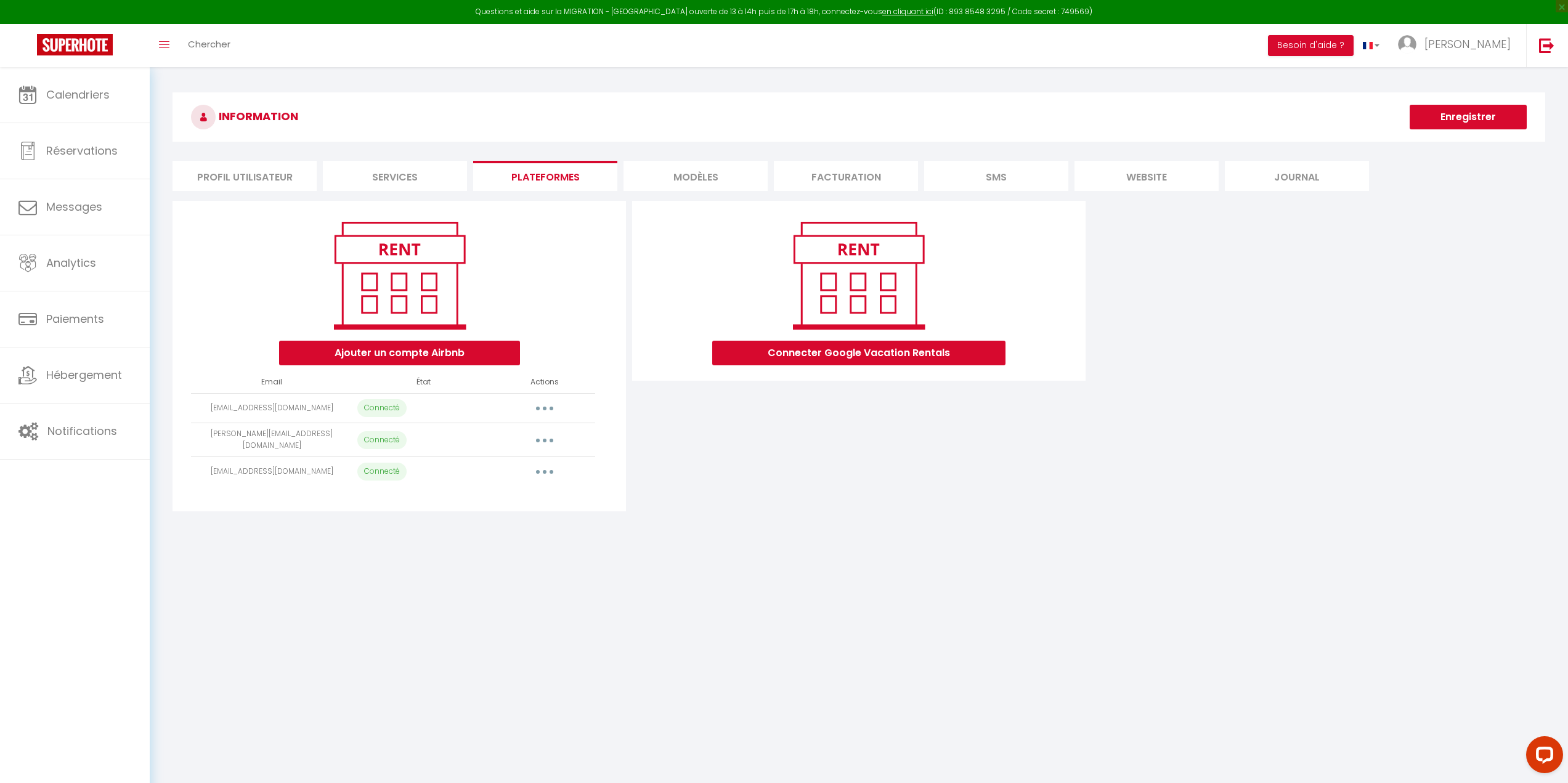
click at [552, 403] on button "button" at bounding box center [545, 408] width 35 height 20
click at [507, 477] on link "Reconnecter le compte" at bounding box center [490, 480] width 136 height 21
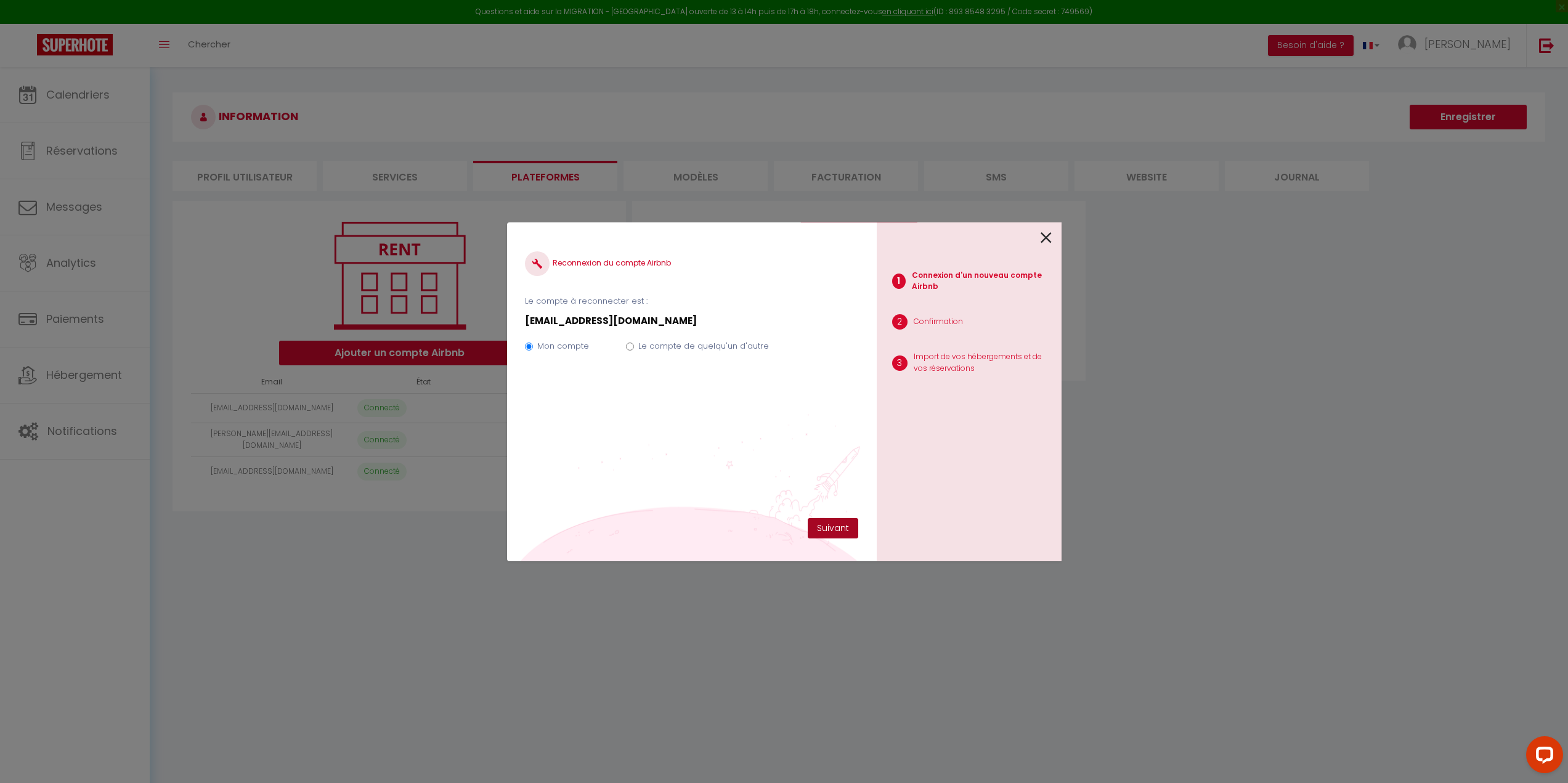
click at [838, 526] on button "Suivant" at bounding box center [833, 528] width 50 height 21
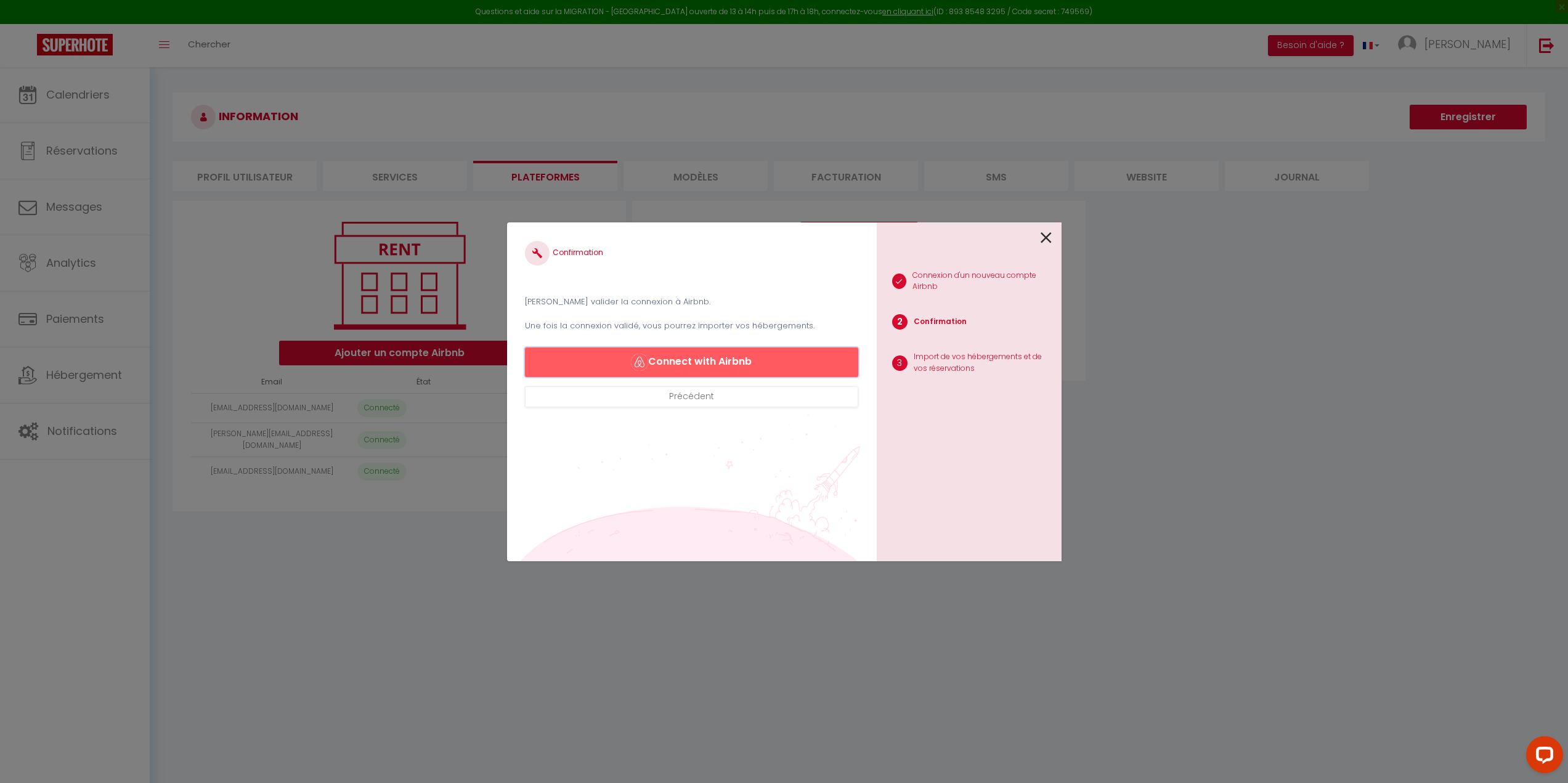
drag, startPoint x: 711, startPoint y: 362, endPoint x: 703, endPoint y: 362, distance: 8.0
click at [708, 362] on button "Connect with Airbnb" at bounding box center [691, 362] width 333 height 30
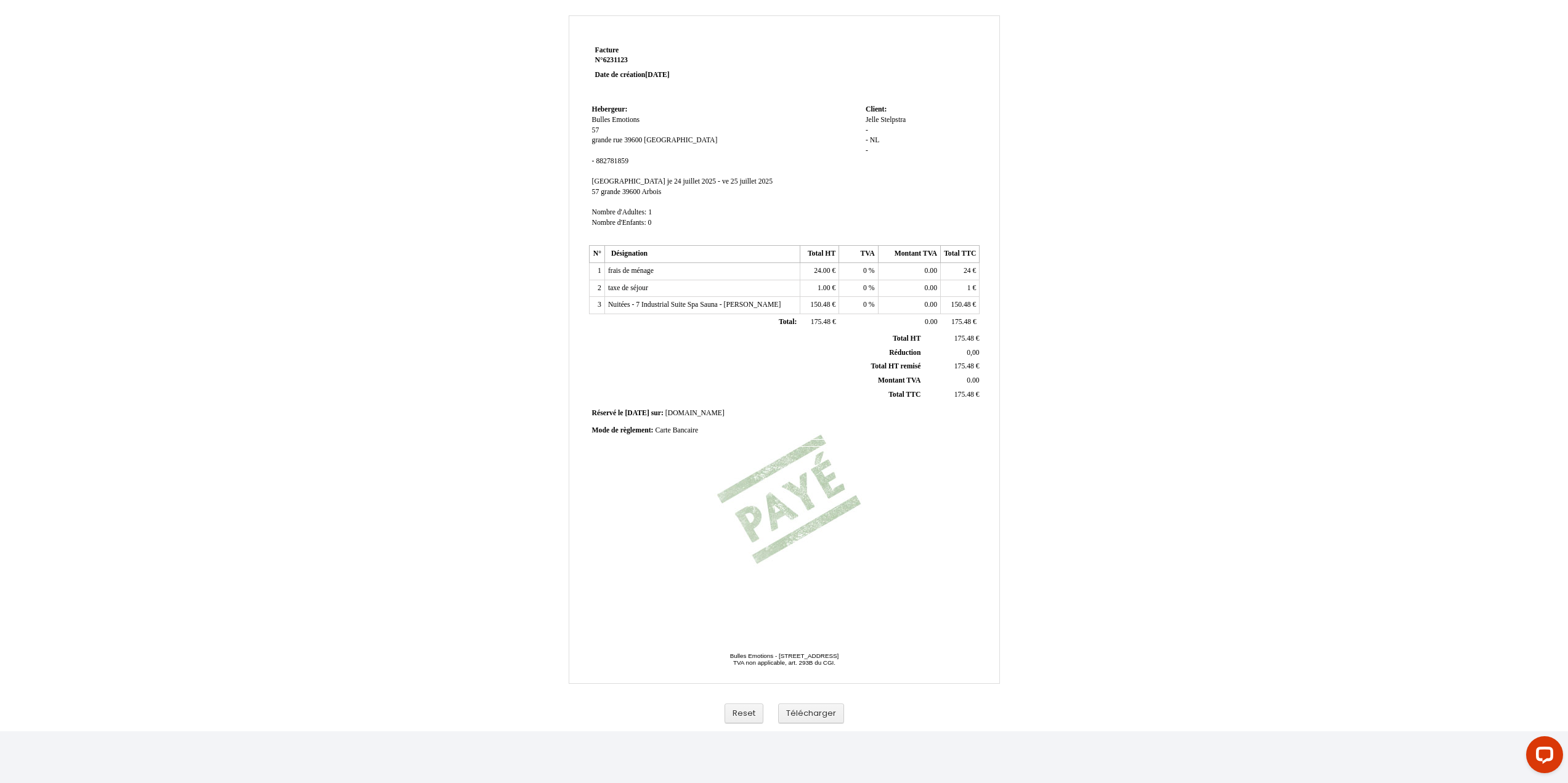
scroll to position [15, 0]
drag, startPoint x: 767, startPoint y: 699, endPoint x: 796, endPoint y: 692, distance: 29.8
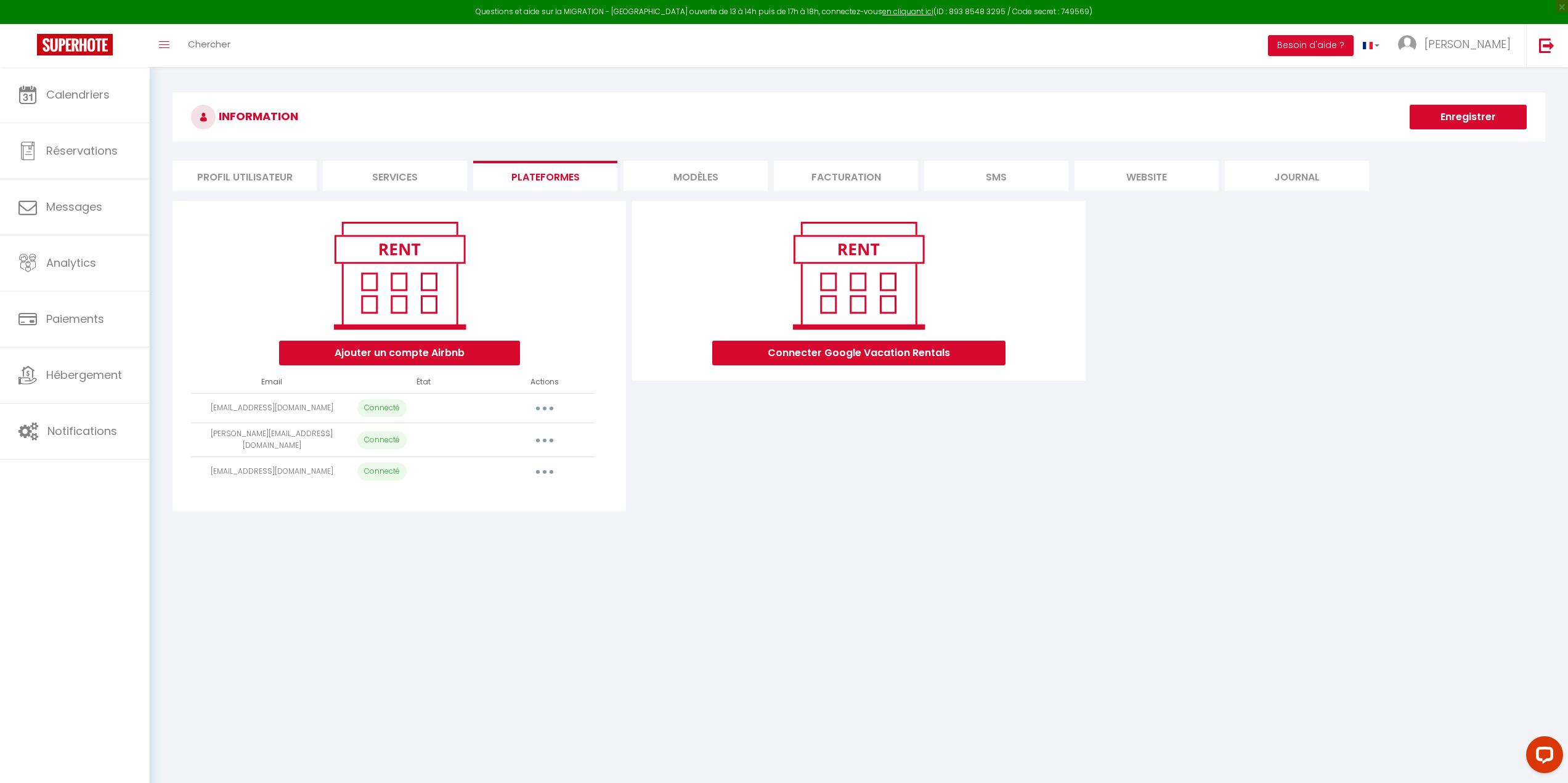
select select "5704"
select select "7027"
select select
select select "22906"
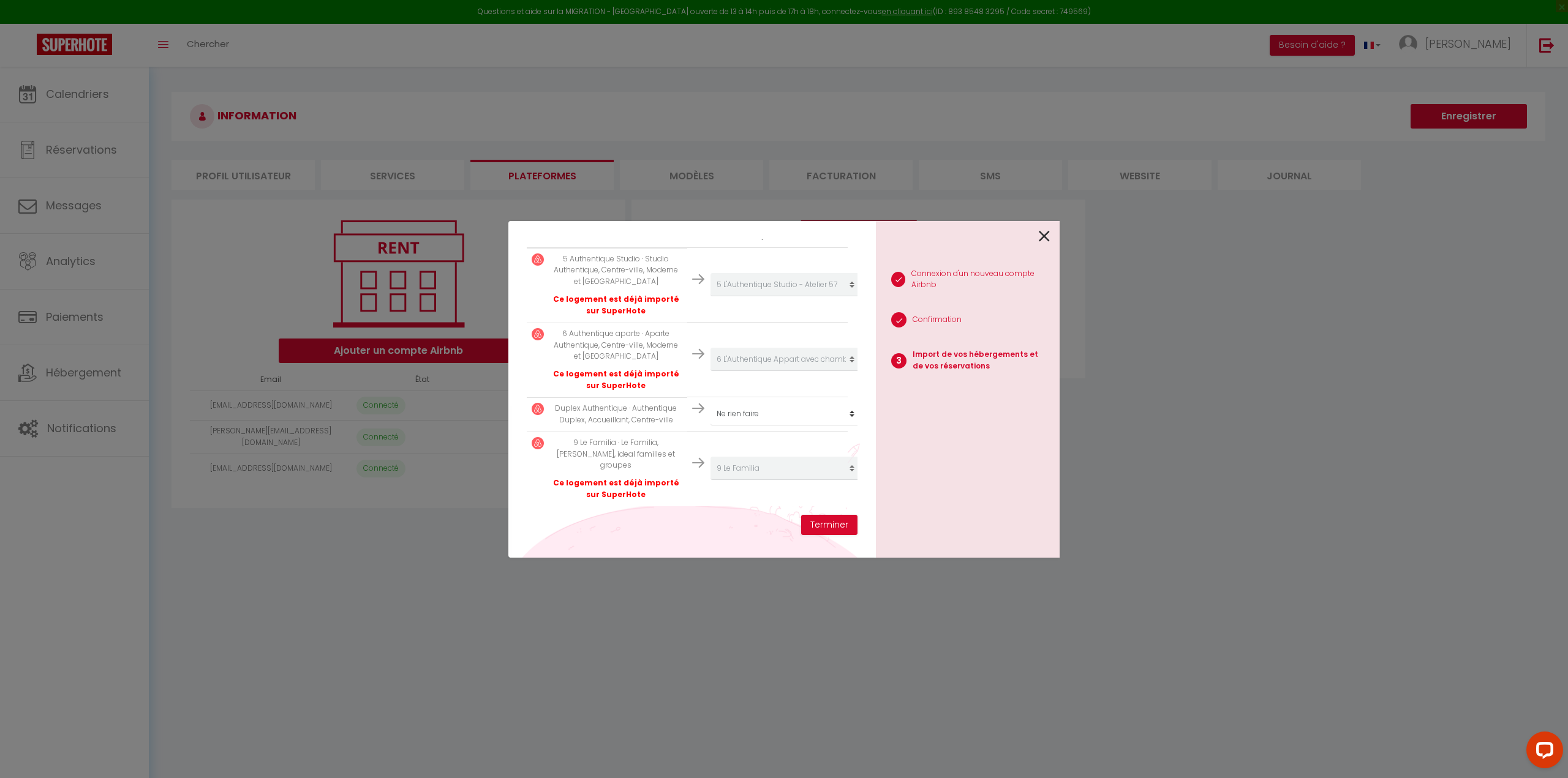
scroll to position [252, 0]
click at [845, 296] on select "Créer un nouveau hébergement Ne rien faire L'Atelier 57 - 1 Studi'Original - Lo…" at bounding box center [786, 284] width 150 height 23
click at [846, 296] on select "Créer un nouveau hébergement Ne rien faire L'Atelier 57 - 1 Studi'Original - Lo…" at bounding box center [786, 284] width 150 height 23
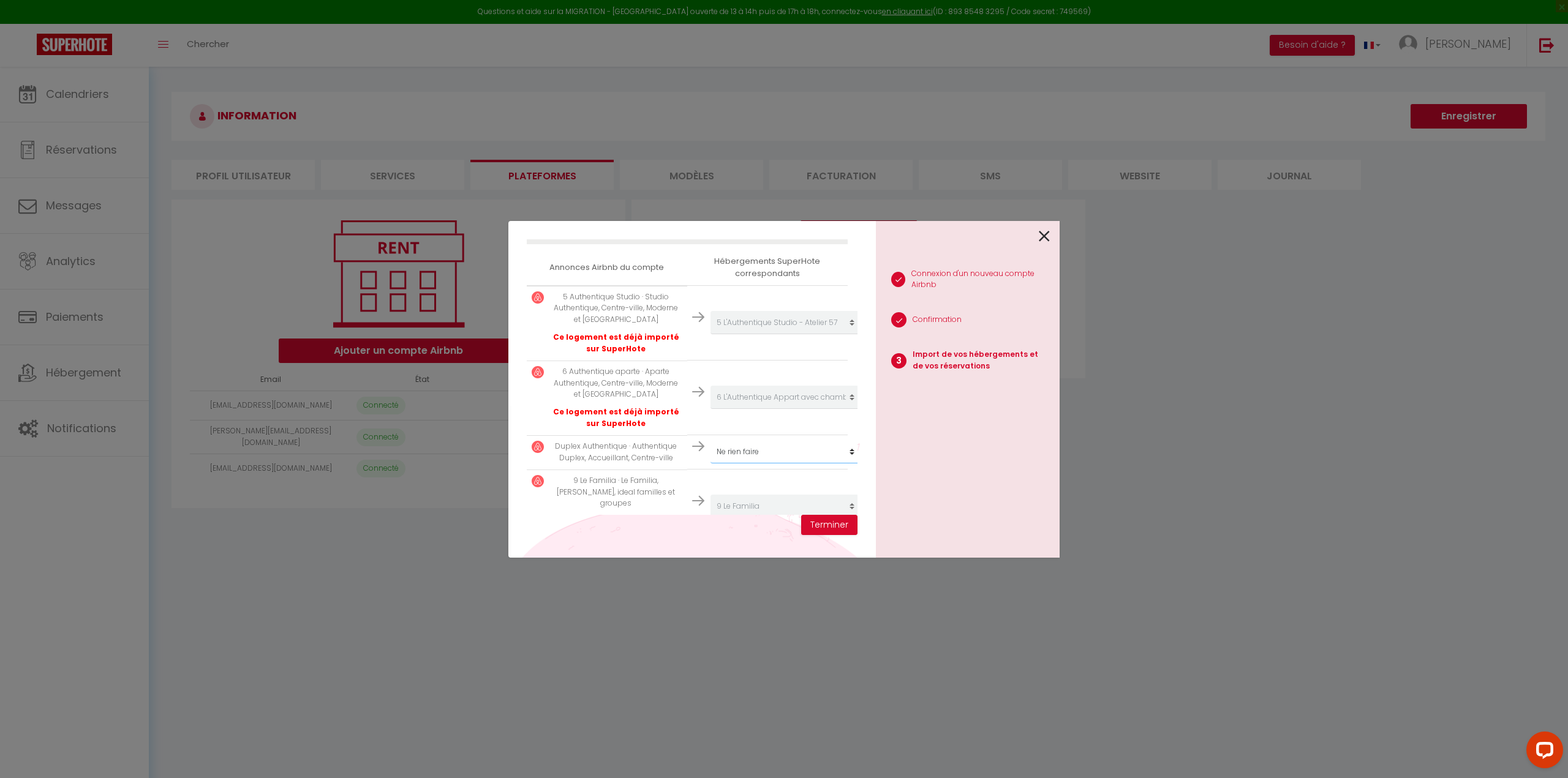
scroll to position [130, 0]
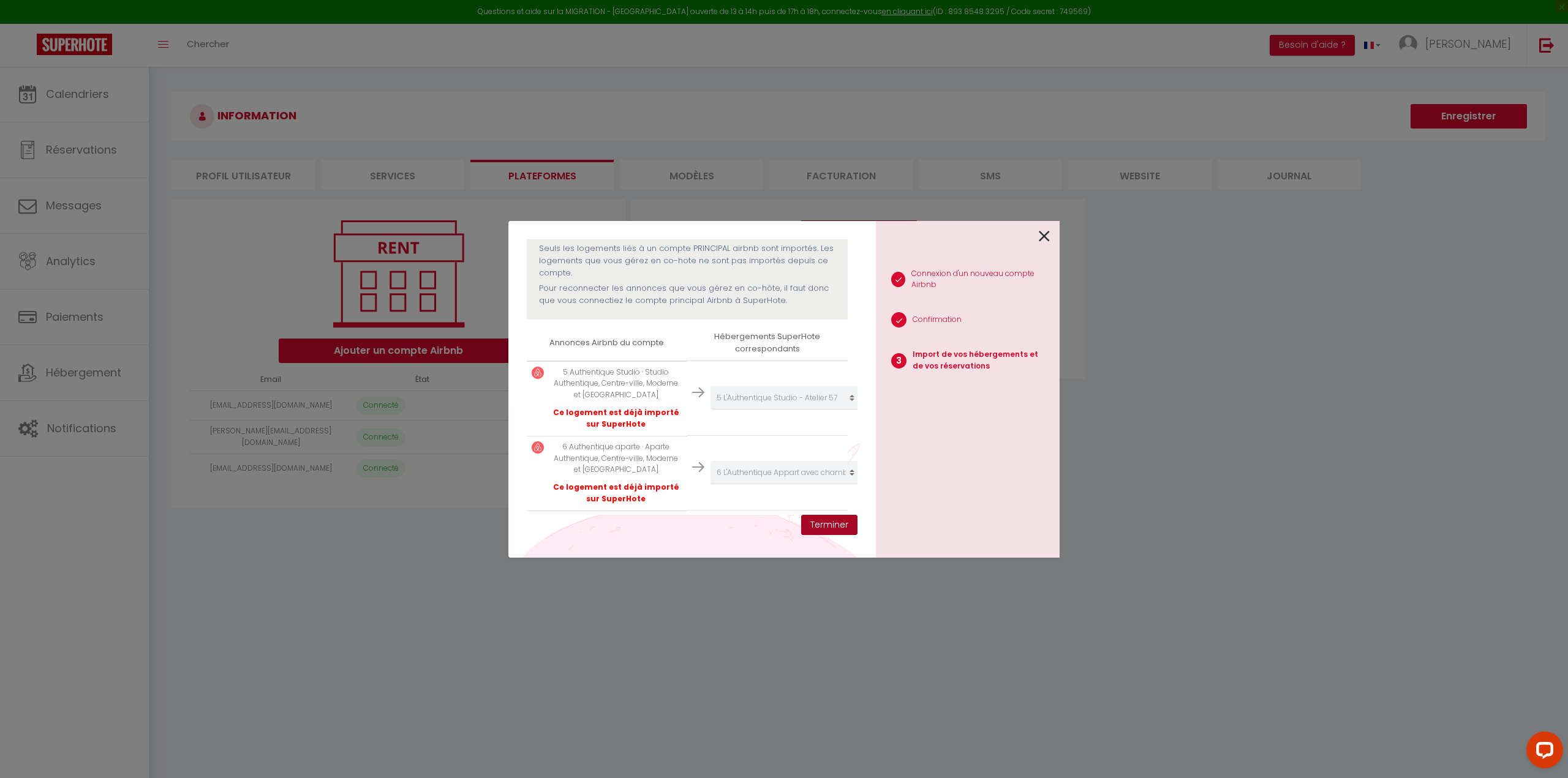
click at [832, 524] on button "Terminer" at bounding box center [829, 525] width 56 height 21
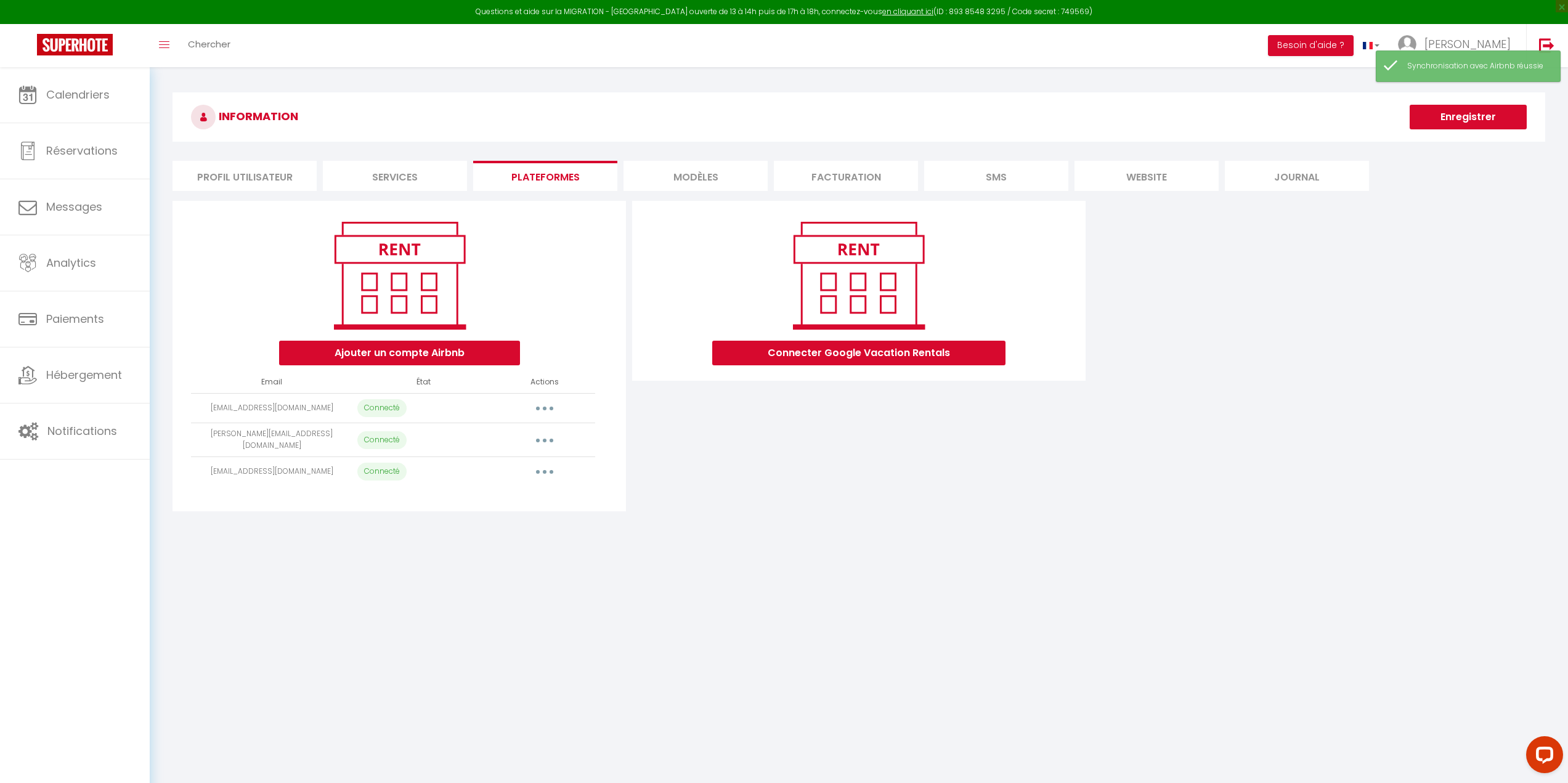
click at [535, 439] on button "button" at bounding box center [545, 439] width 35 height 20
click at [504, 509] on link "Reconnecter le compte" at bounding box center [490, 513] width 136 height 21
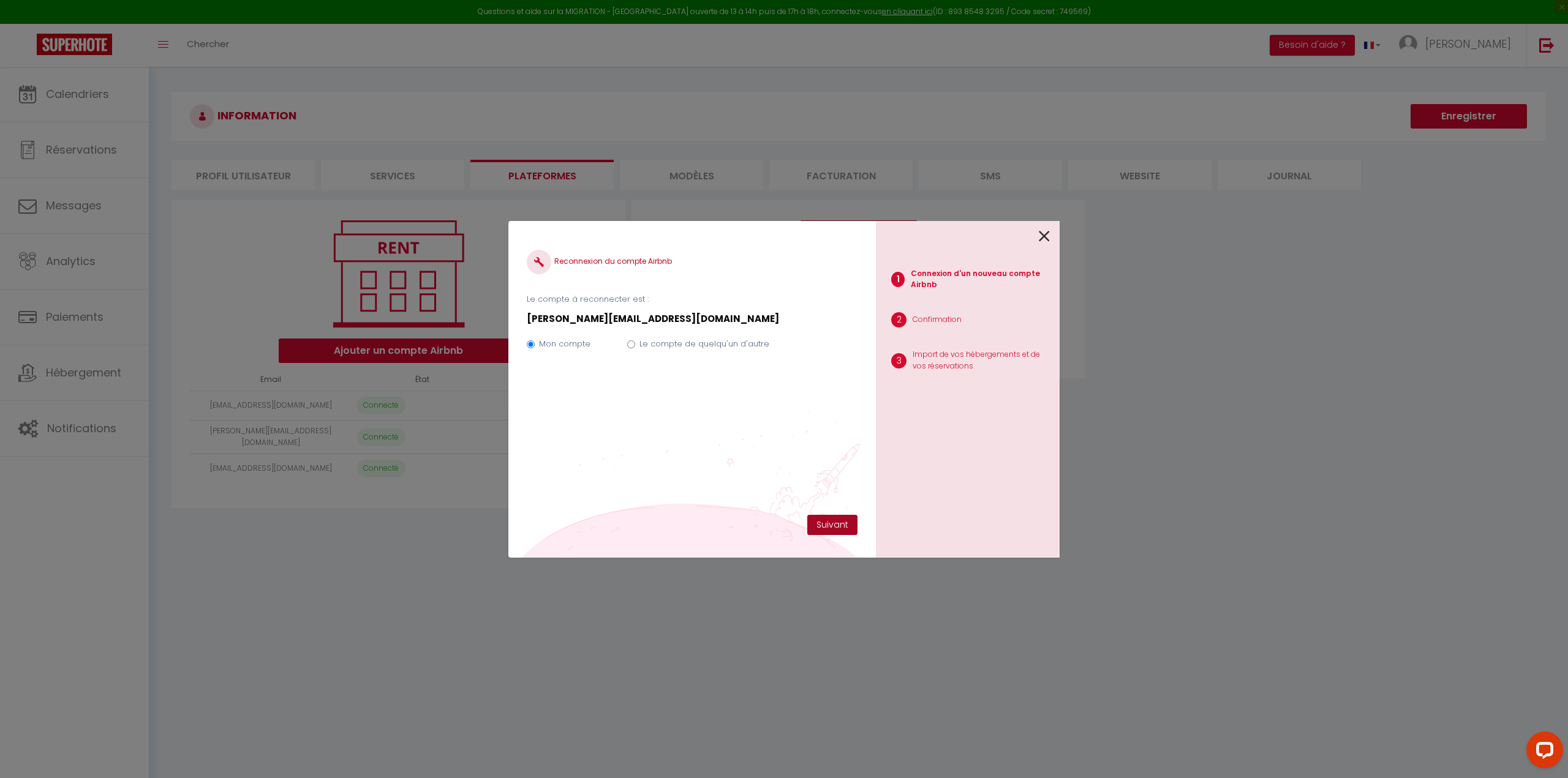
click at [840, 529] on button "Suivant" at bounding box center [832, 525] width 50 height 21
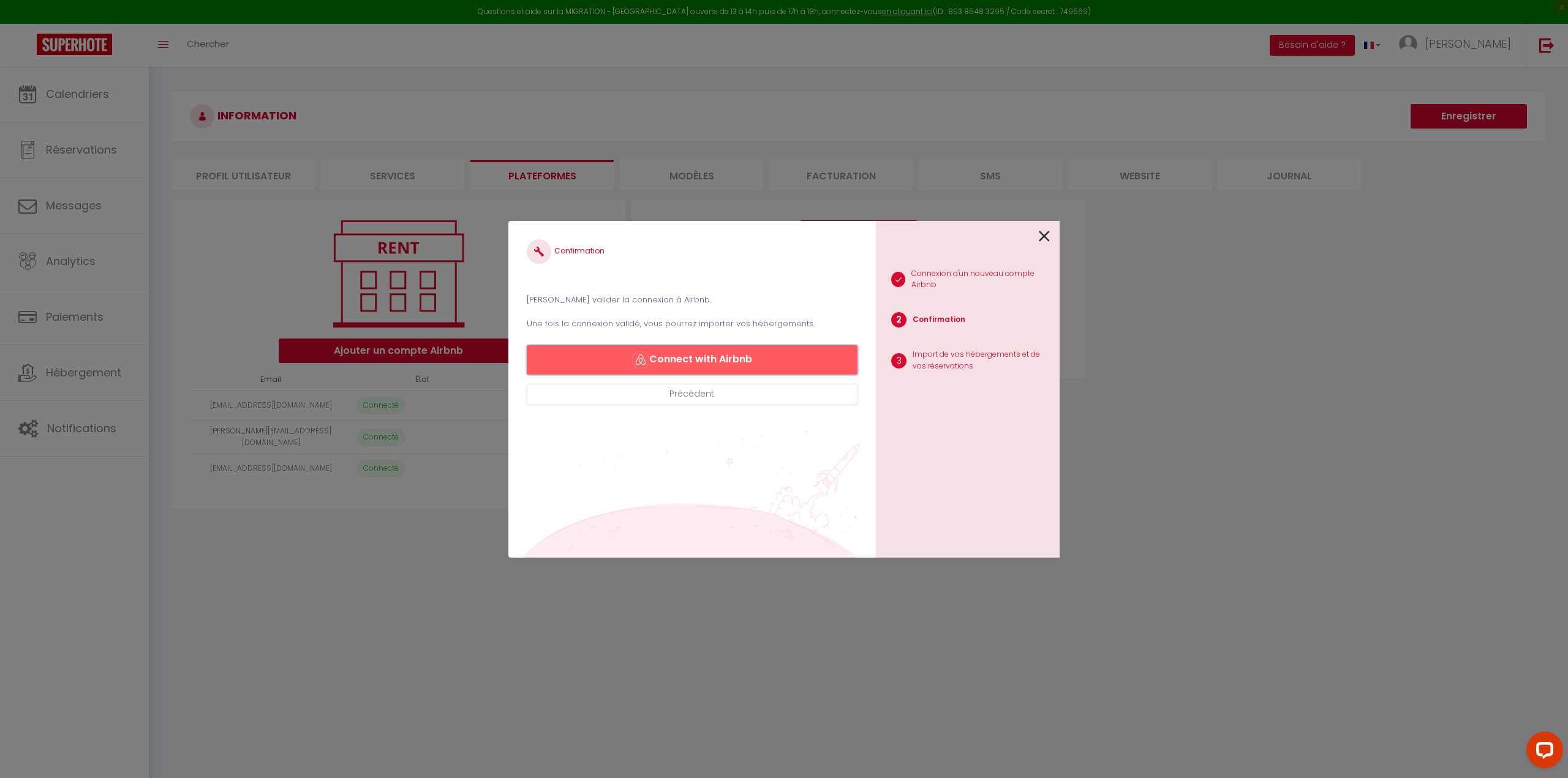
click at [769, 362] on button "Connect with Airbnb" at bounding box center [692, 360] width 331 height 29
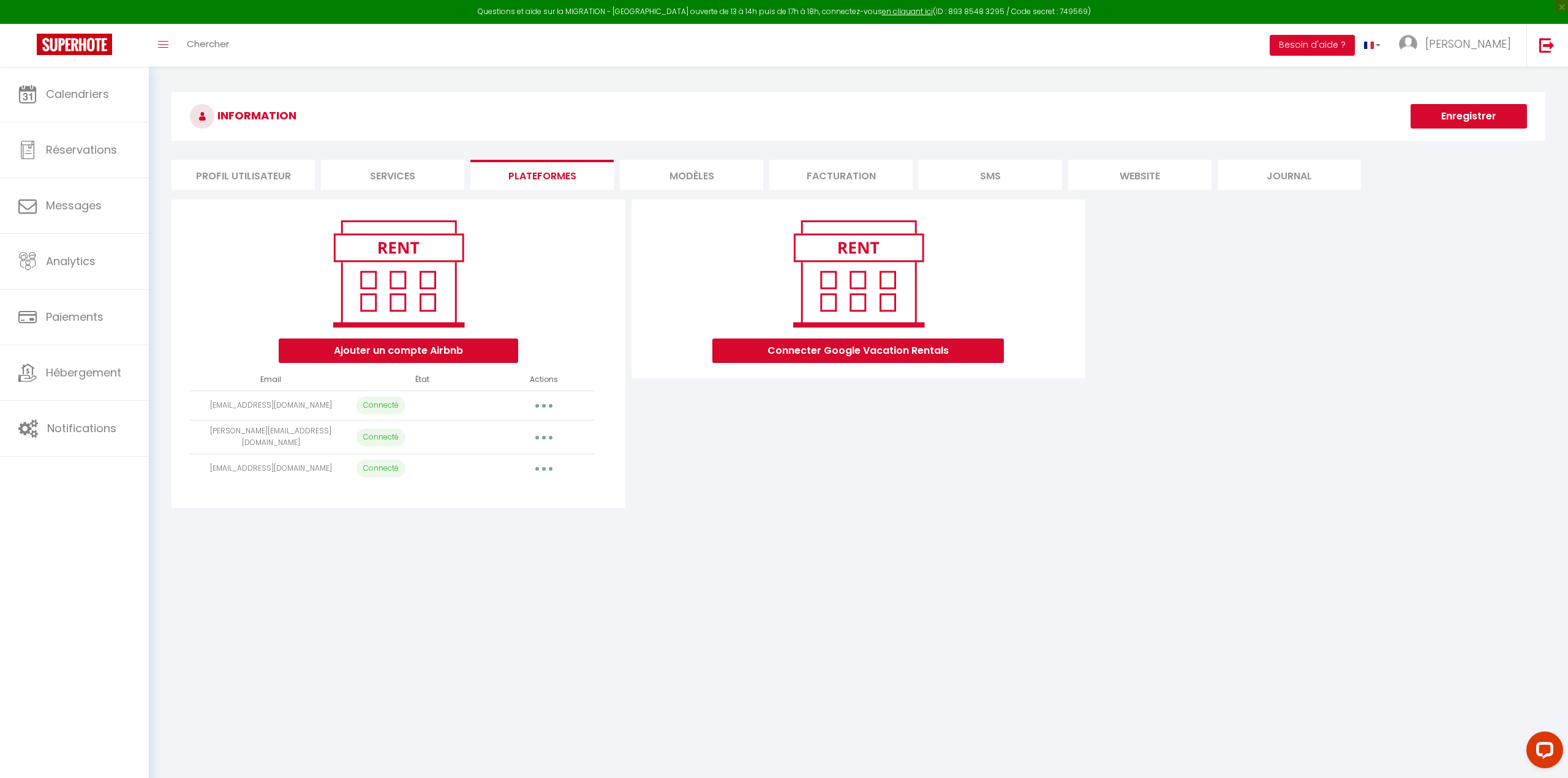
select select "5704"
select select "7027"
select select
select select "22906"
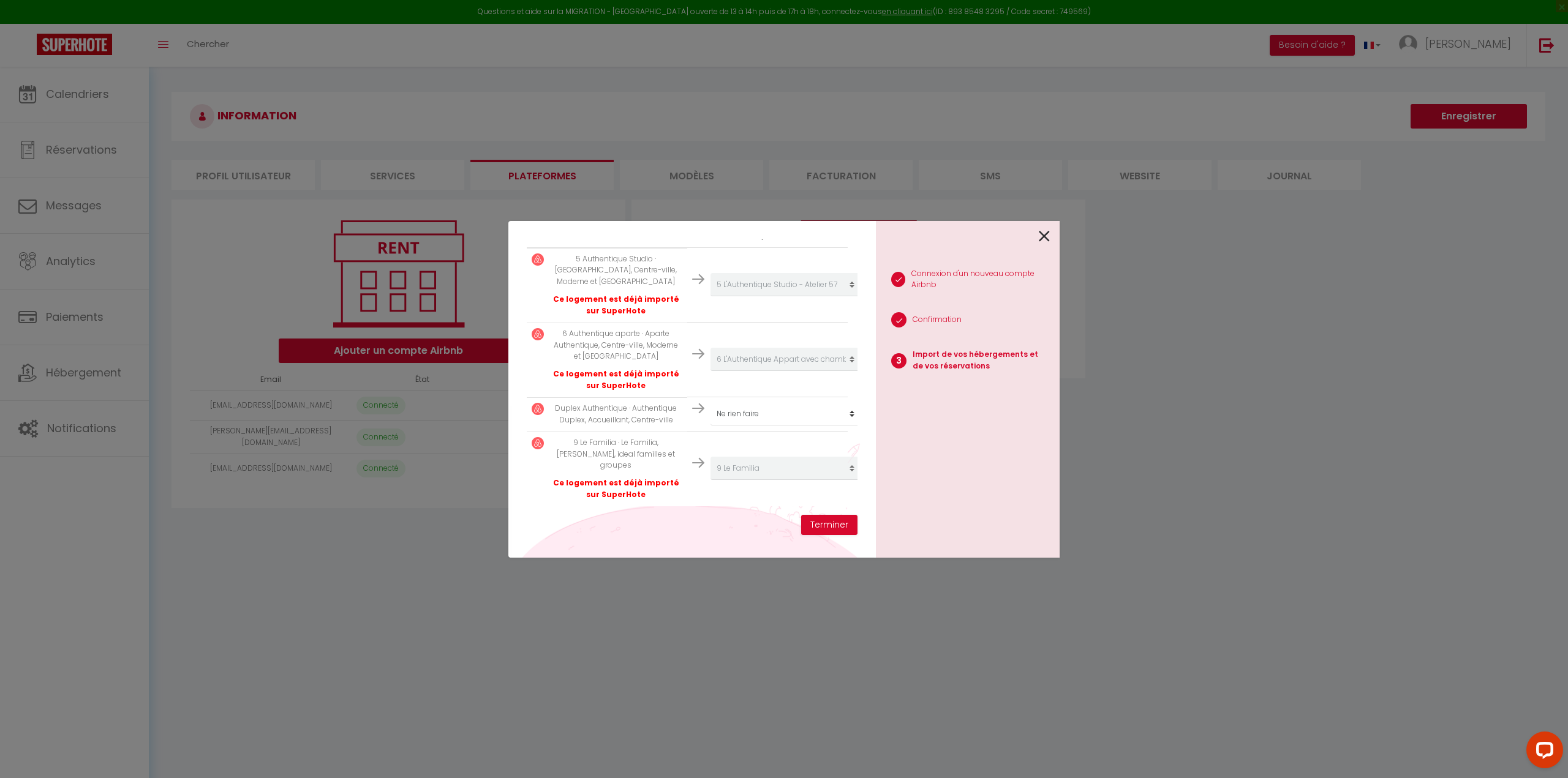
scroll to position [252, 0]
click at [1050, 242] on icon at bounding box center [1044, 236] width 11 height 18
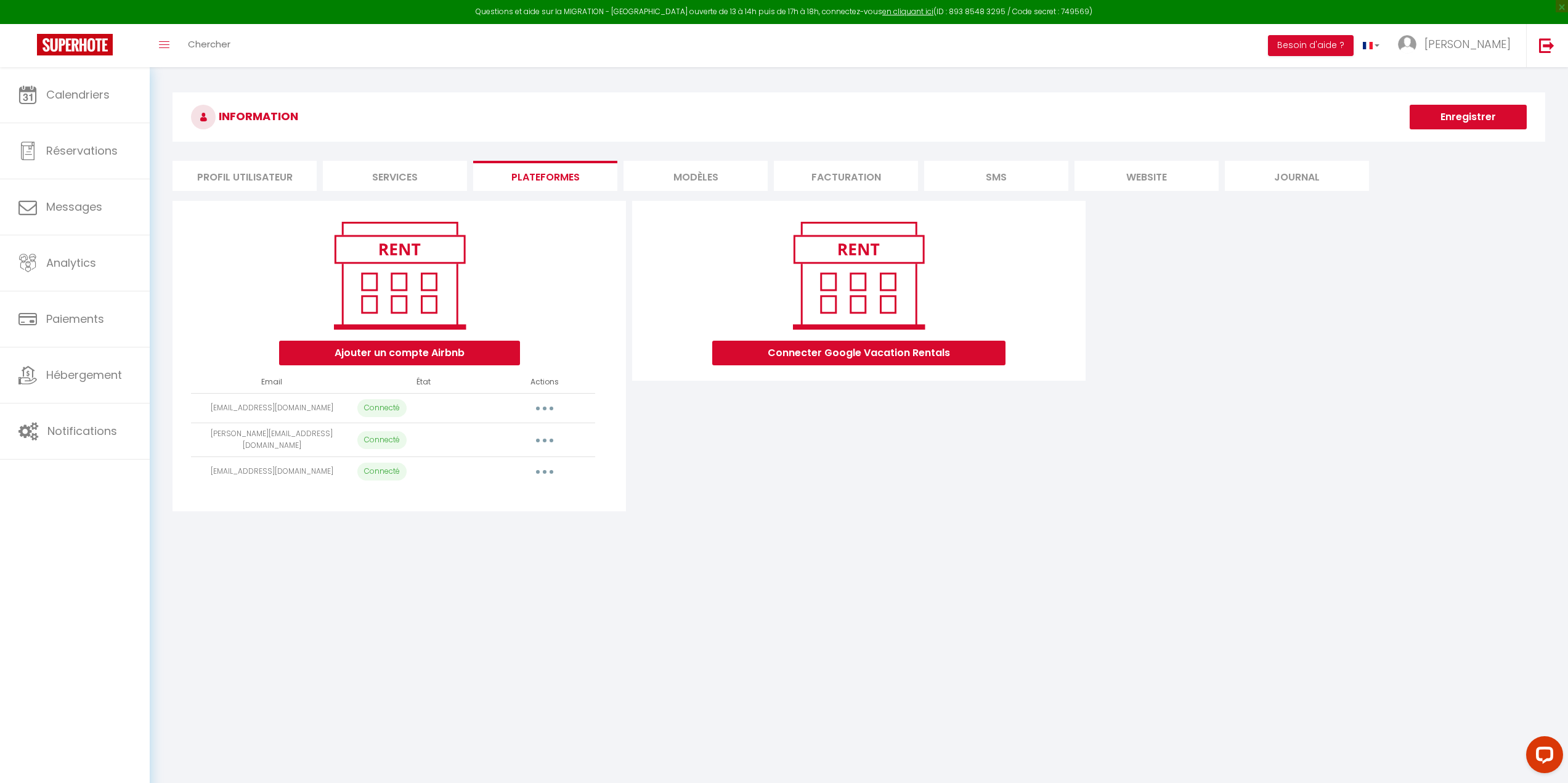
click at [542, 441] on button "button" at bounding box center [545, 439] width 35 height 20
click at [477, 508] on link "Reconnecter le compte" at bounding box center [490, 513] width 136 height 21
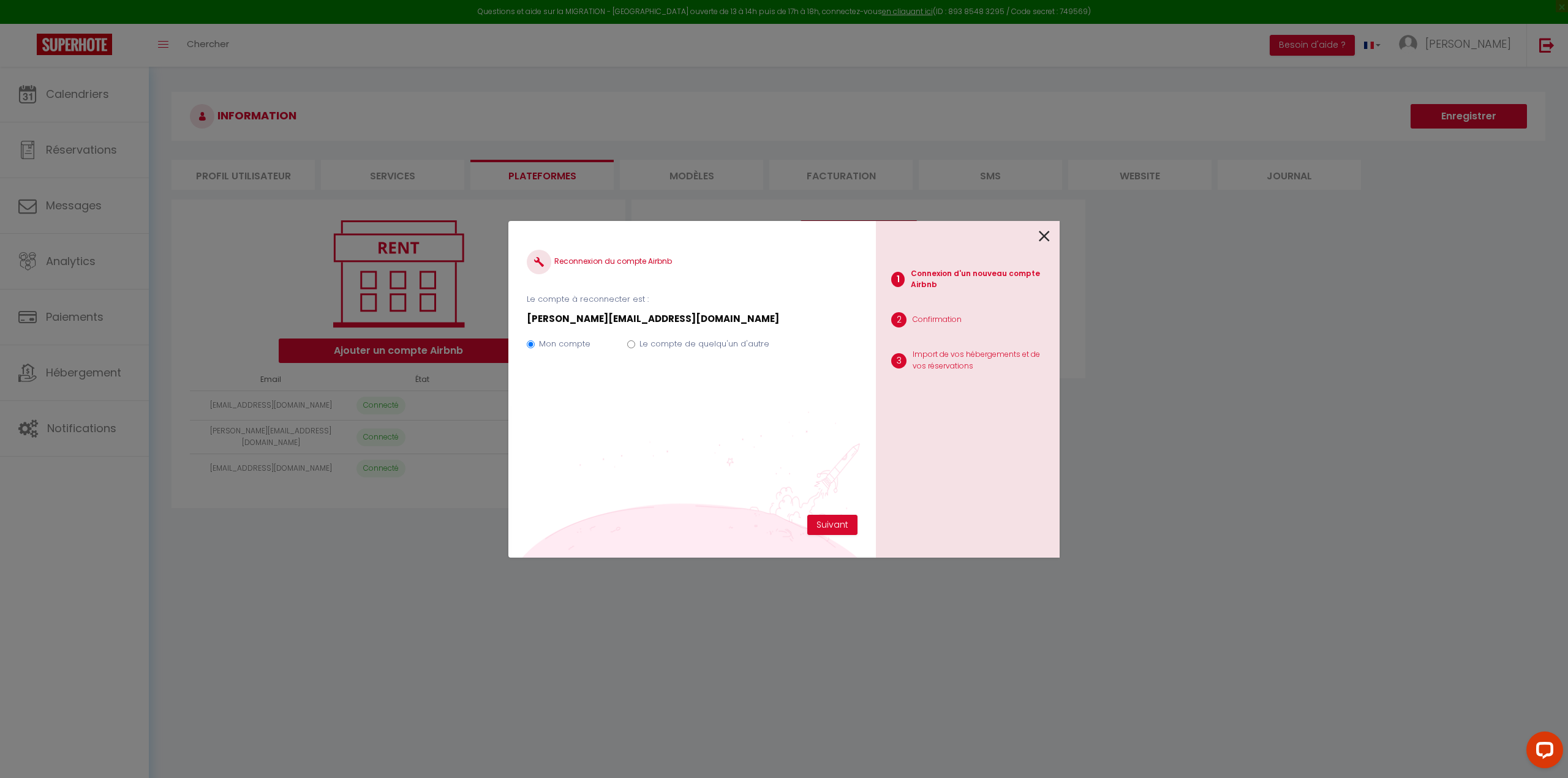
click at [1044, 232] on icon at bounding box center [1044, 236] width 11 height 18
radio input "true"
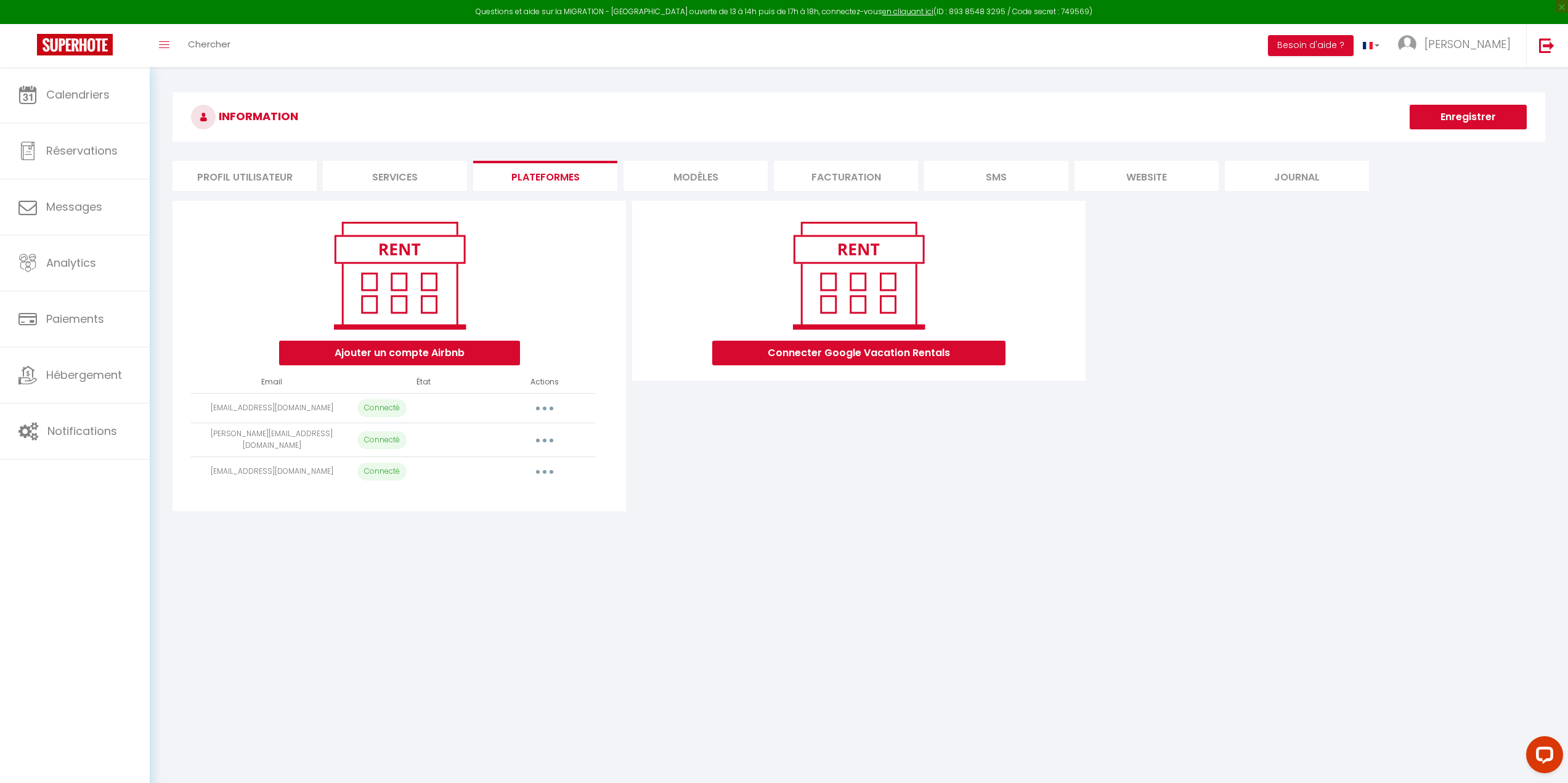
click at [542, 411] on button "button" at bounding box center [545, 408] width 35 height 20
click at [521, 478] on link "Reconnecter le compte" at bounding box center [490, 480] width 136 height 21
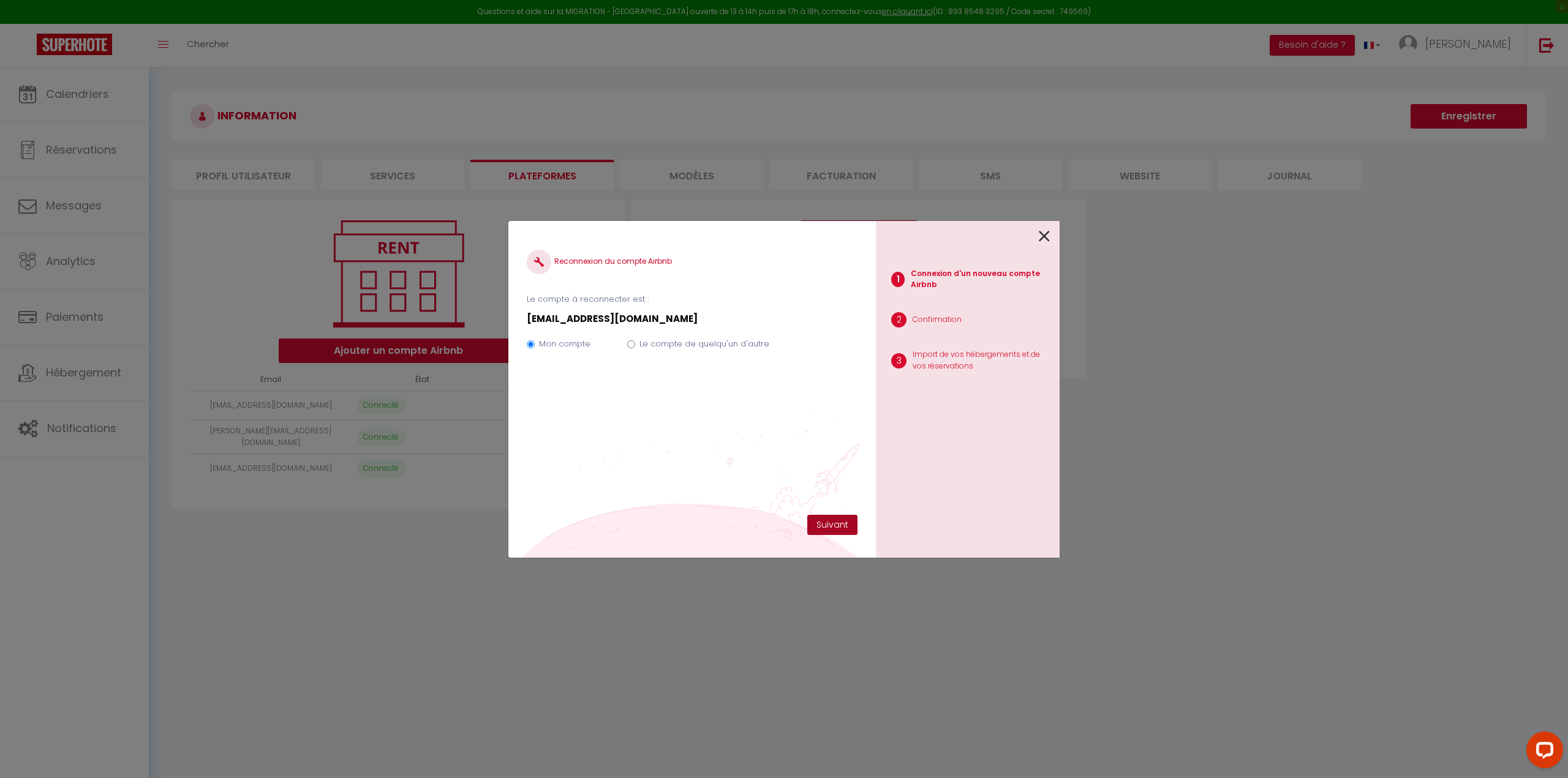
click at [824, 526] on button "Suivant" at bounding box center [832, 525] width 50 height 21
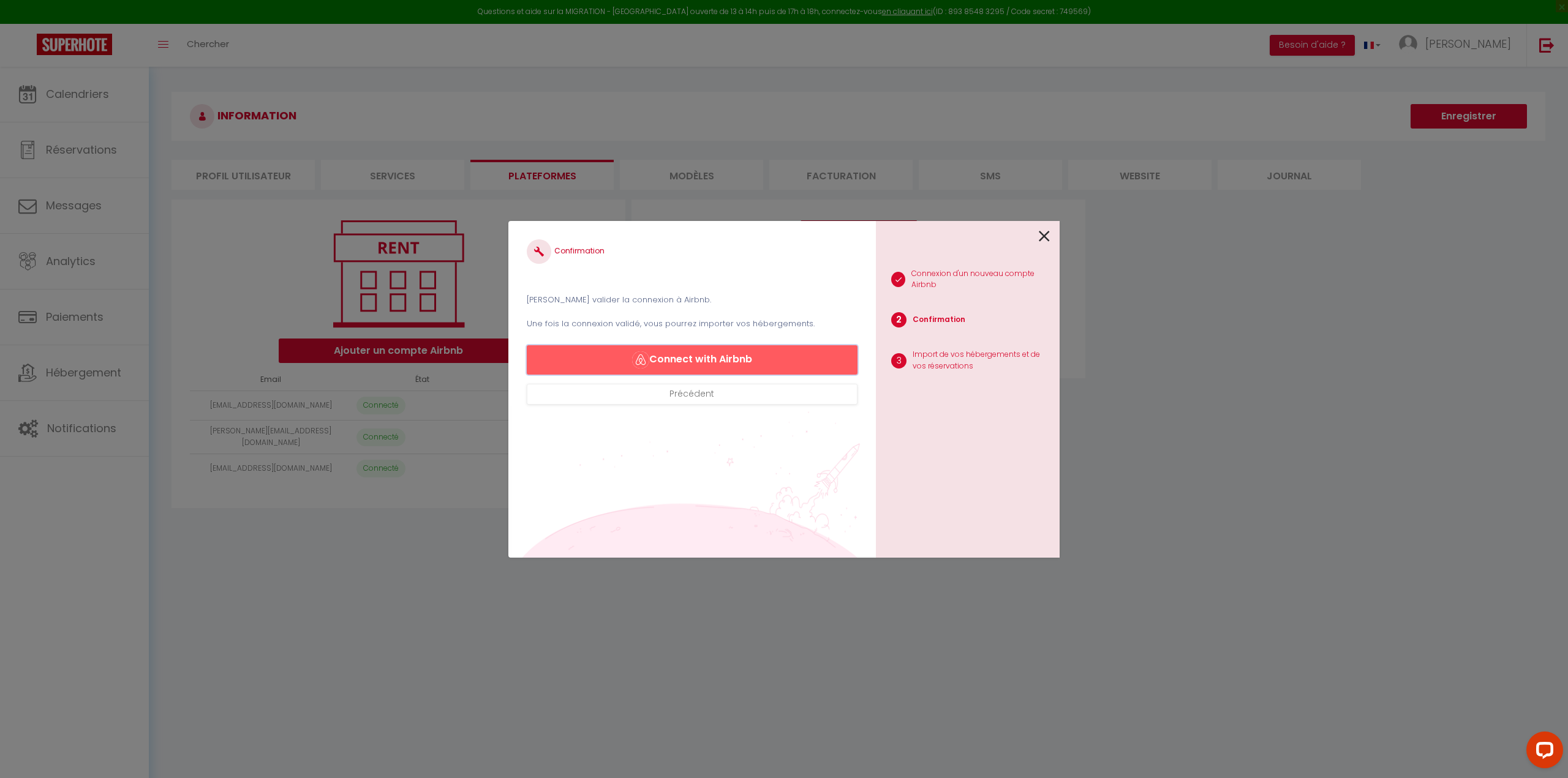
click at [754, 358] on button "Connect with Airbnb" at bounding box center [692, 360] width 331 height 29
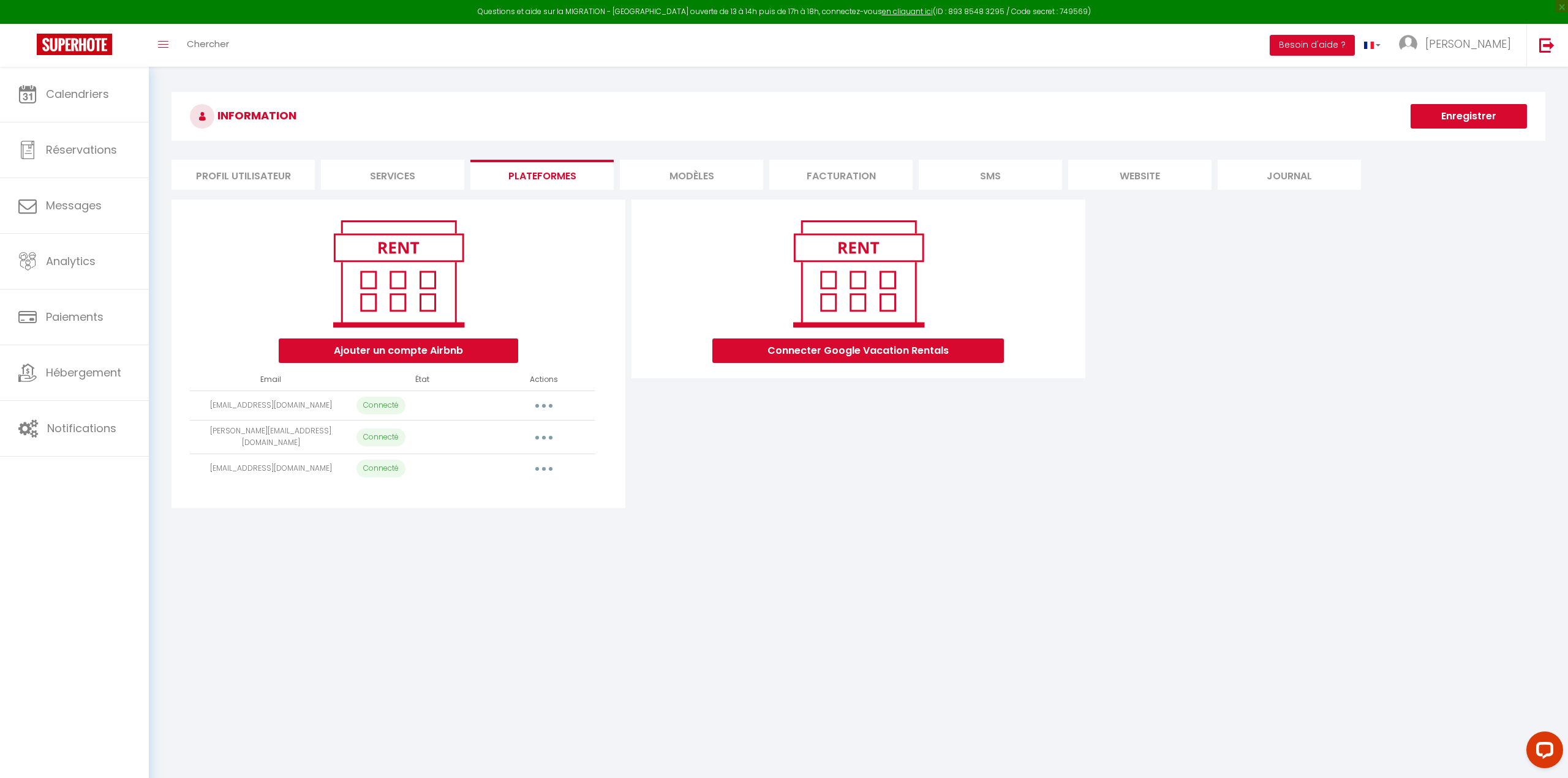
select select "5704"
select select "7027"
select select
select select "22906"
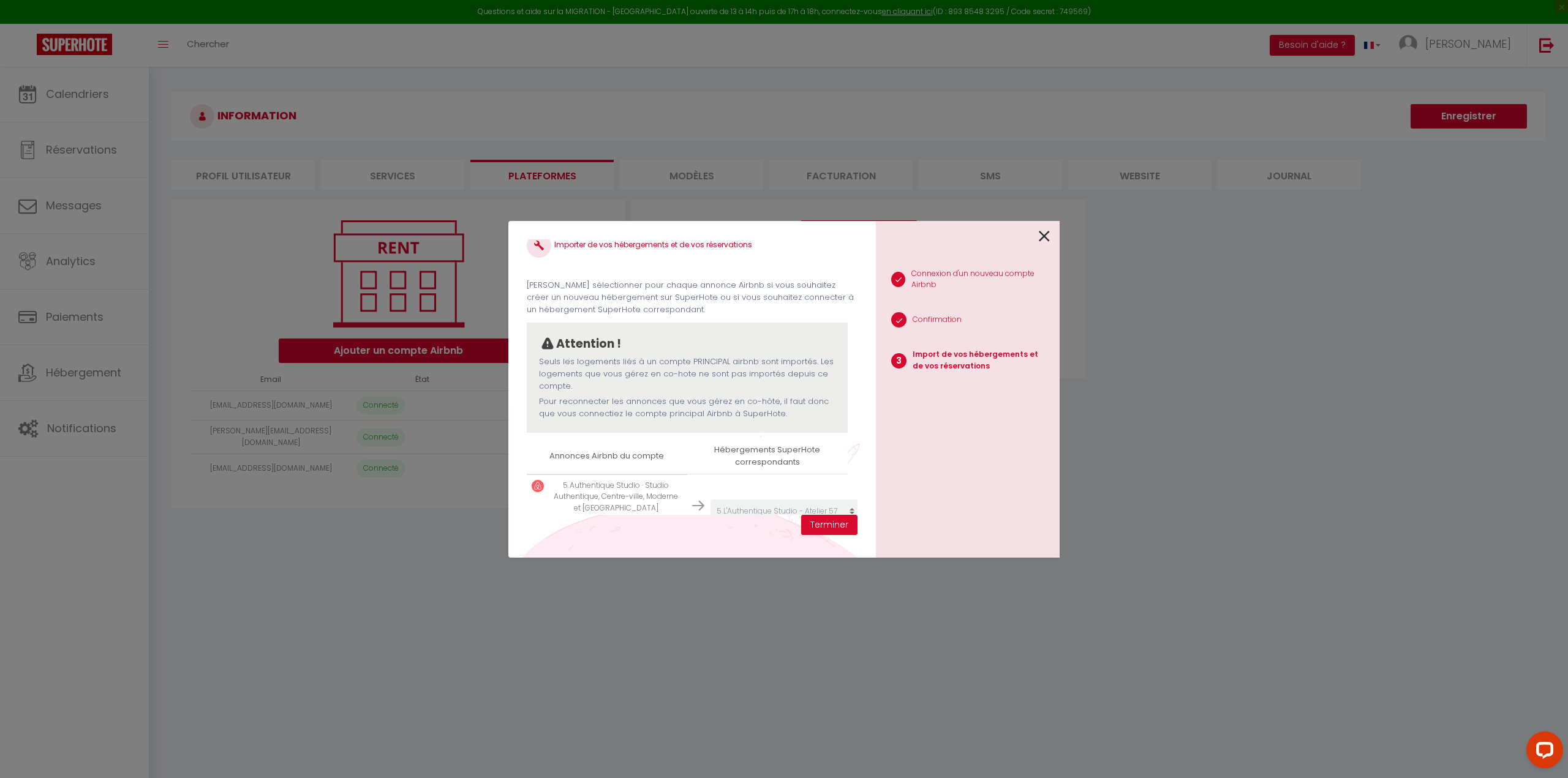
scroll to position [8, 0]
click at [1042, 238] on icon at bounding box center [1044, 236] width 11 height 18
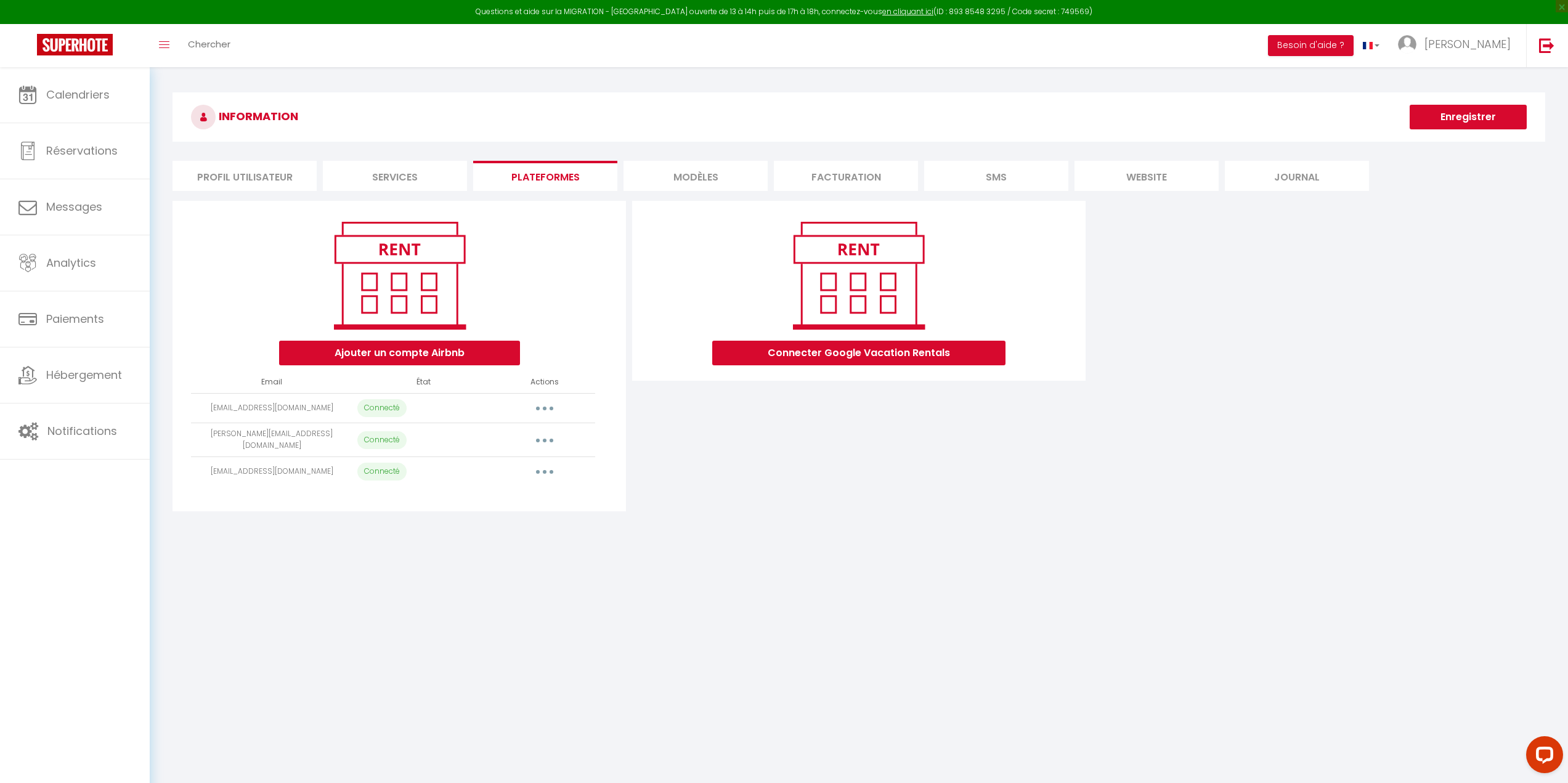
click at [543, 439] on button "button" at bounding box center [545, 439] width 35 height 20
click at [480, 512] on link "Reconnecter le compte" at bounding box center [490, 513] width 136 height 21
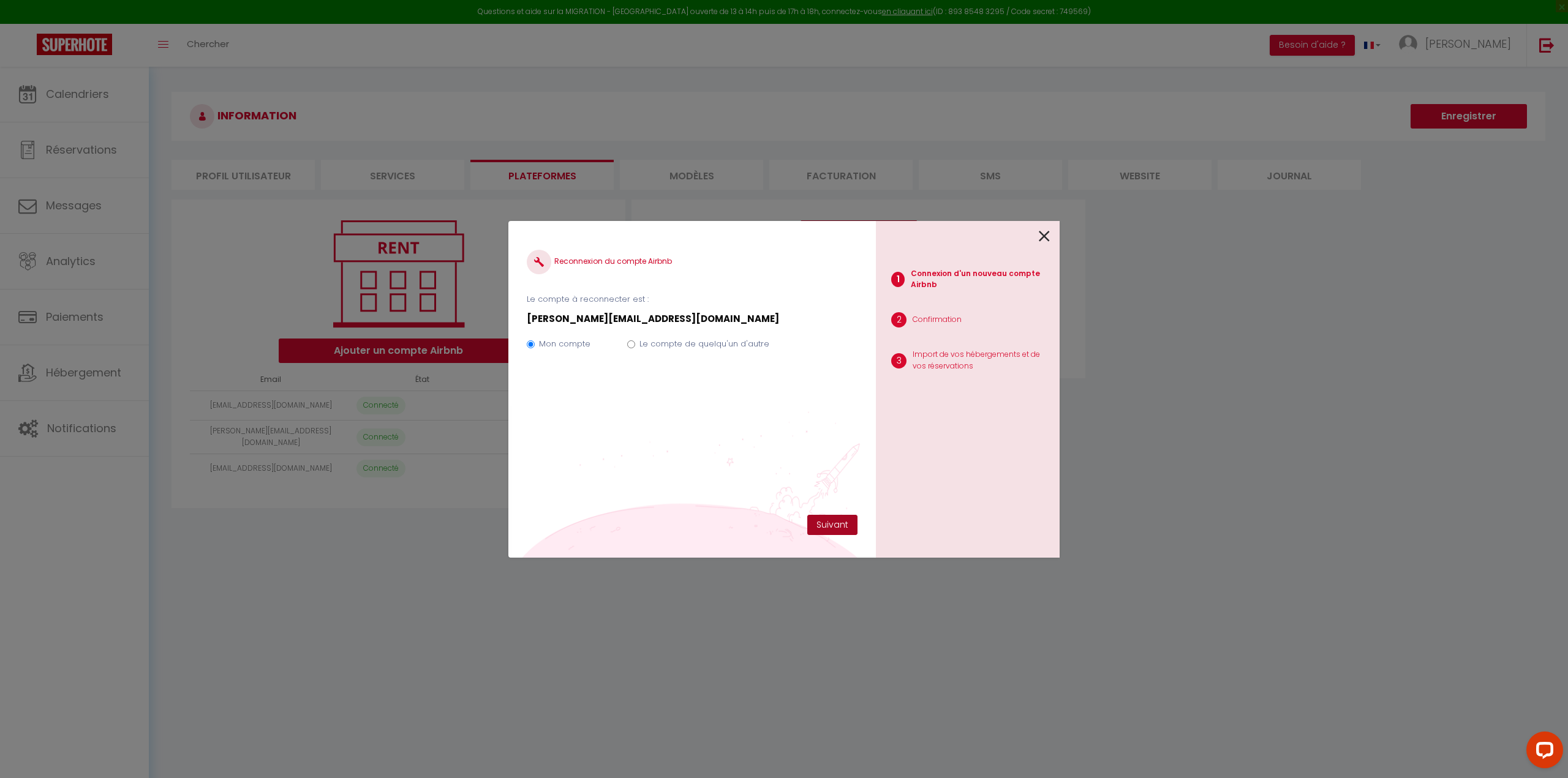
click at [854, 531] on button "Suivant" at bounding box center [832, 525] width 50 height 21
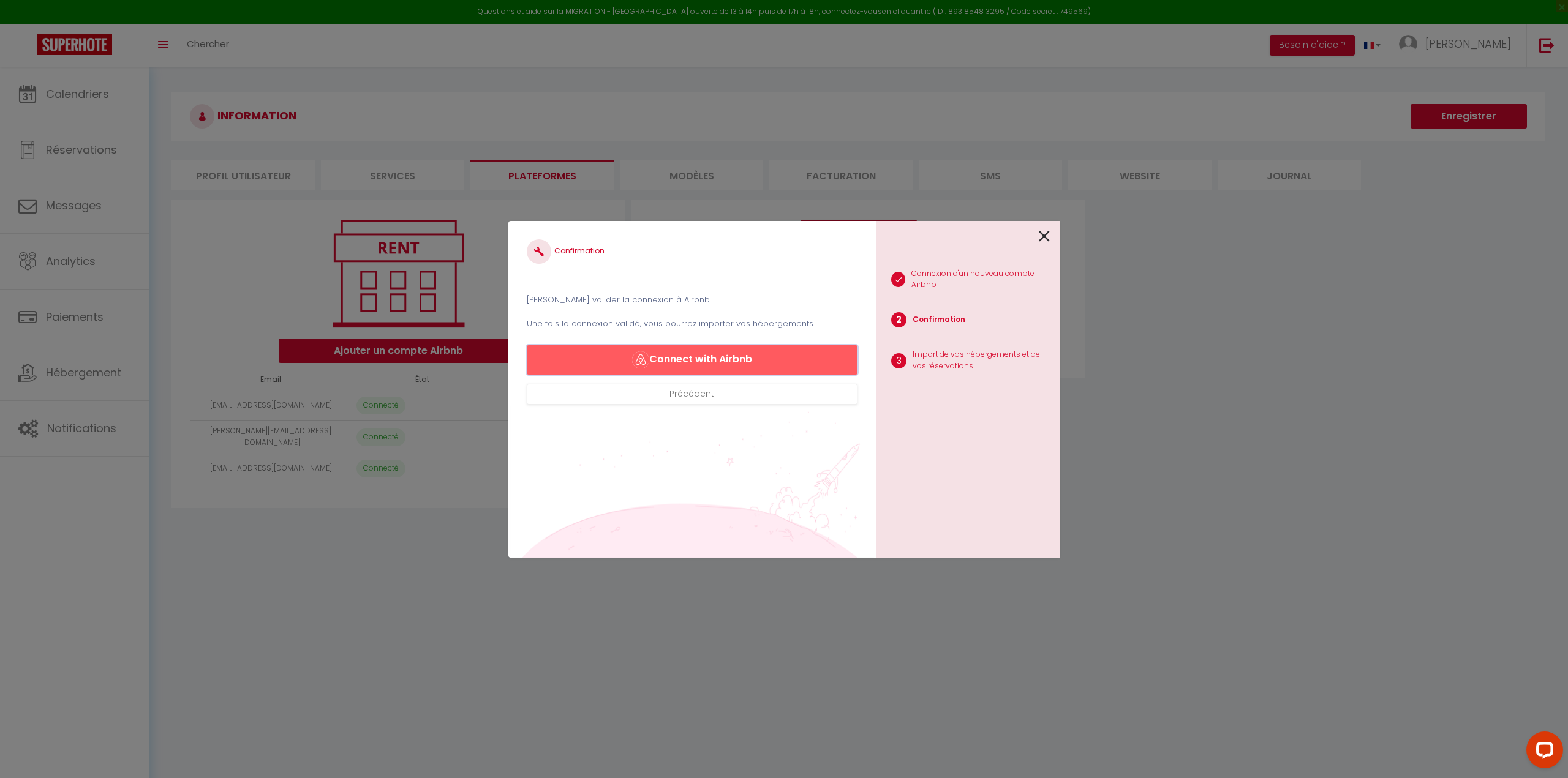
click at [667, 358] on button "Connect with Airbnb" at bounding box center [692, 360] width 331 height 29
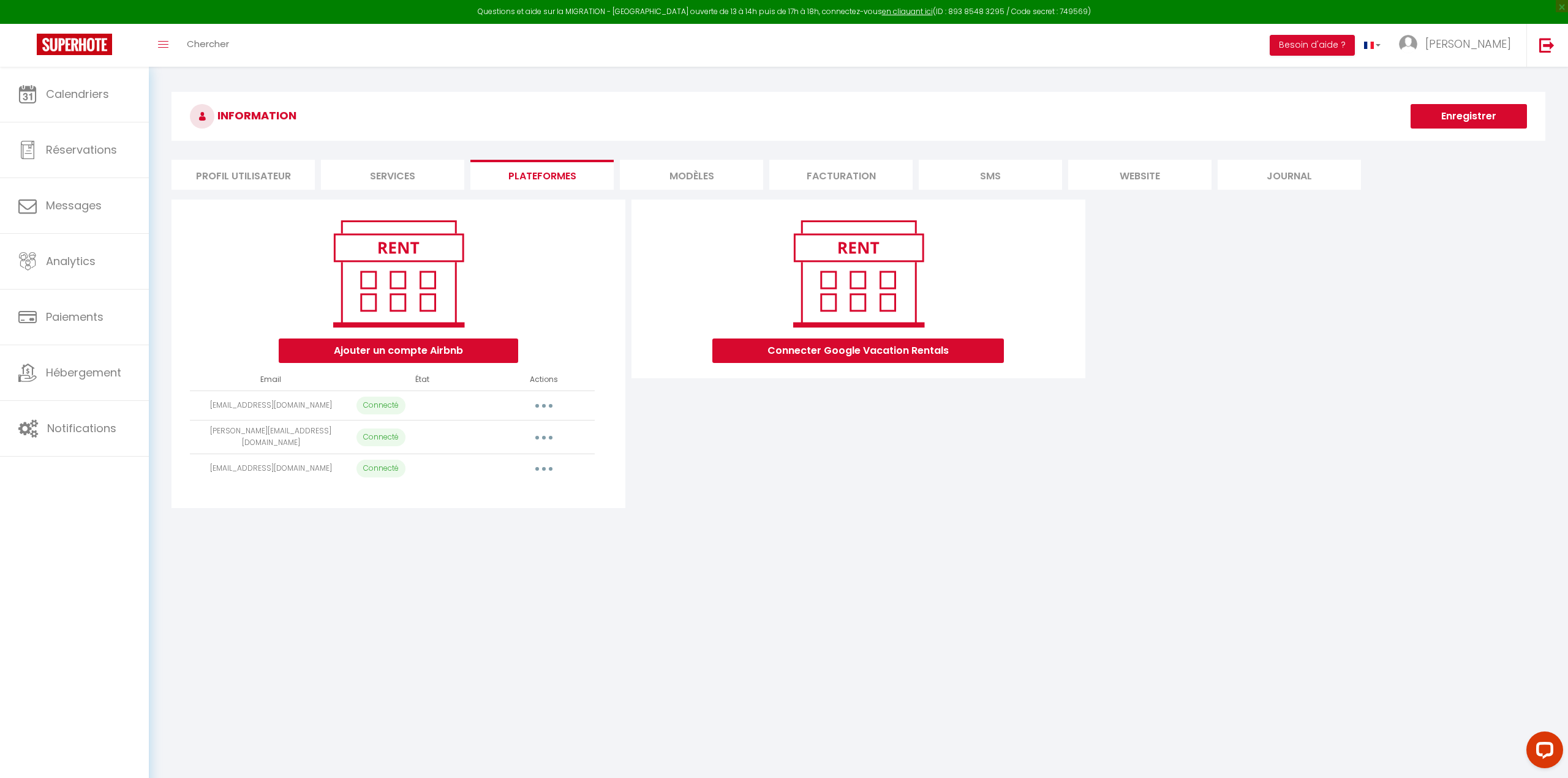
select select "5704"
select select "7027"
select select
select select "22906"
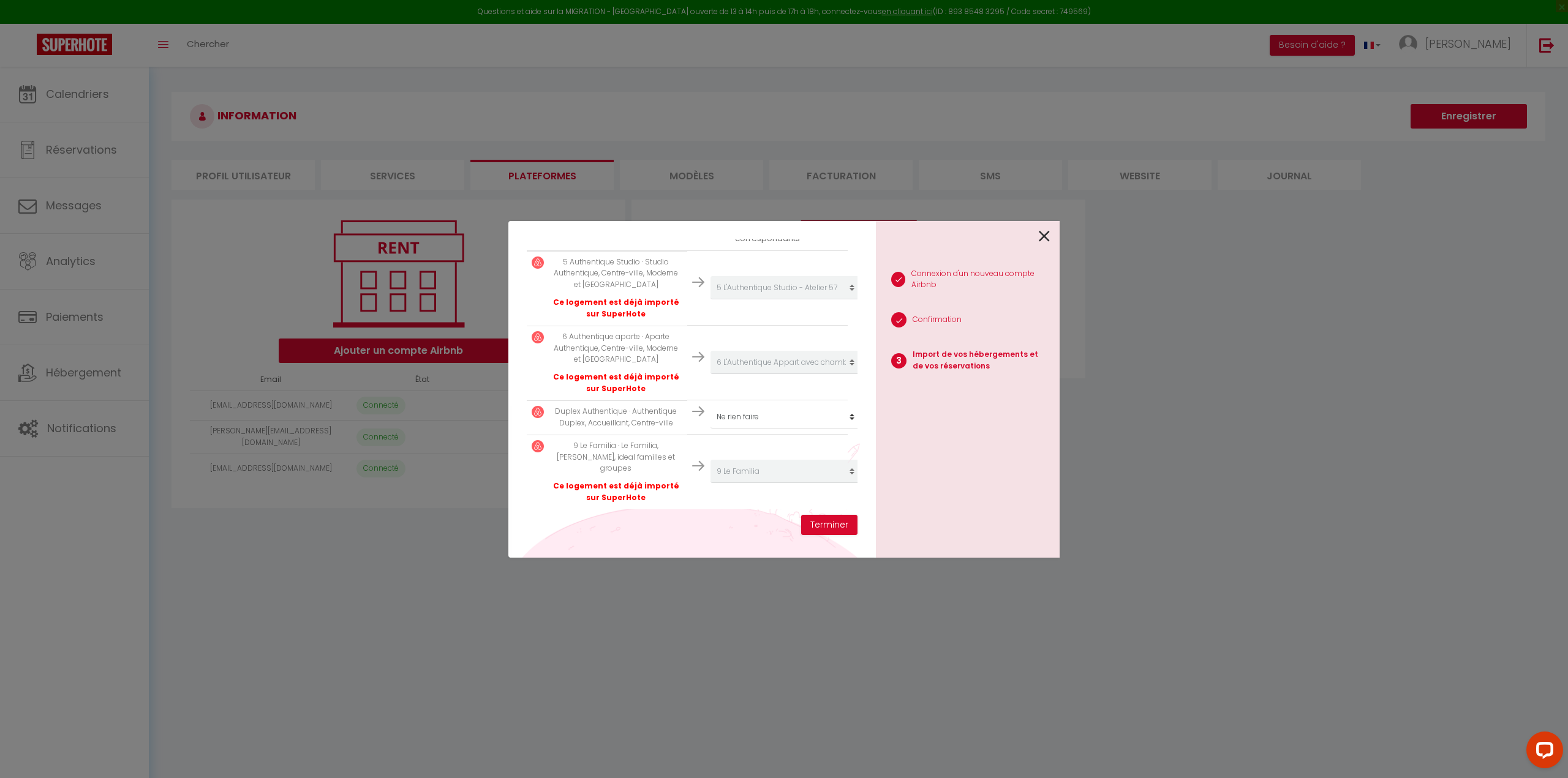
scroll to position [252, 0]
click at [826, 526] on button "Terminer" at bounding box center [829, 525] width 56 height 21
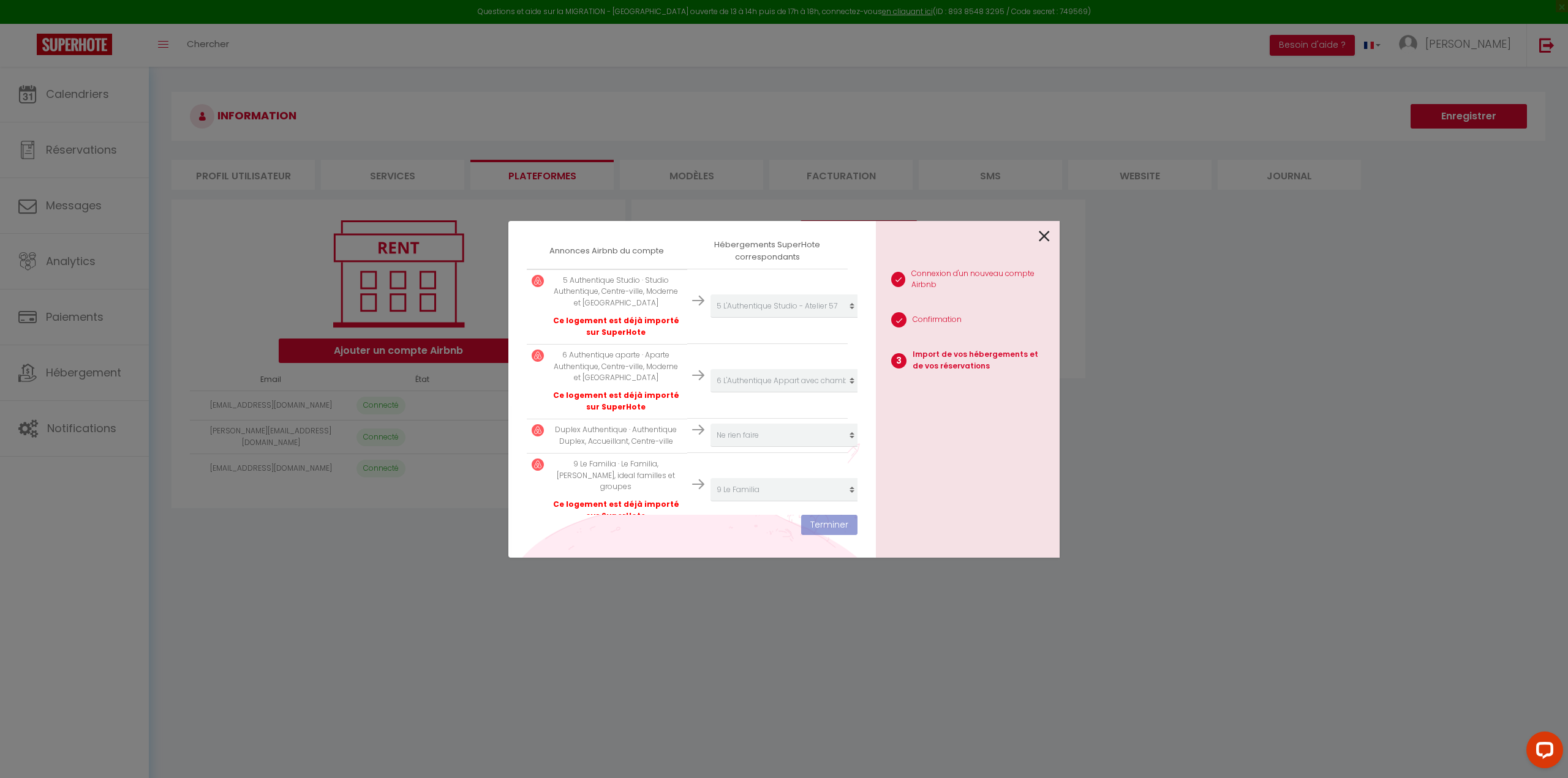
scroll to position [0, 0]
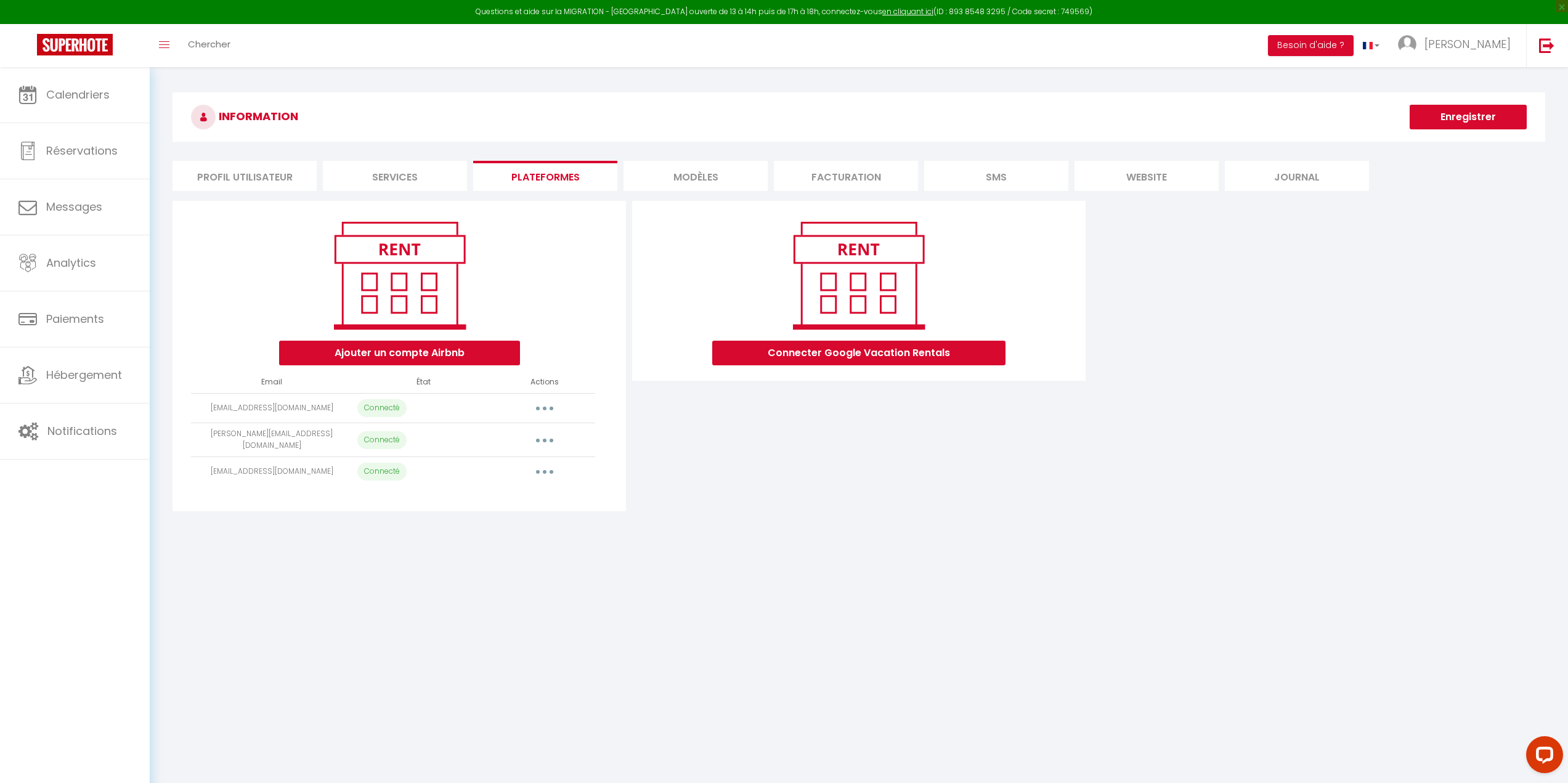
click at [536, 405] on button "button" at bounding box center [545, 408] width 35 height 20
click at [506, 477] on link "Reconnecter le compte" at bounding box center [490, 480] width 136 height 21
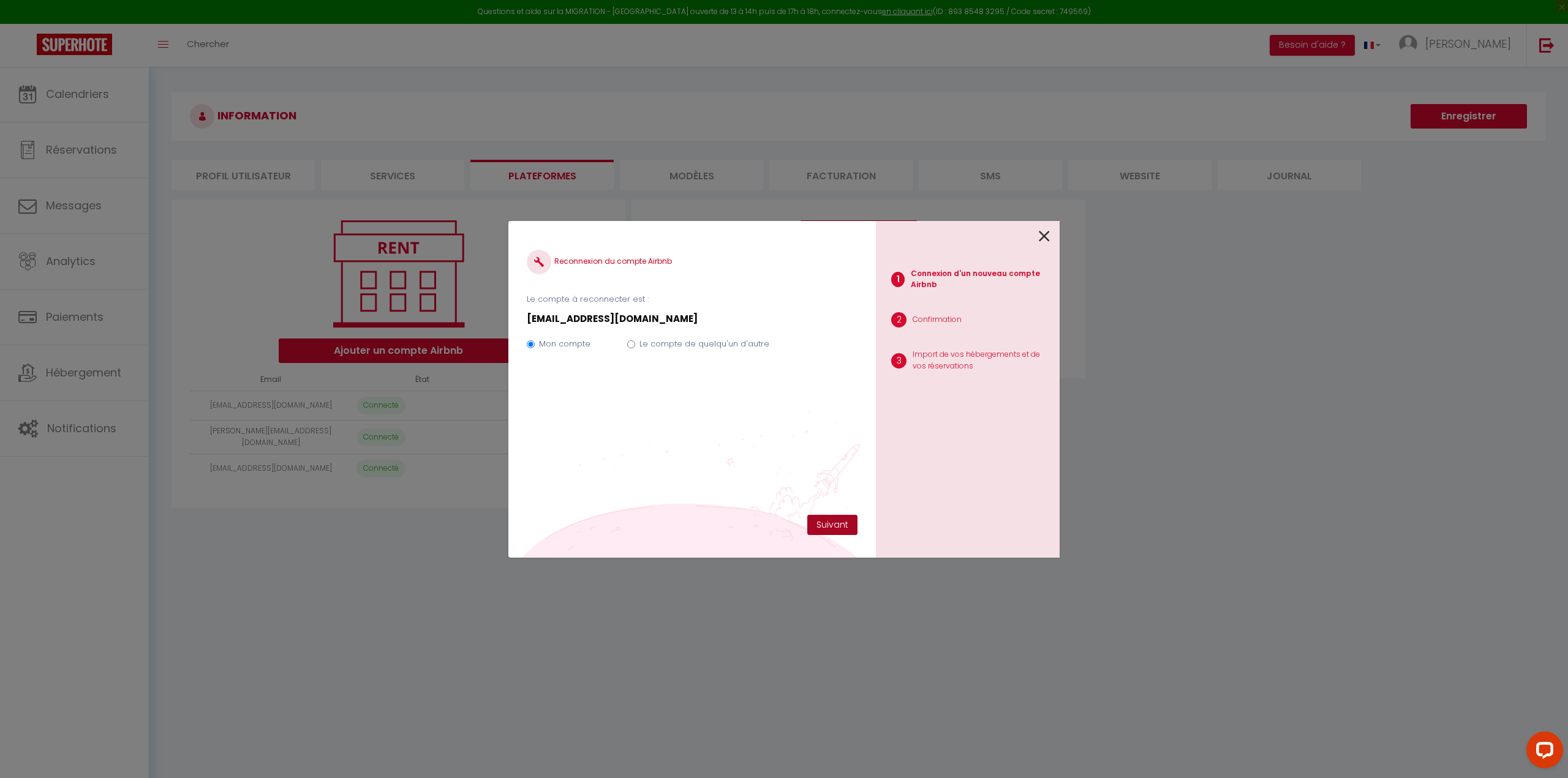
click at [814, 519] on button "Suivant" at bounding box center [832, 525] width 50 height 21
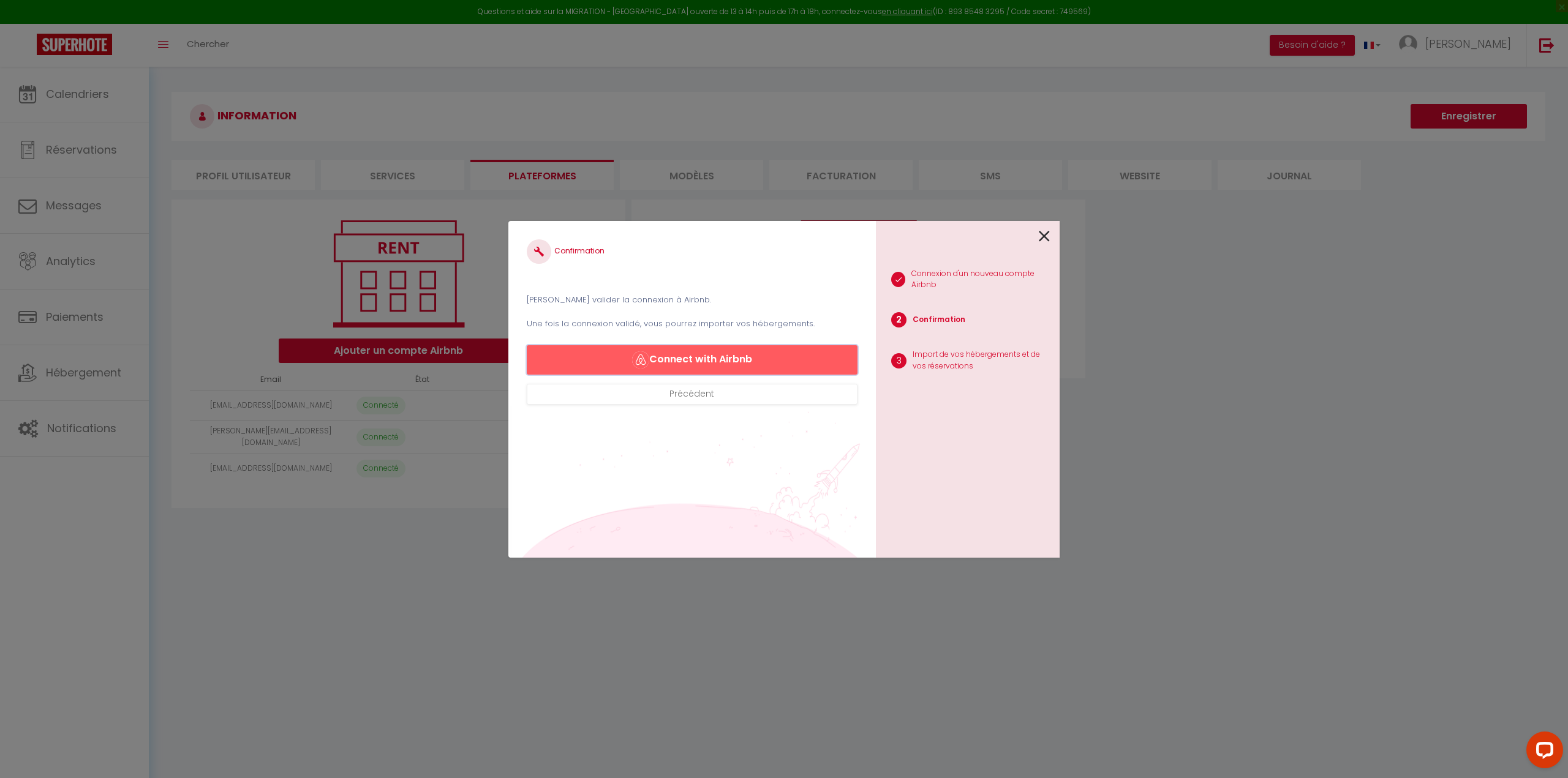
click at [735, 358] on button "Connect with Airbnb" at bounding box center [692, 360] width 331 height 29
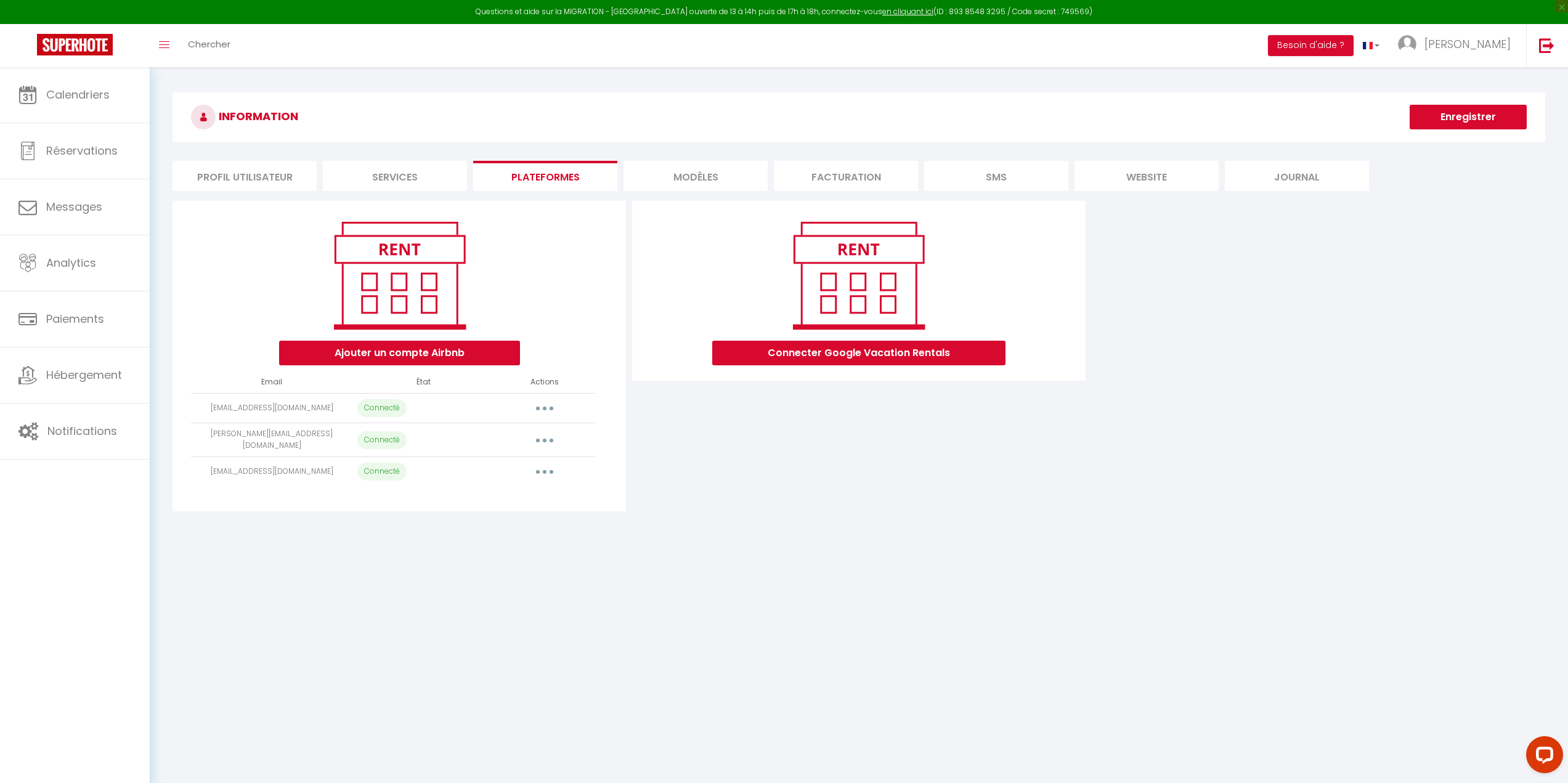
select select "5158"
select select "5159"
select select "13297"
select select "13298"
select select "5157"
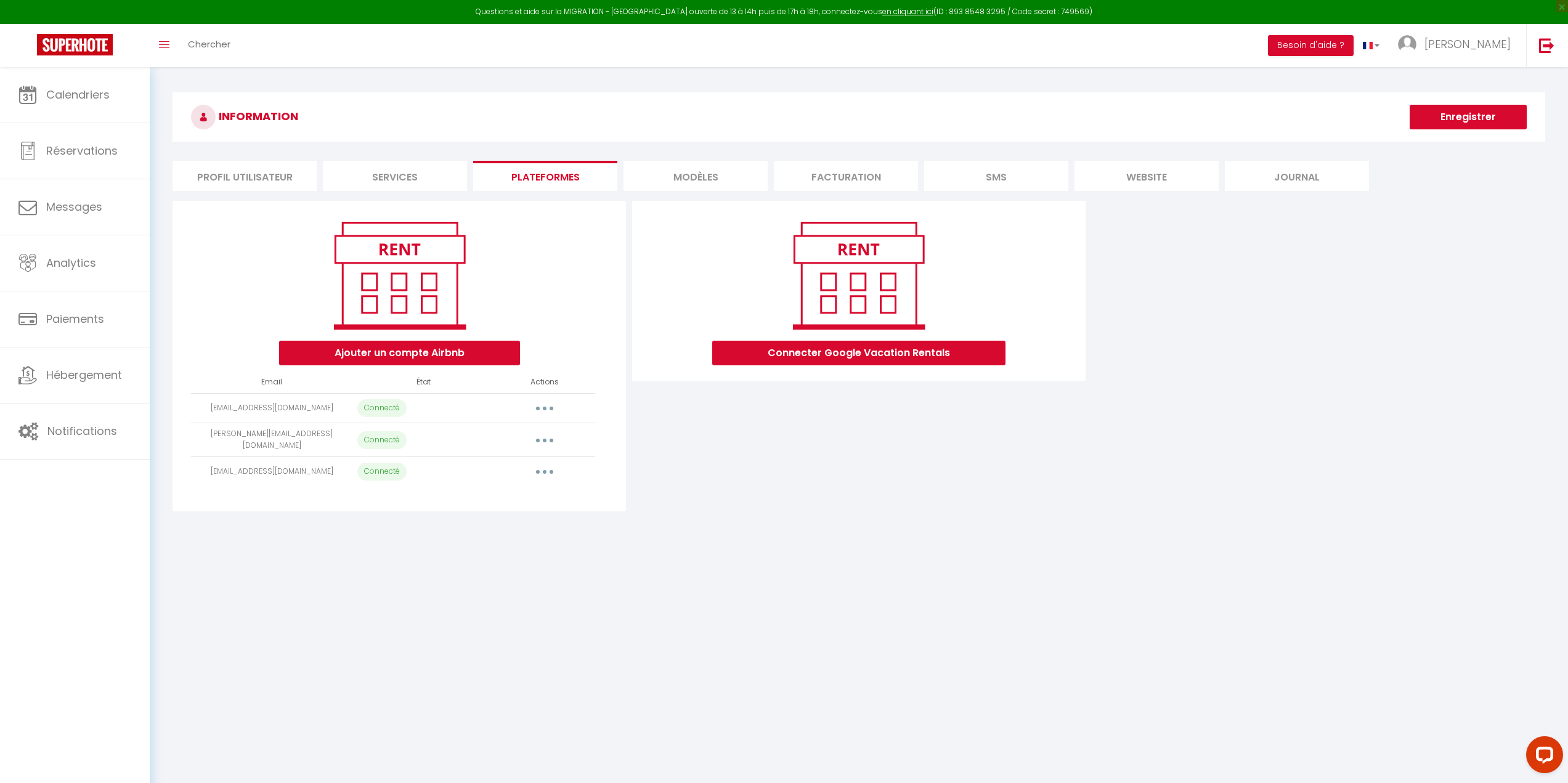
select select "5704"
select select "7027"
select select
select select "22906"
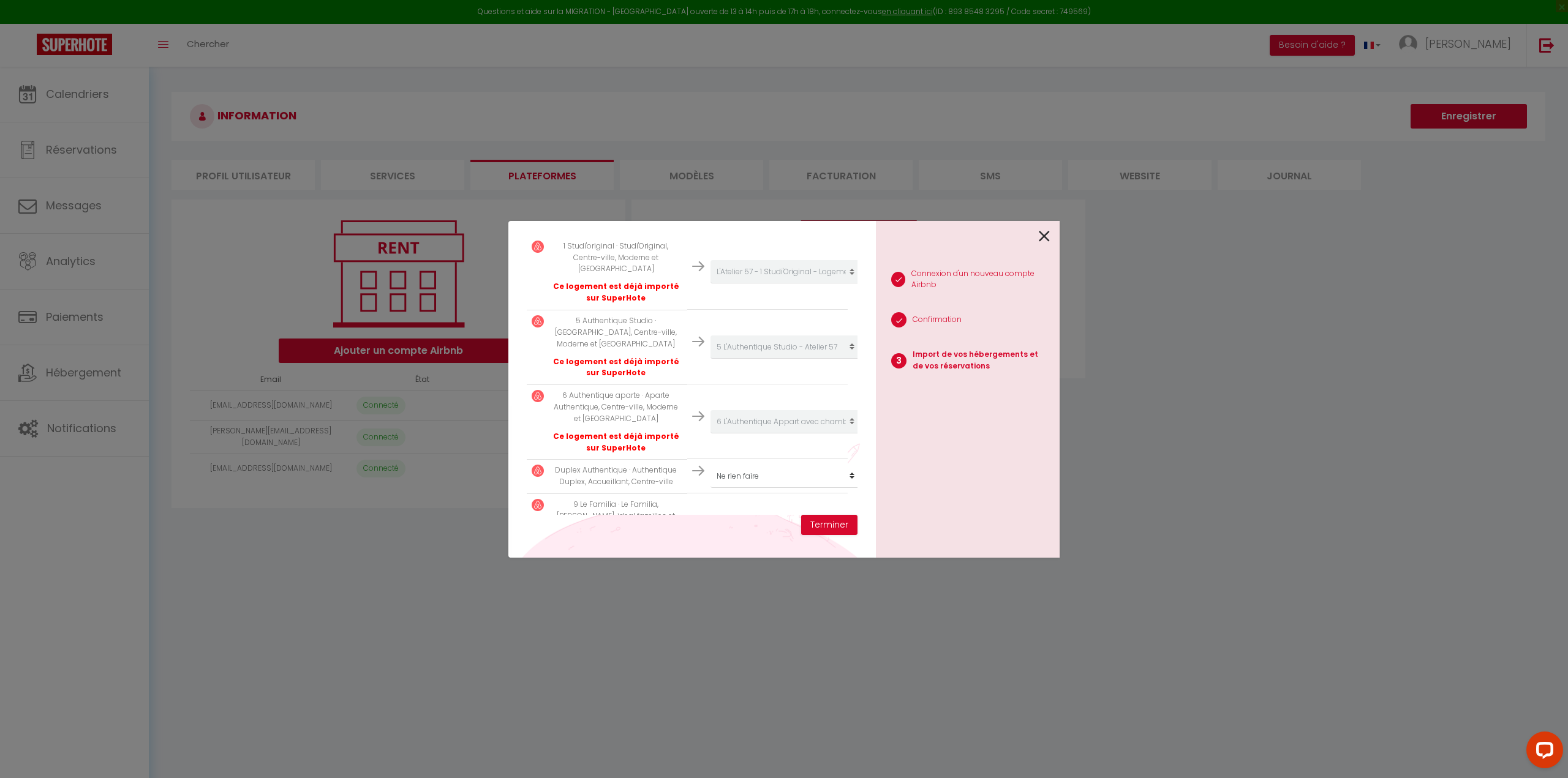
scroll to position [551, 0]
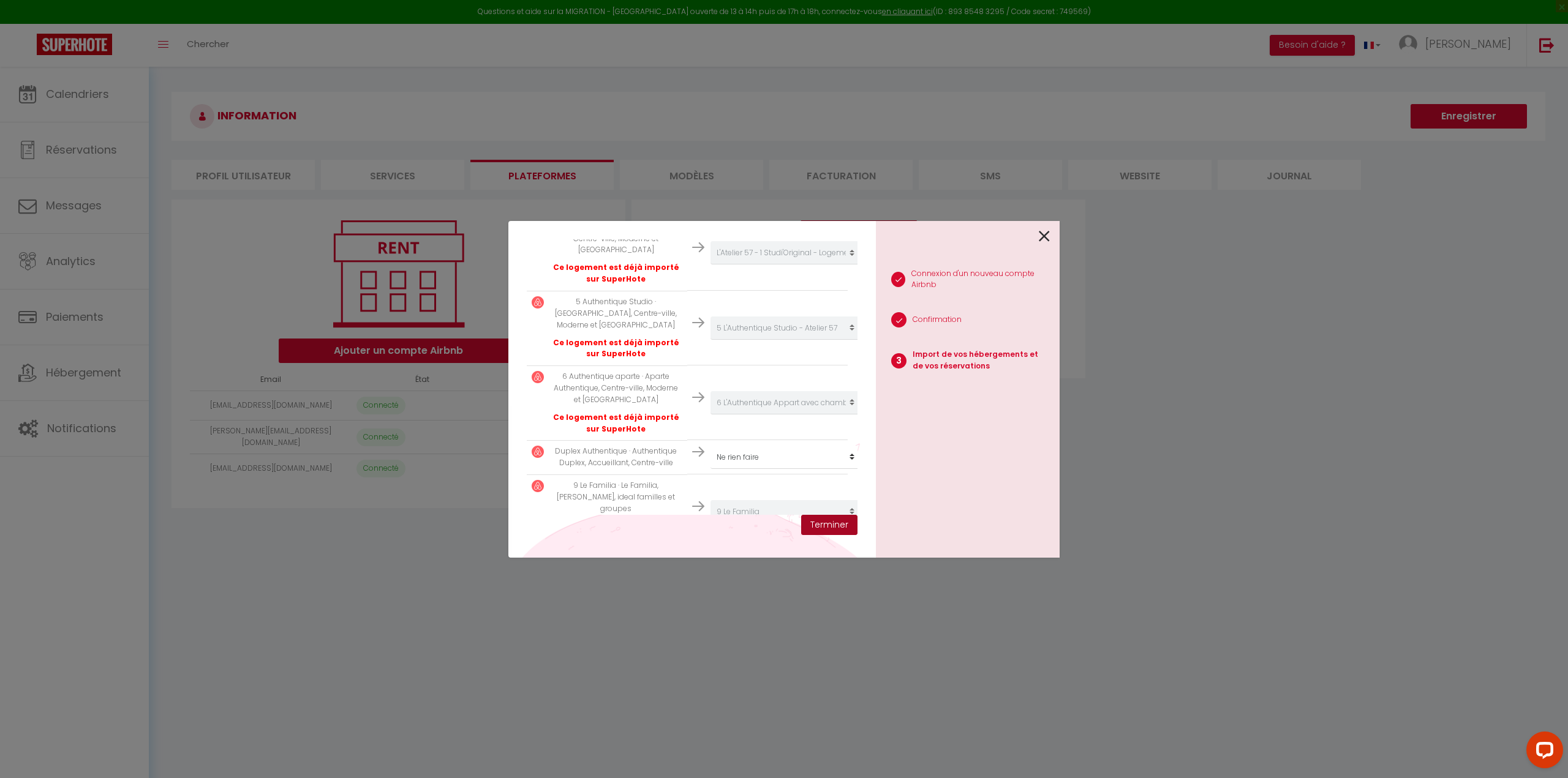
click at [828, 521] on button "Terminer" at bounding box center [829, 525] width 56 height 21
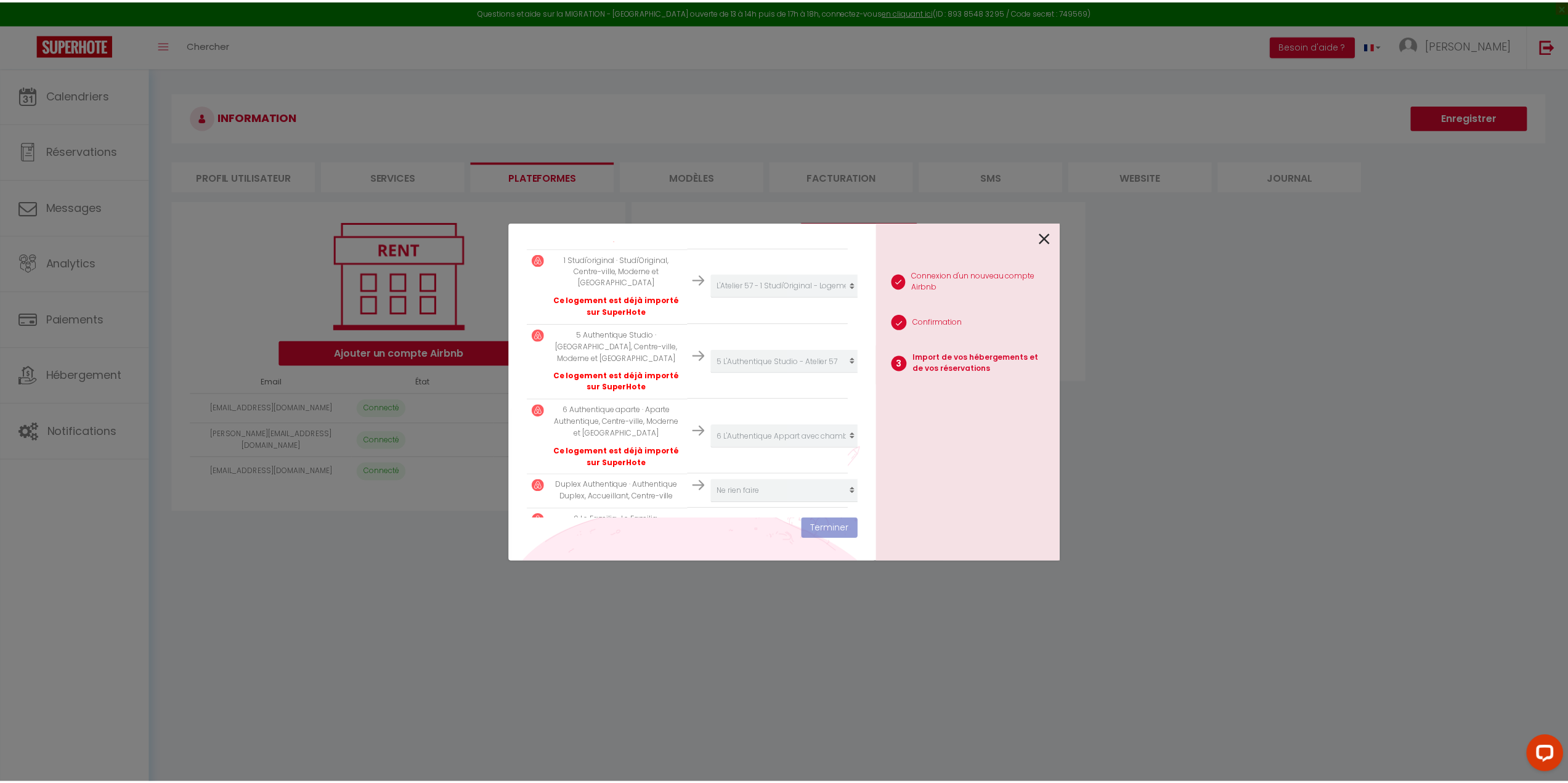
scroll to position [586, 0]
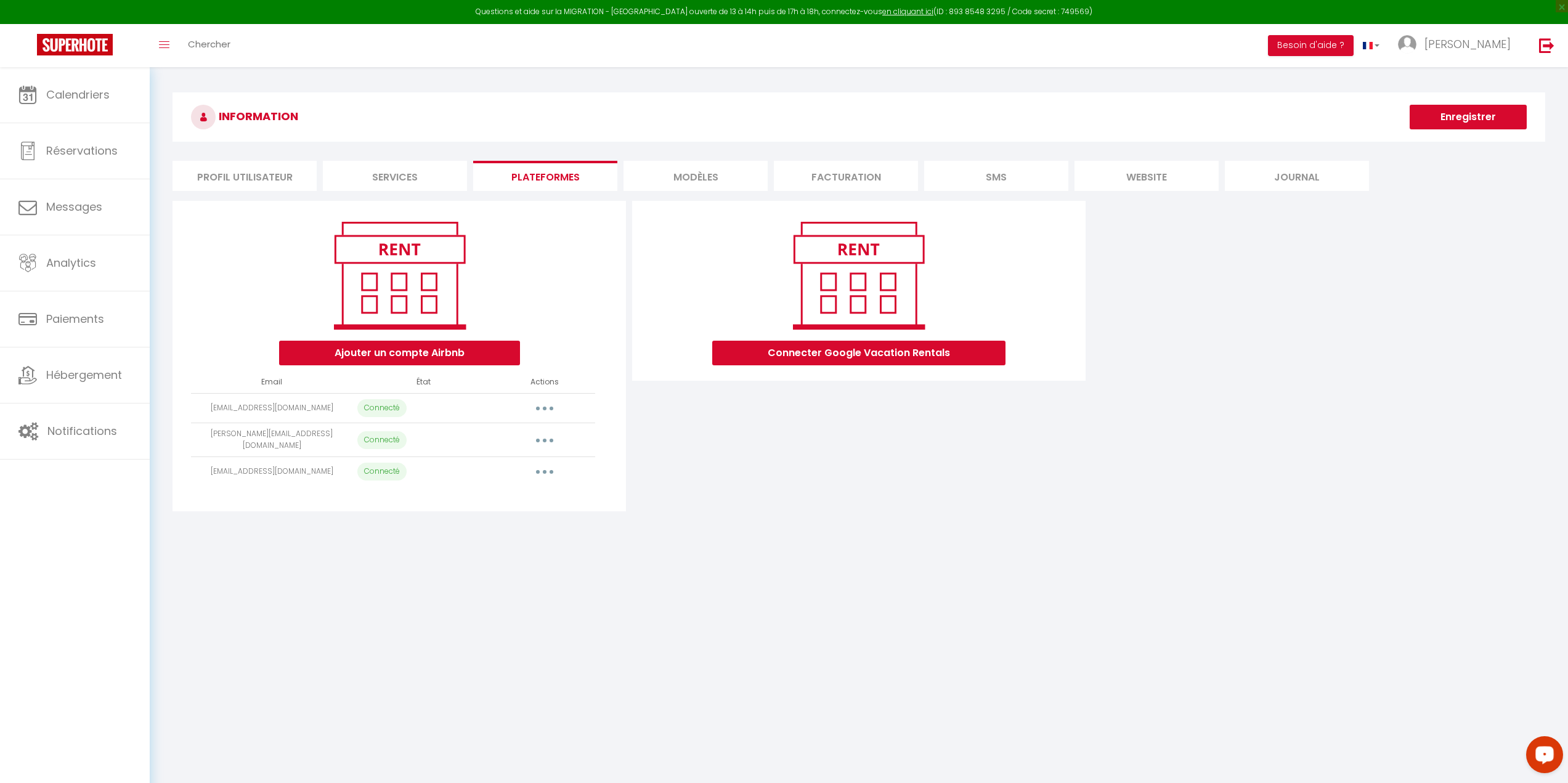
click at [1543, 755] on icon "Open LiveChat chat widget" at bounding box center [1545, 755] width 12 height 8
click at [768, 680] on body "Questions et aide sur la MIGRATION - [GEOGRAPHIC_DATA] ouverte de 13 à 14h puis…" at bounding box center [784, 459] width 1568 height 783
click at [548, 470] on button "button" at bounding box center [545, 472] width 35 height 20
click at [697, 676] on body "Questions et aide sur la MIGRATION - [GEOGRAPHIC_DATA] ouverte de 13 à 14h puis…" at bounding box center [784, 459] width 1568 height 783
